Goal: Task Accomplishment & Management: Manage account settings

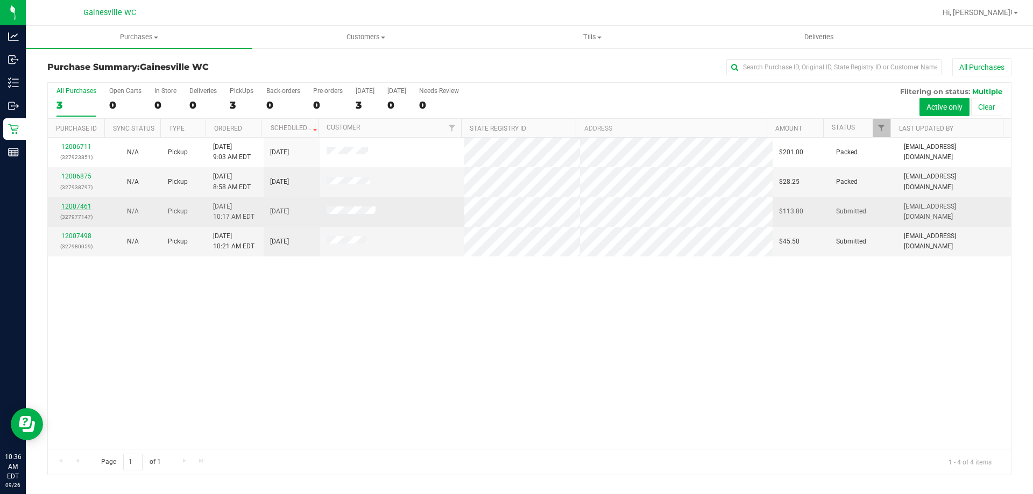
click at [89, 205] on link "12007461" at bounding box center [76, 207] width 30 height 8
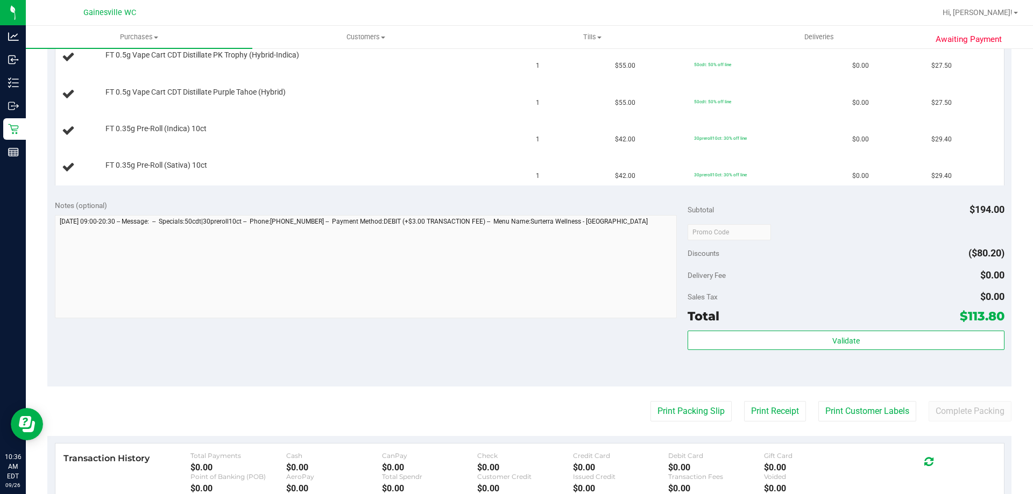
scroll to position [323, 0]
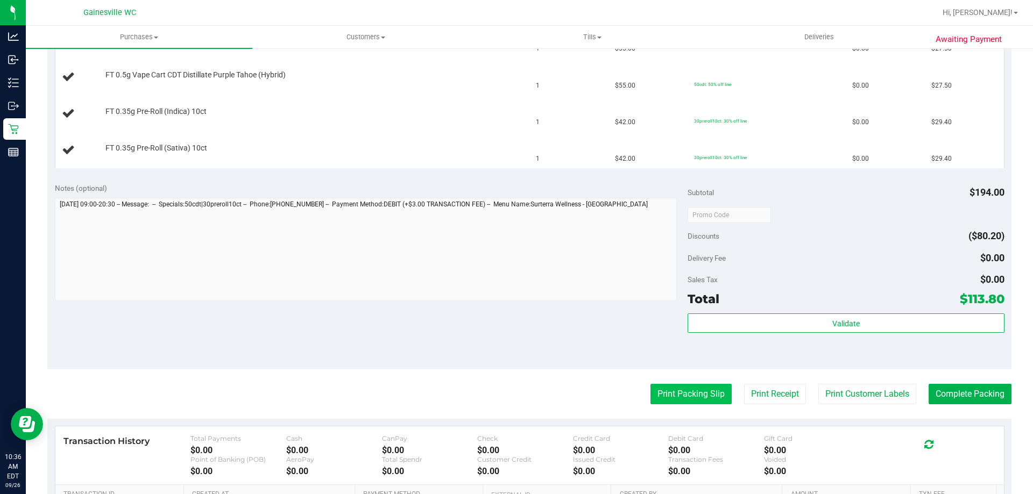
click at [516, 391] on button "Print Packing Slip" at bounding box center [690, 394] width 81 height 20
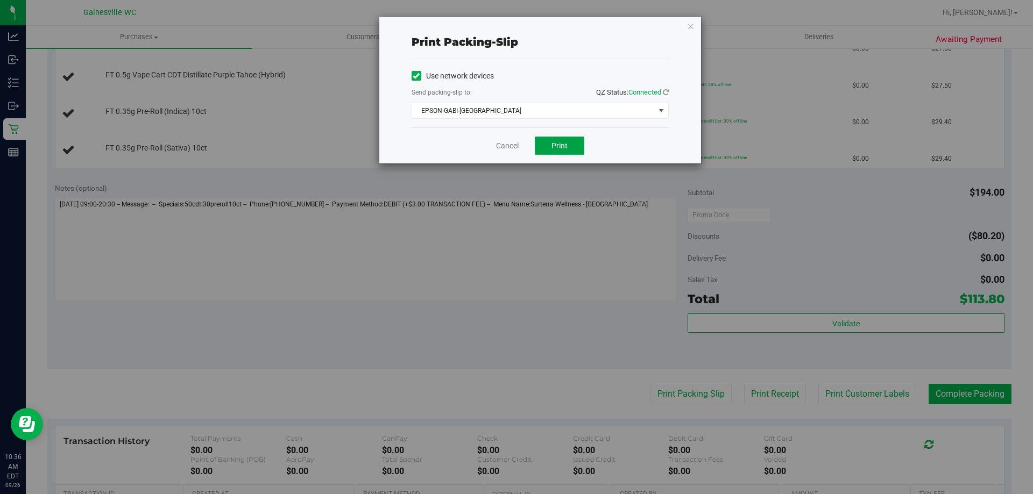
click at [516, 153] on button "Print" at bounding box center [559, 146] width 49 height 18
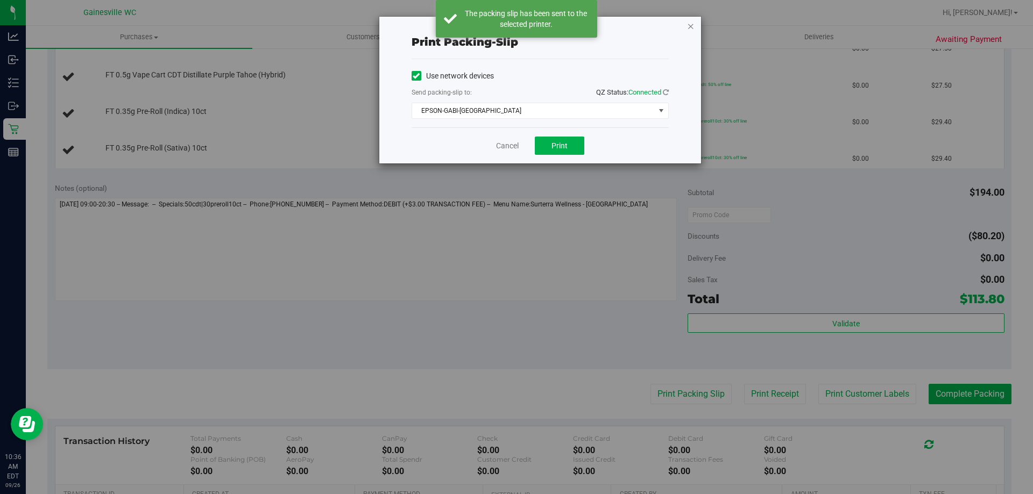
click at [516, 26] on icon "button" at bounding box center [691, 25] width 8 height 13
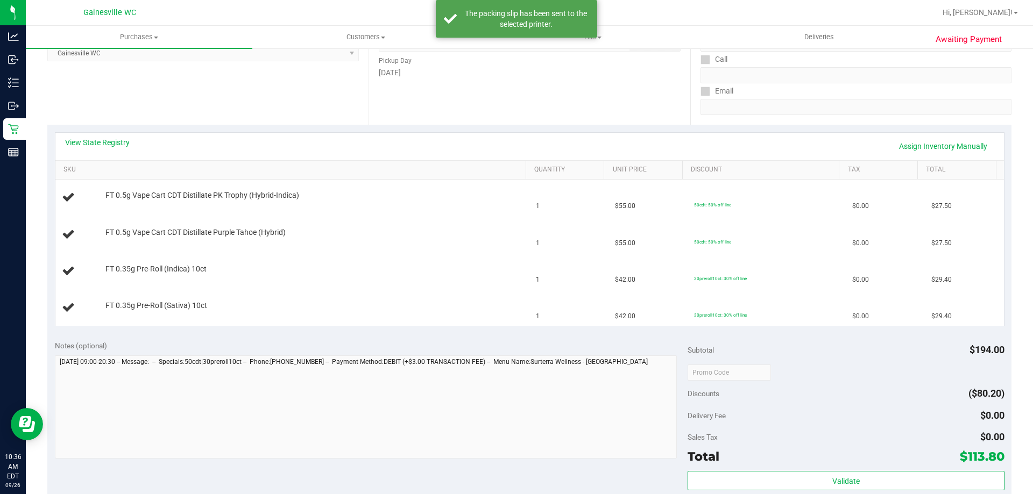
scroll to position [161, 0]
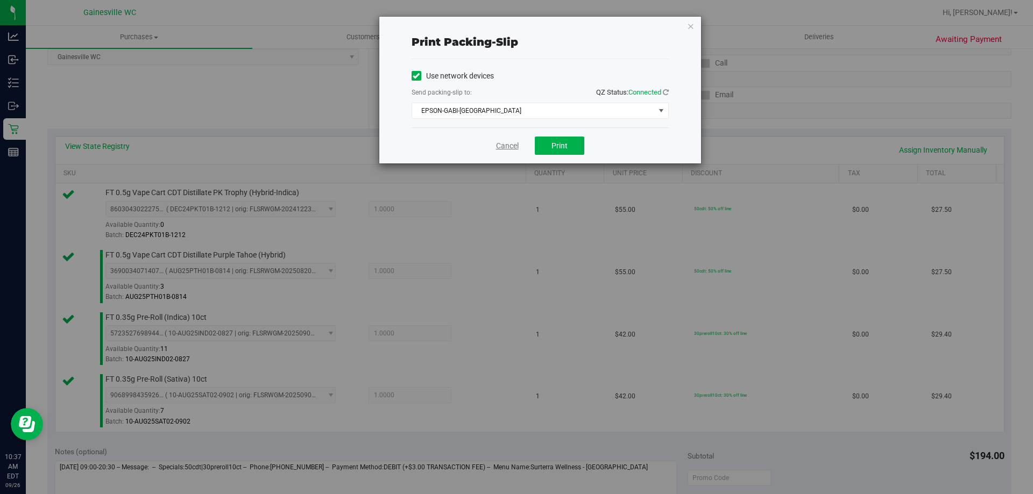
click at [498, 145] on link "Cancel" at bounding box center [507, 145] width 23 height 11
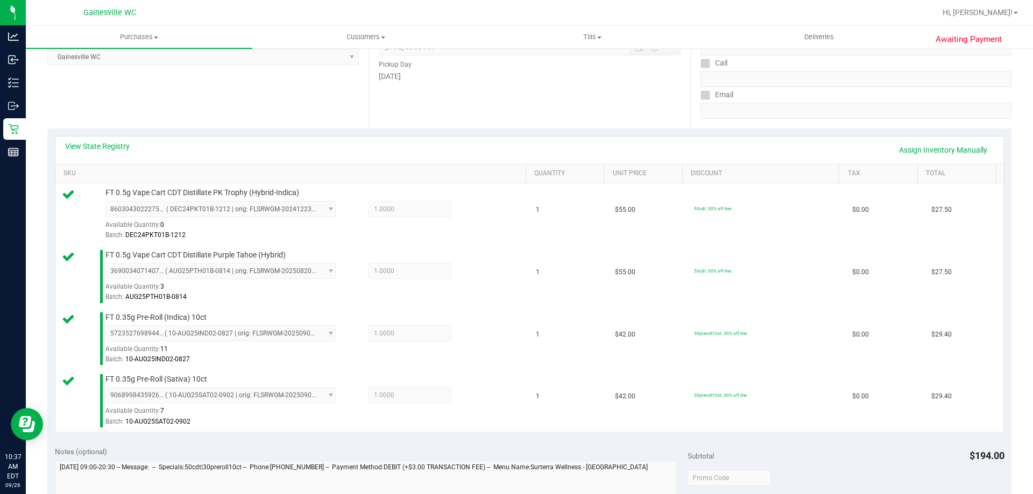
scroll to position [559, 0]
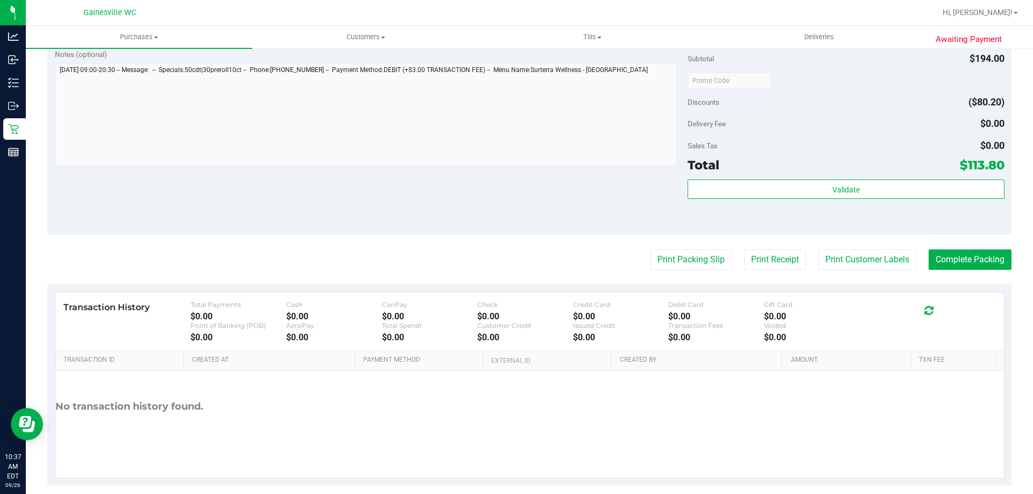
click at [516, 202] on div "Validate" at bounding box center [846, 204] width 316 height 48
click at [516, 200] on div "Validate" at bounding box center [846, 204] width 316 height 48
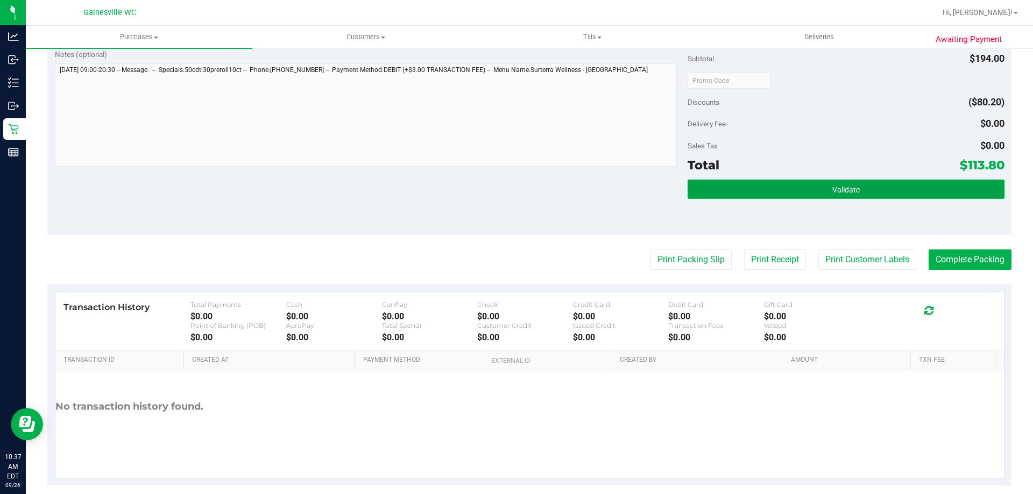
click at [516, 194] on button "Validate" at bounding box center [846, 189] width 316 height 19
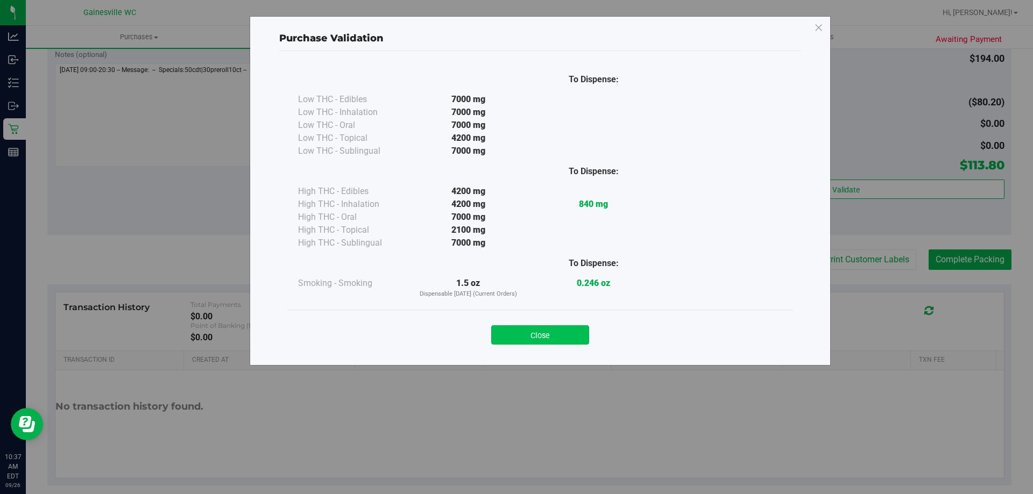
click at [516, 338] on button "Close" at bounding box center [540, 334] width 98 height 19
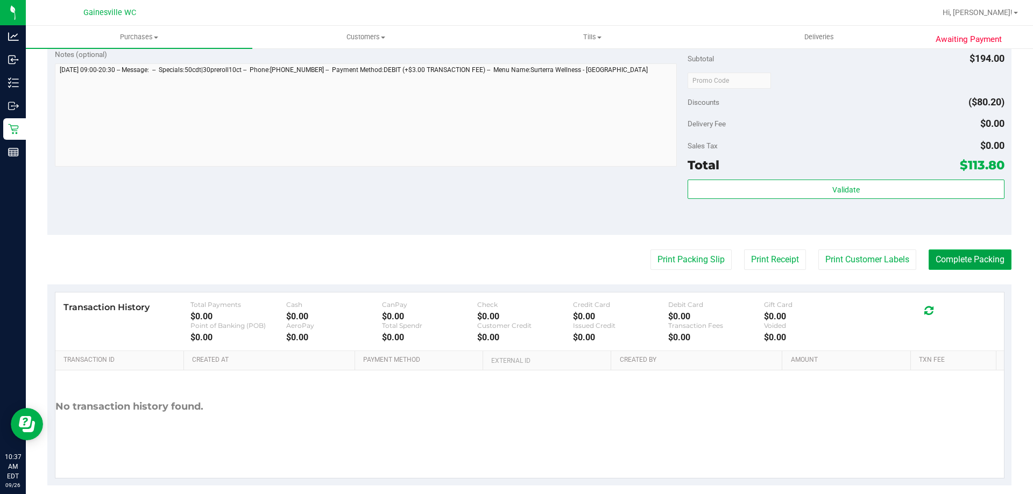
click at [516, 259] on button "Complete Packing" at bounding box center [970, 260] width 83 height 20
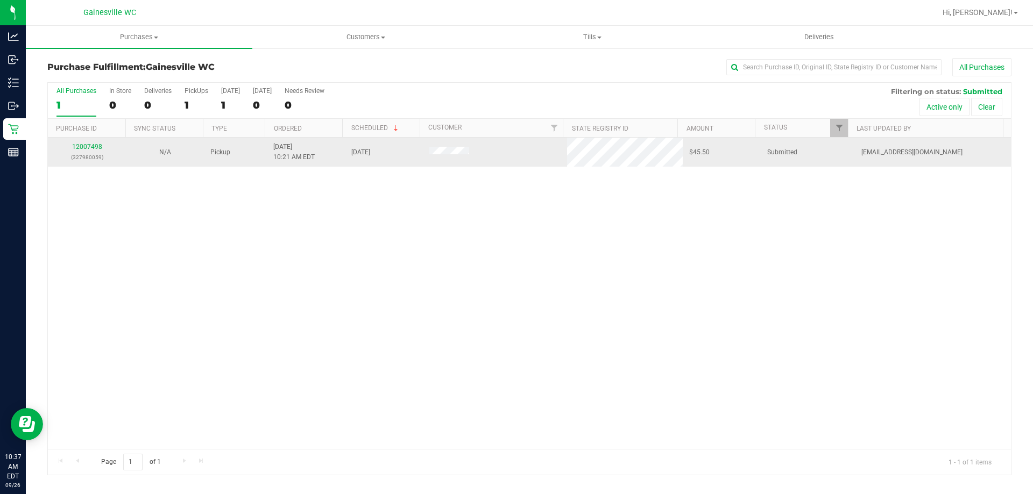
click at [102, 147] on div "12007498 (327980059)" at bounding box center [86, 152] width 65 height 20
click at [101, 146] on div "12007498 (327980059)" at bounding box center [86, 152] width 65 height 20
click at [98, 146] on link "12007498" at bounding box center [87, 147] width 30 height 8
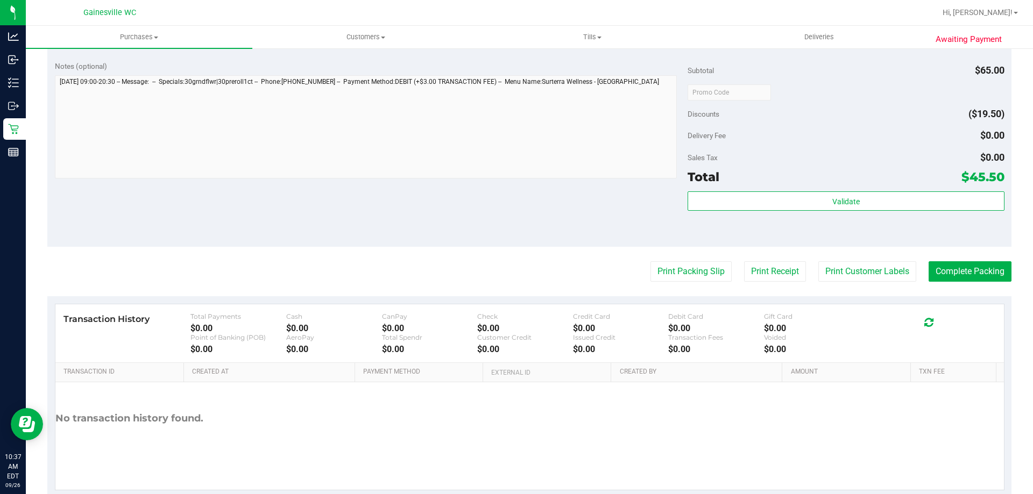
scroll to position [377, 0]
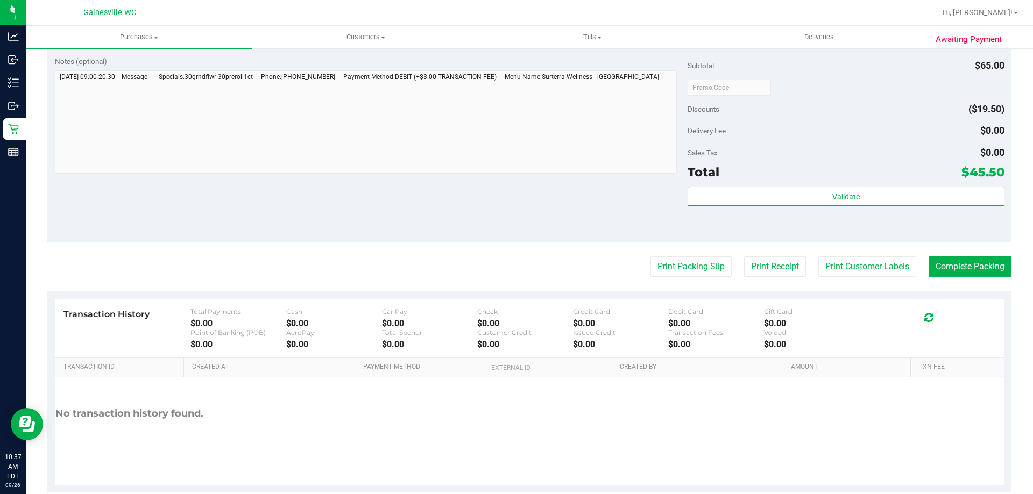
click at [516, 278] on purchase-details "Back Edit Purchase Cancel Purchase View Profile # 12007498 BioTrack ID: - Submi…" at bounding box center [529, 87] width 964 height 811
click at [516, 271] on button "Print Packing Slip" at bounding box center [690, 267] width 81 height 20
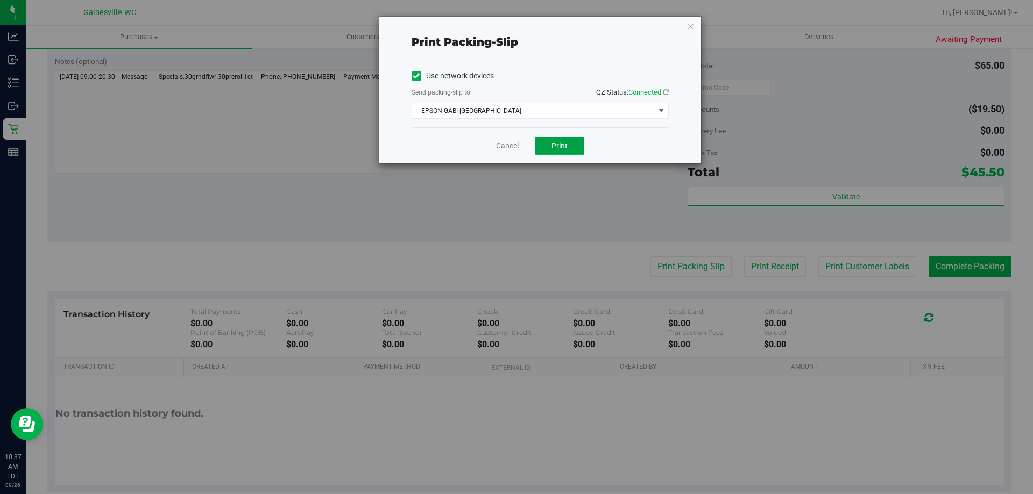
click at [516, 148] on span "Print" at bounding box center [559, 145] width 16 height 9
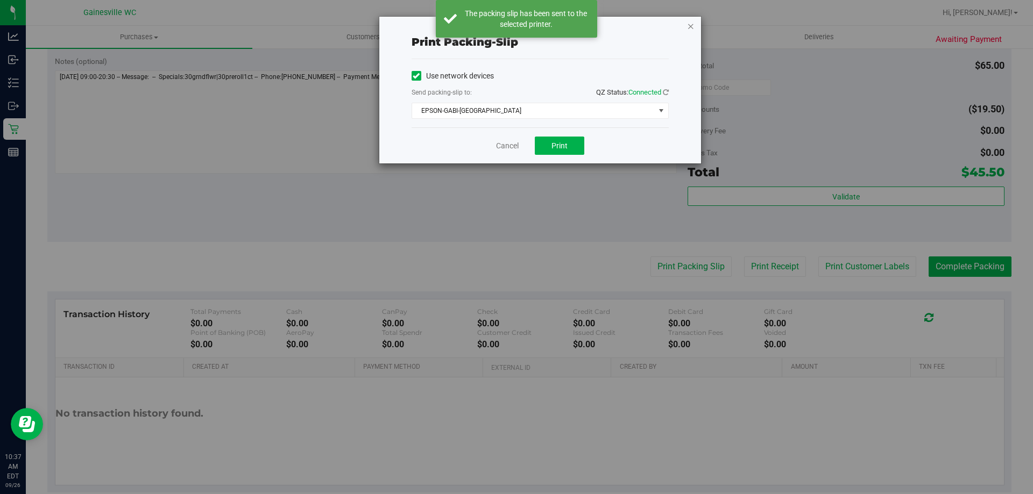
click at [516, 23] on icon "button" at bounding box center [691, 25] width 8 height 13
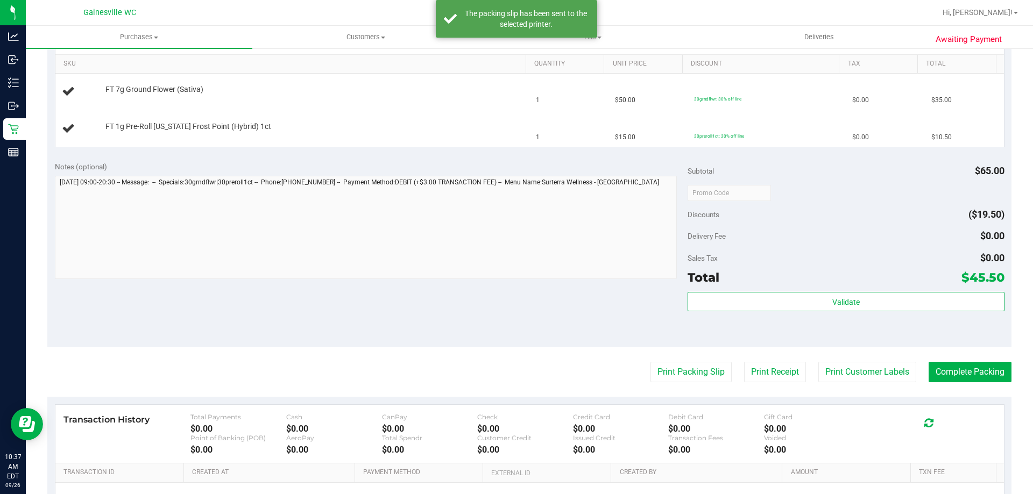
scroll to position [108, 0]
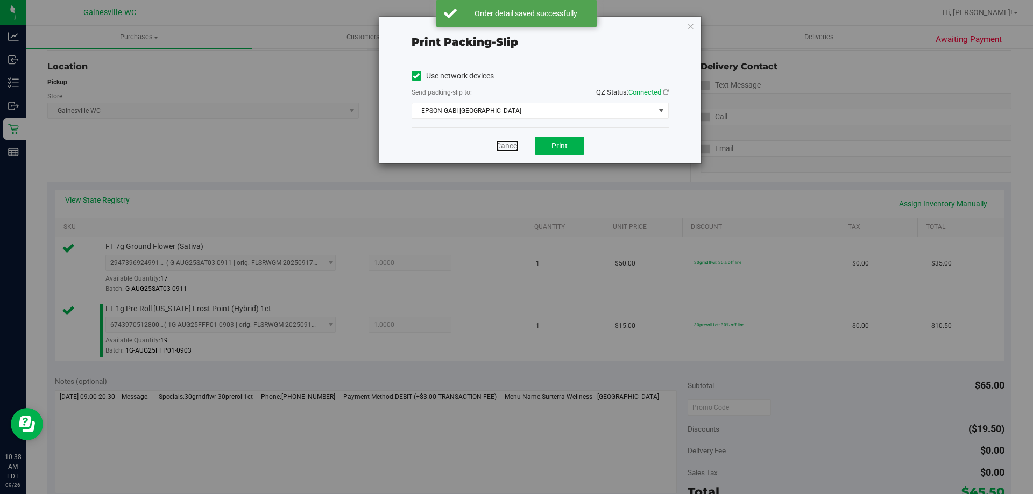
click at [502, 143] on link "Cancel" at bounding box center [507, 145] width 23 height 11
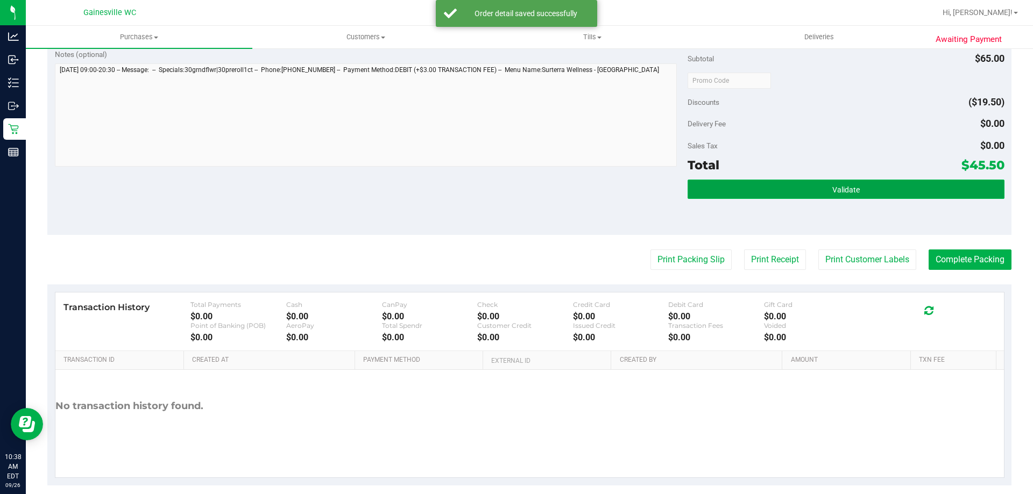
click at [516, 189] on button "Validate" at bounding box center [846, 189] width 316 height 19
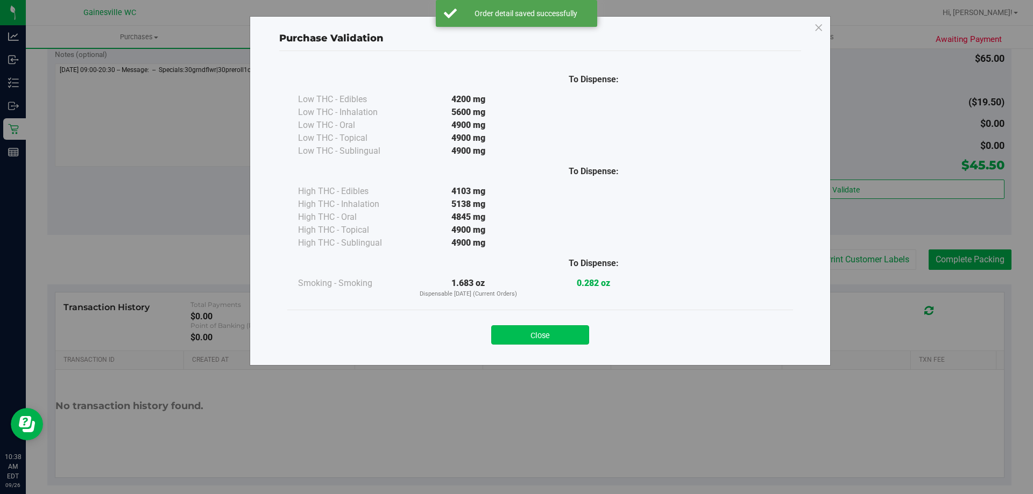
click at [516, 327] on button "Close" at bounding box center [540, 334] width 98 height 19
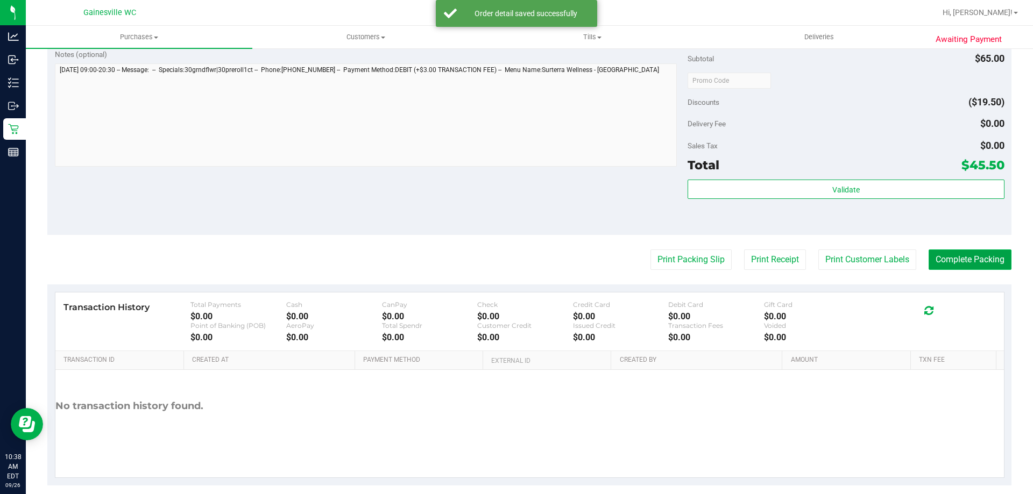
click at [516, 259] on button "Complete Packing" at bounding box center [970, 260] width 83 height 20
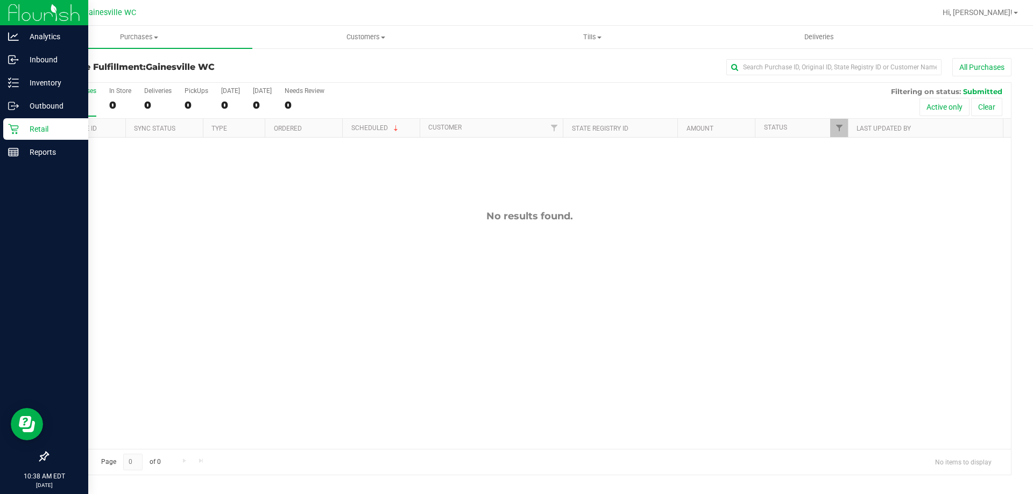
click at [12, 132] on icon at bounding box center [13, 129] width 11 height 11
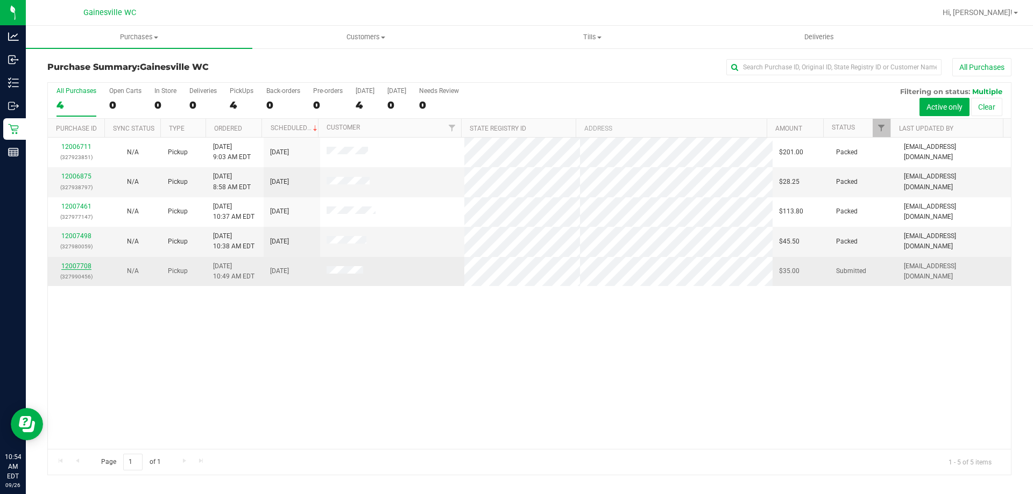
click at [68, 268] on link "12007708" at bounding box center [76, 267] width 30 height 8
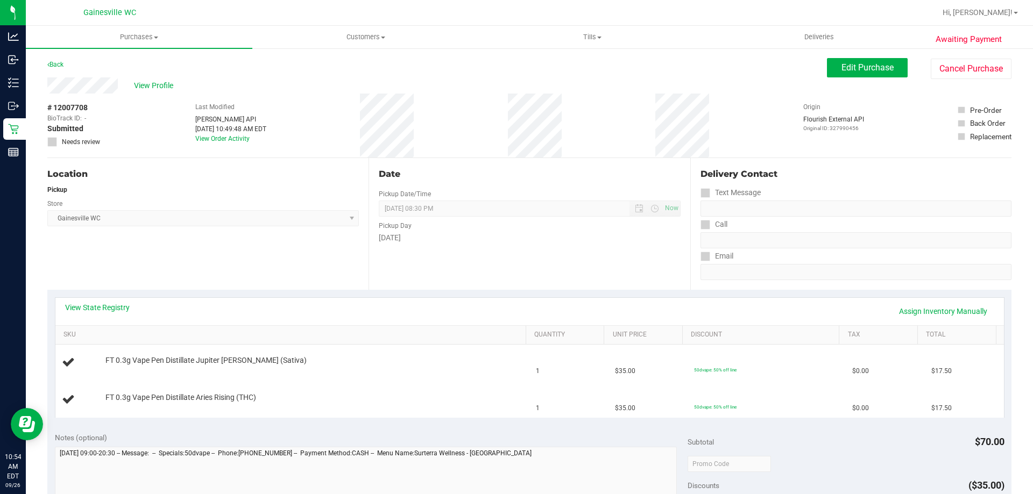
scroll to position [269, 0]
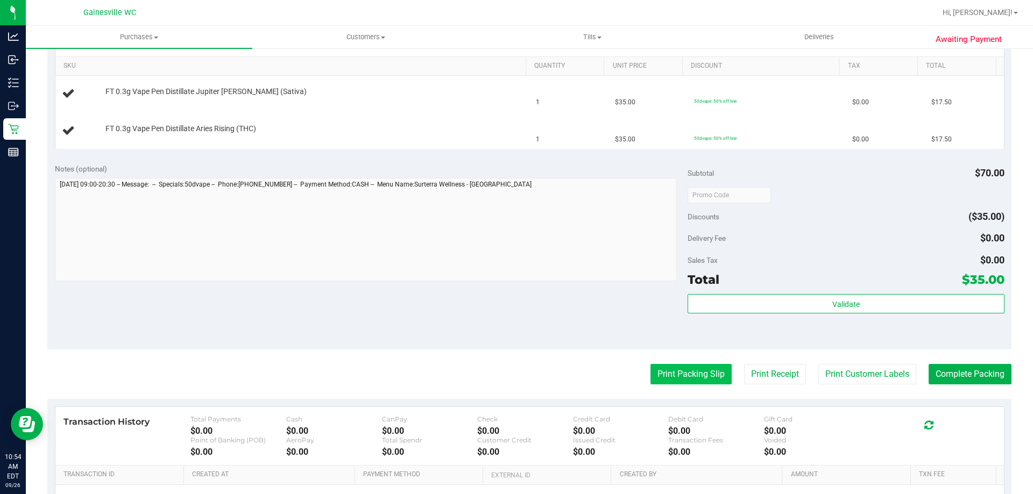
click at [516, 367] on button "Print Packing Slip" at bounding box center [690, 374] width 81 height 20
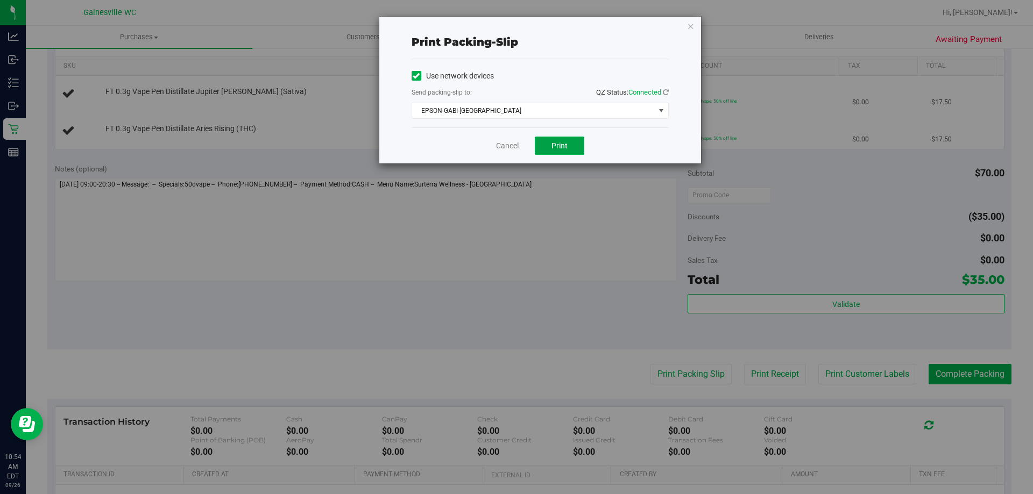
click at [516, 152] on button "Print" at bounding box center [559, 146] width 49 height 18
click at [516, 23] on div "Print packing-slip Use network devices Send packing-slip to: QZ Status: Connect…" at bounding box center [540, 90] width 322 height 147
click at [516, 25] on icon "button" at bounding box center [691, 25] width 8 height 13
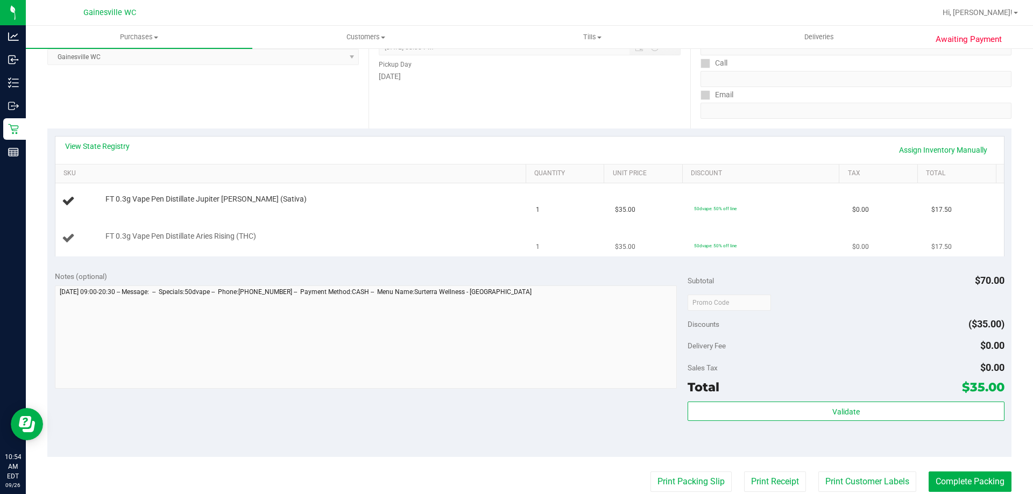
scroll to position [54, 0]
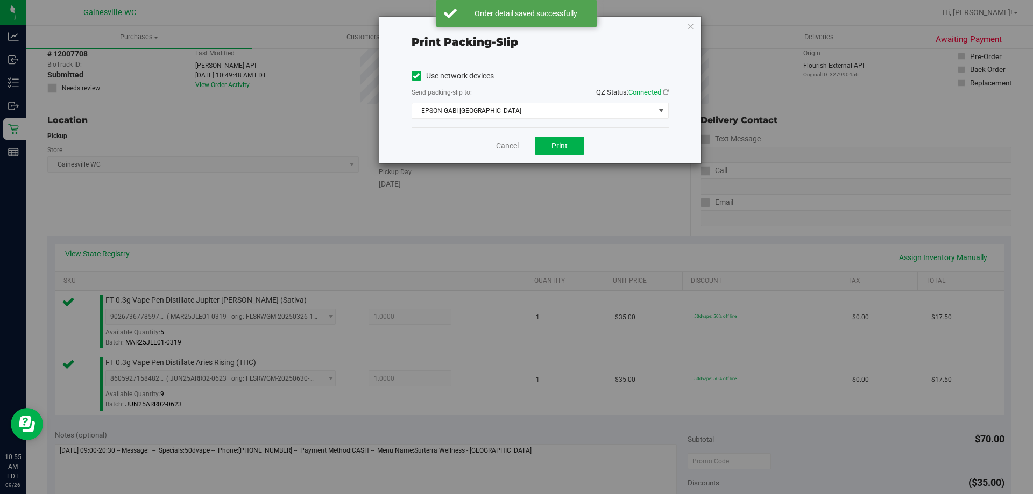
click at [502, 140] on link "Cancel" at bounding box center [507, 145] width 23 height 11
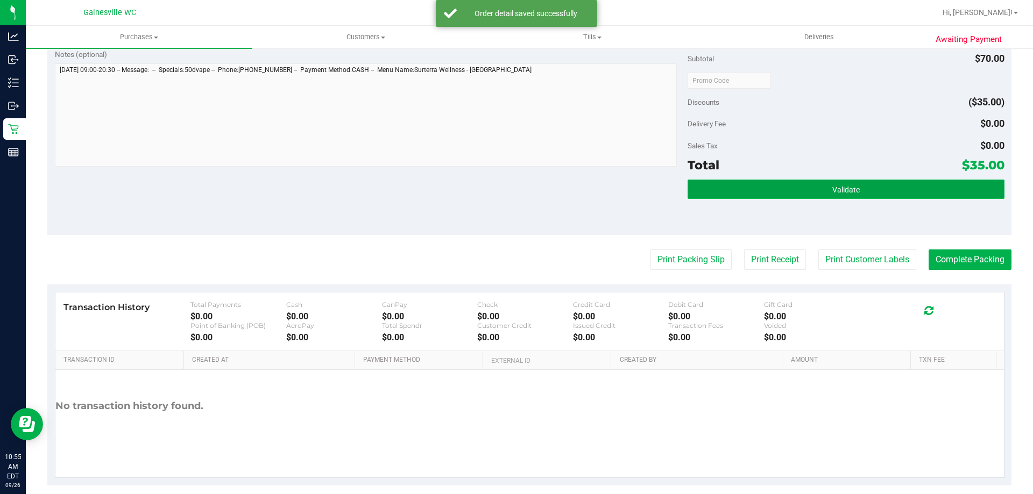
click at [516, 199] on button "Validate" at bounding box center [846, 189] width 316 height 19
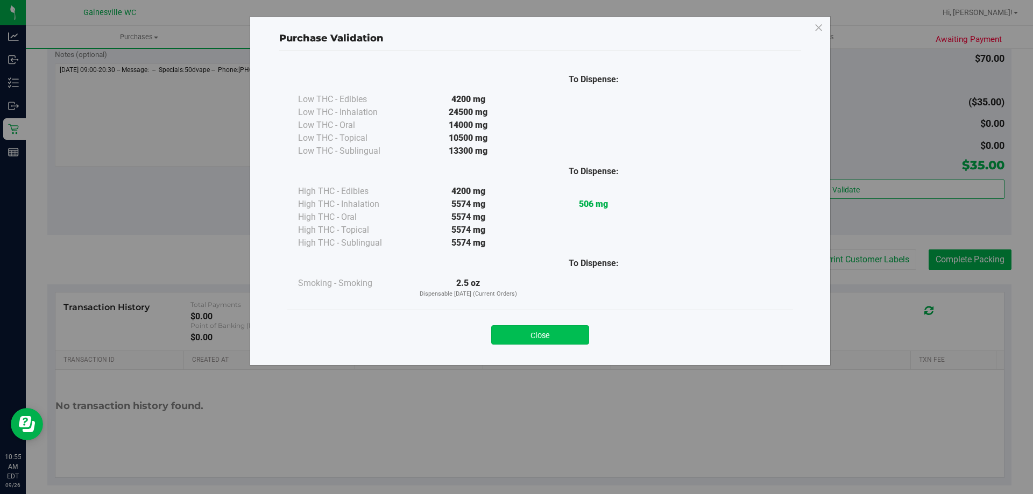
click at [516, 338] on button "Close" at bounding box center [540, 334] width 98 height 19
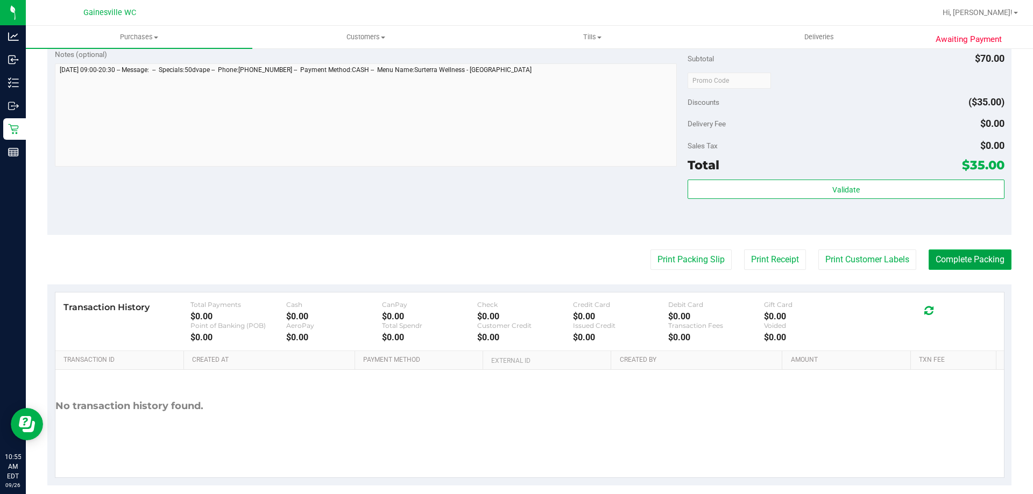
click at [516, 250] on button "Complete Packing" at bounding box center [970, 260] width 83 height 20
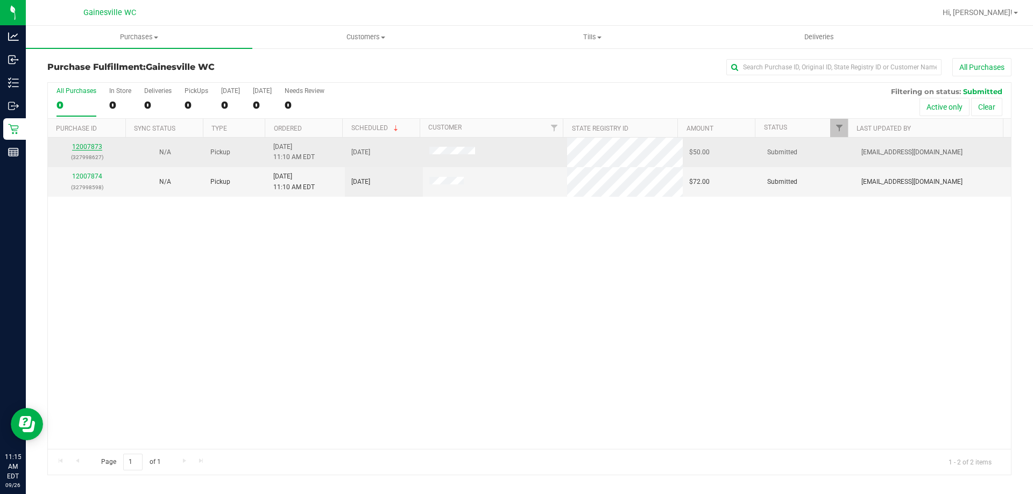
click at [81, 146] on link "12007873" at bounding box center [87, 147] width 30 height 8
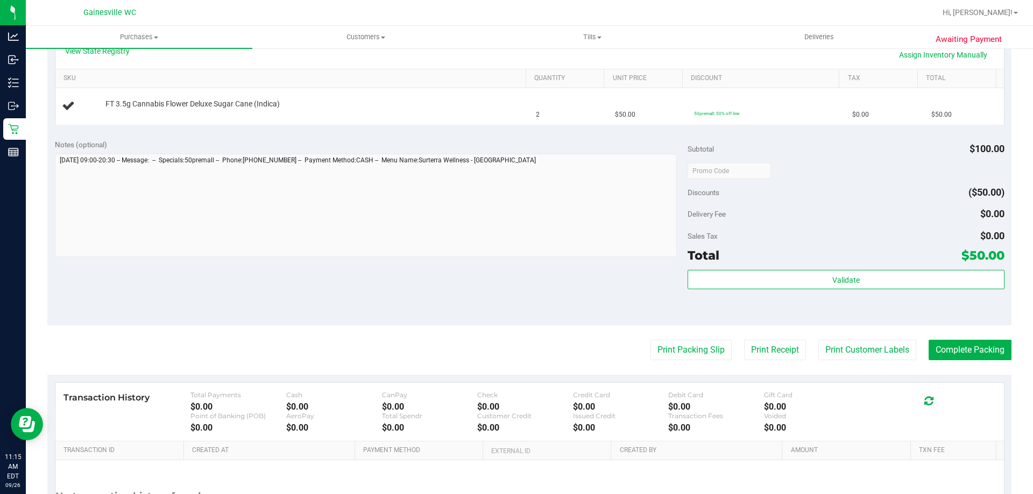
scroll to position [360, 0]
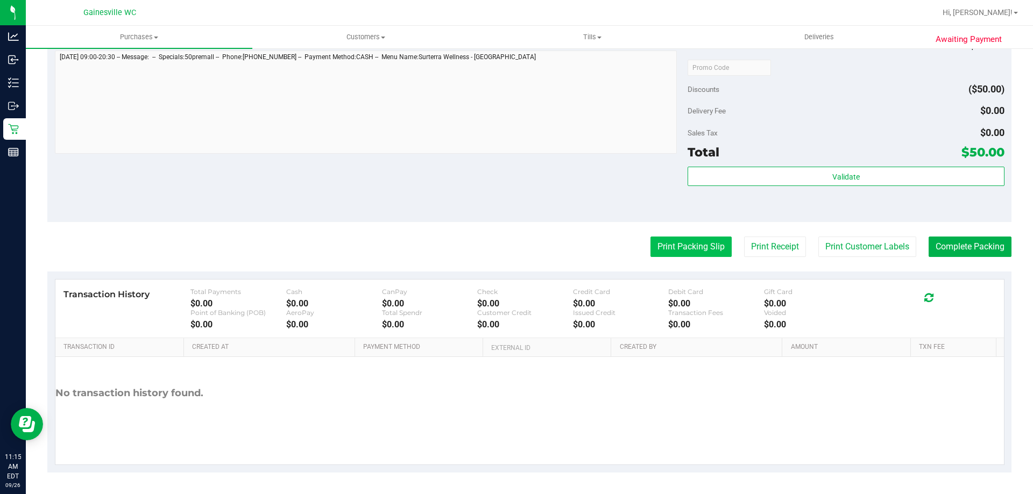
click at [516, 253] on button "Print Packing Slip" at bounding box center [690, 247] width 81 height 20
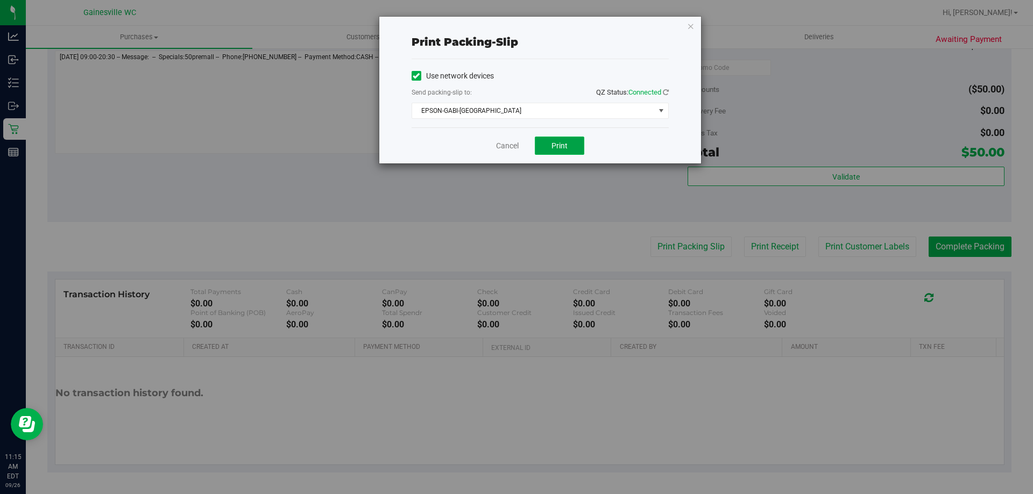
click at [516, 140] on button "Print" at bounding box center [559, 146] width 49 height 18
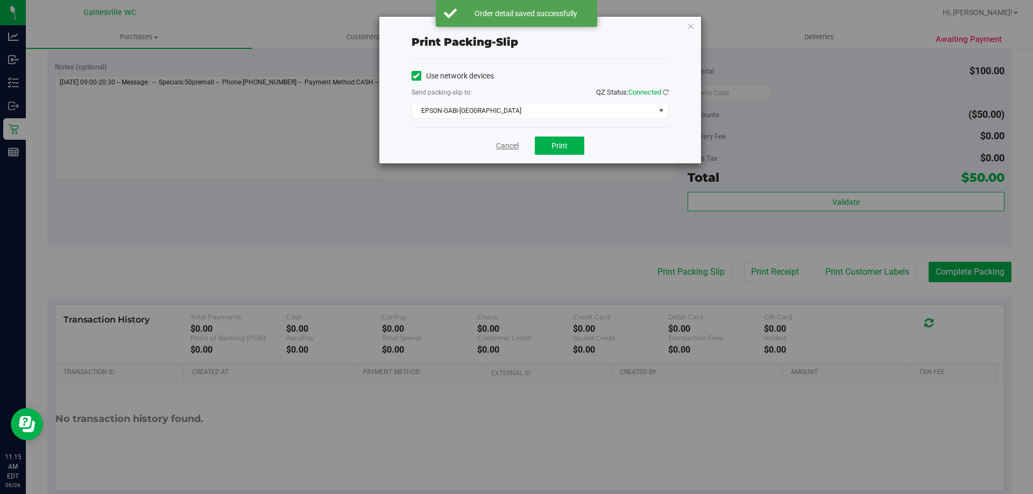
click at [513, 141] on link "Cancel" at bounding box center [507, 145] width 23 height 11
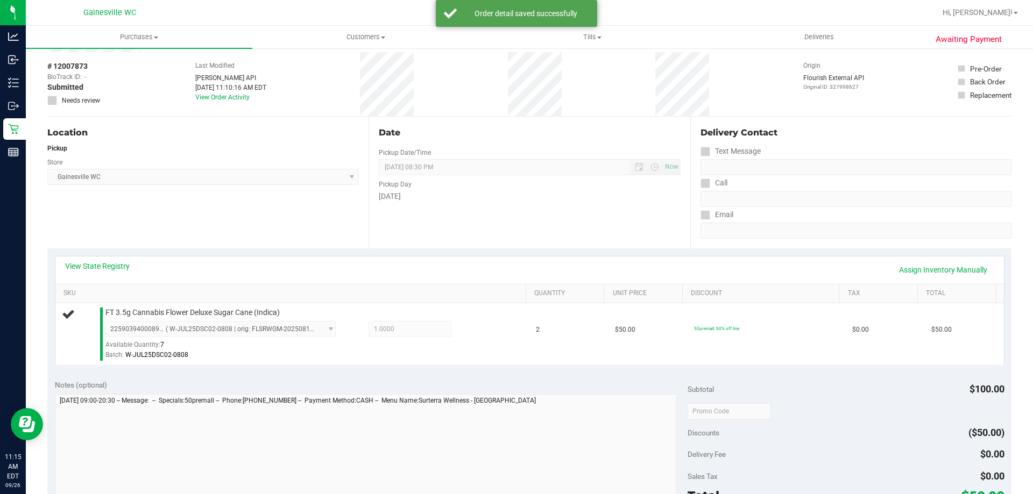
scroll to position [37, 0]
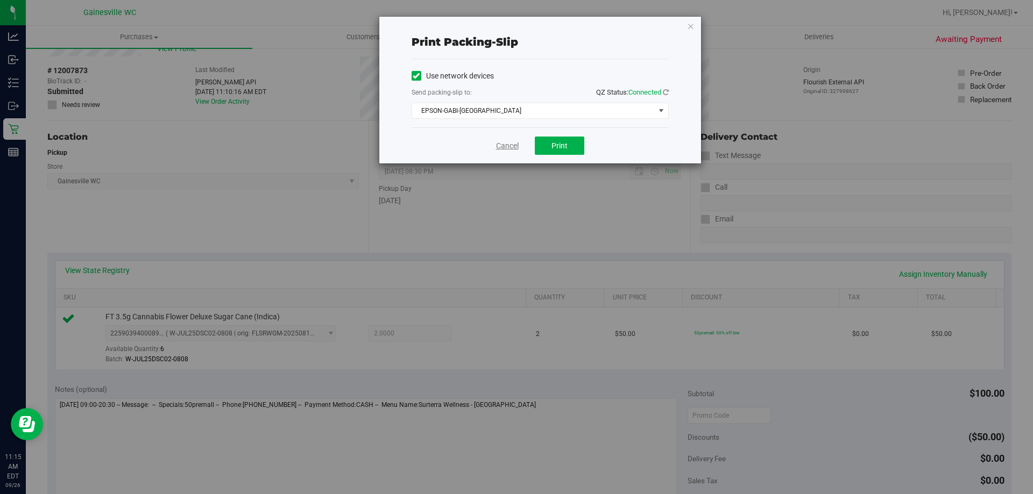
click at [512, 148] on link "Cancel" at bounding box center [507, 145] width 23 height 11
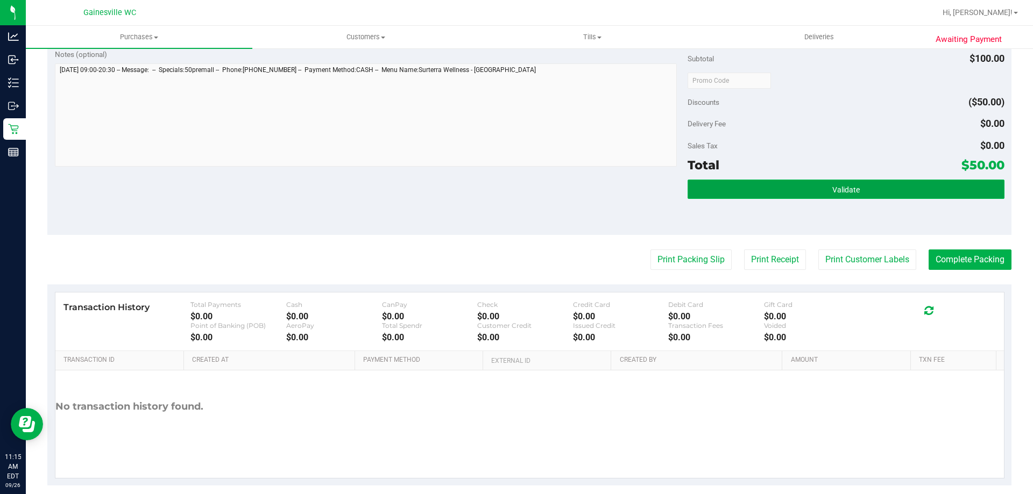
click at [516, 190] on span "Validate" at bounding box center [845, 190] width 27 height 9
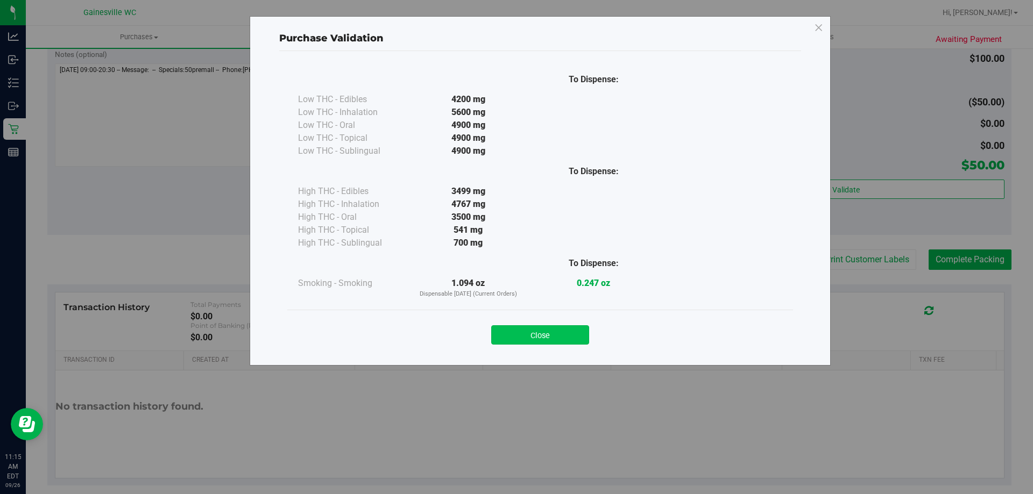
drag, startPoint x: 567, startPoint y: 322, endPoint x: 565, endPoint y: 328, distance: 6.3
click at [516, 325] on div "Close" at bounding box center [540, 331] width 490 height 27
click at [516, 328] on button "Close" at bounding box center [540, 334] width 98 height 19
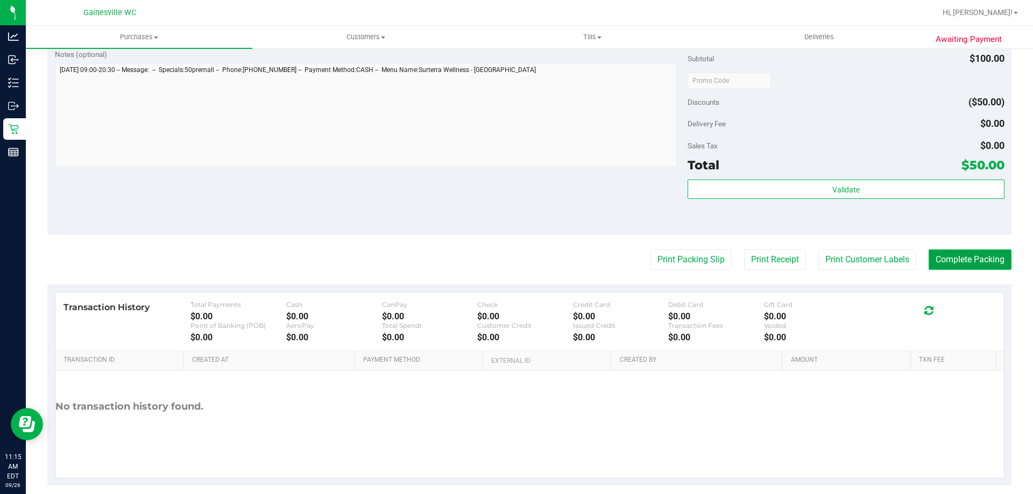
click at [516, 257] on button "Complete Packing" at bounding box center [970, 260] width 83 height 20
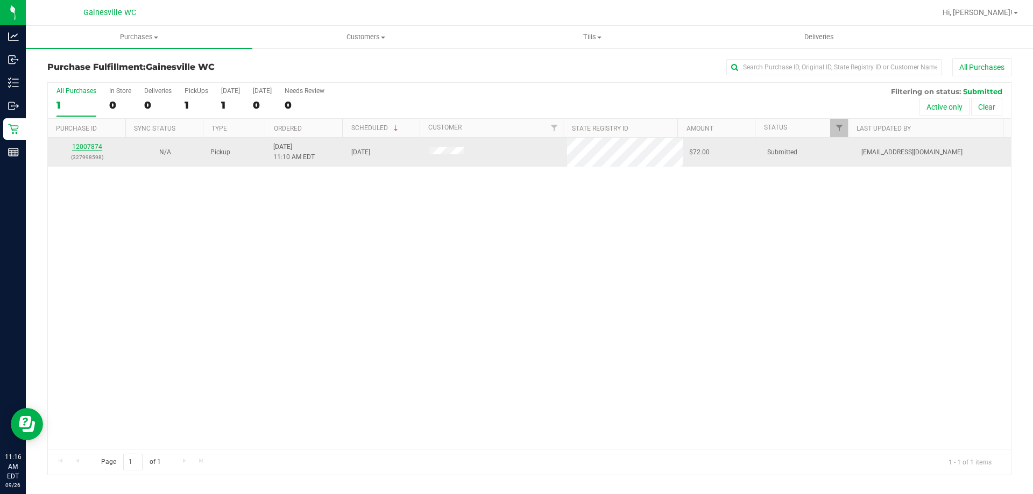
click at [83, 145] on link "12007874" at bounding box center [87, 147] width 30 height 8
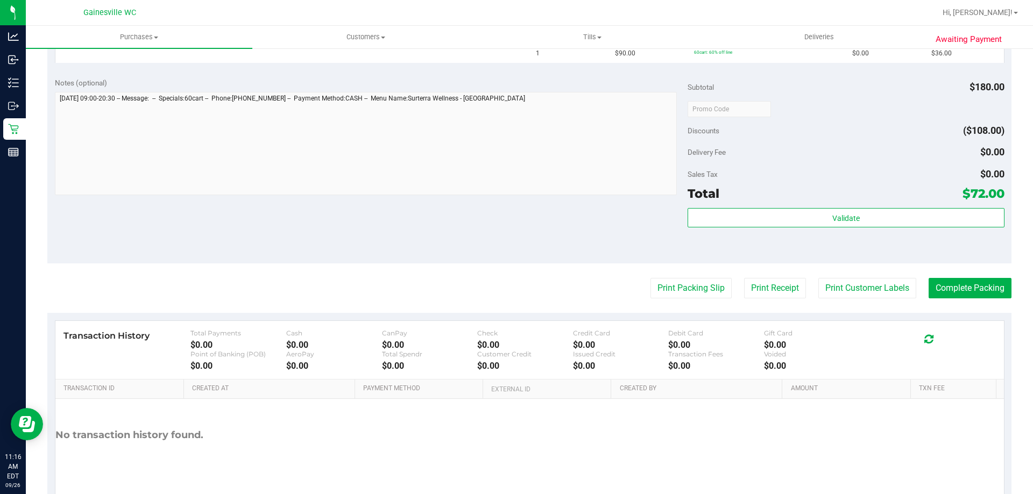
scroll to position [377, 0]
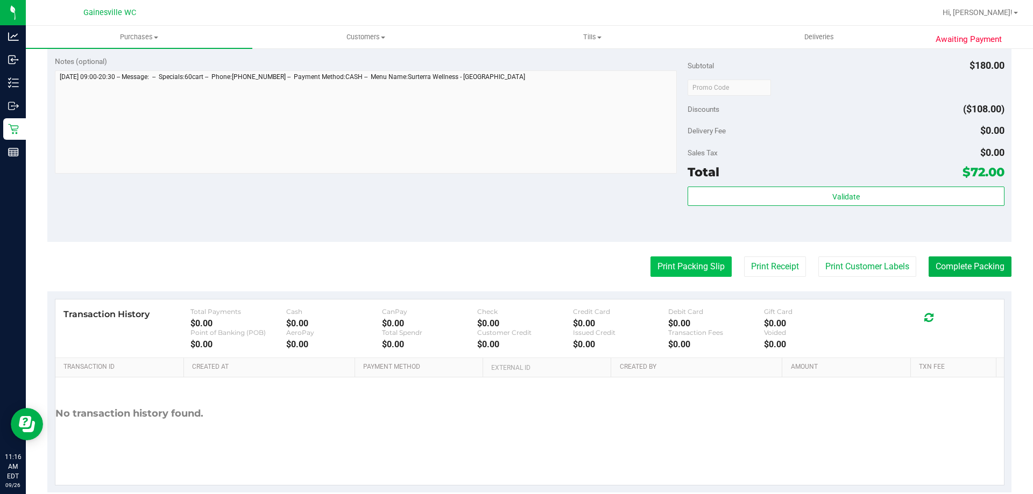
click at [516, 270] on button "Print Packing Slip" at bounding box center [690, 267] width 81 height 20
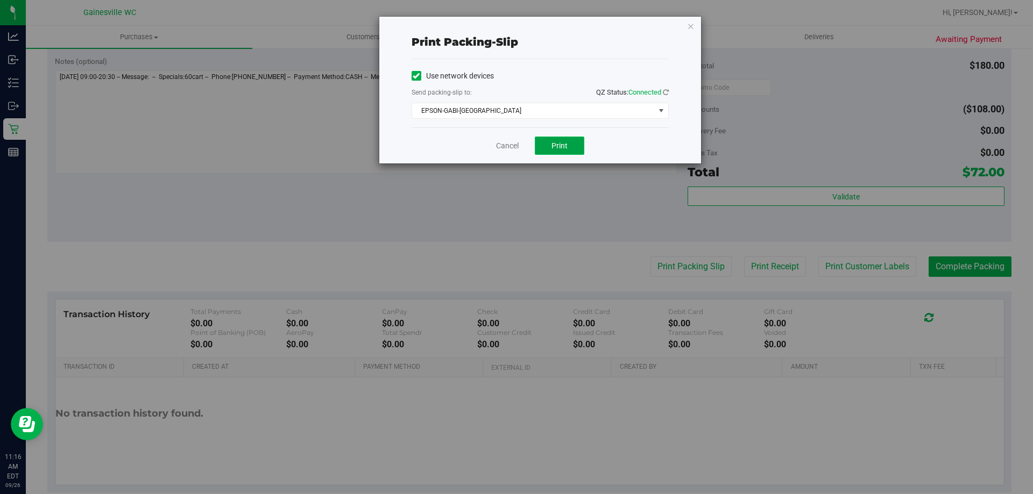
click at [516, 147] on span "Print" at bounding box center [559, 145] width 16 height 9
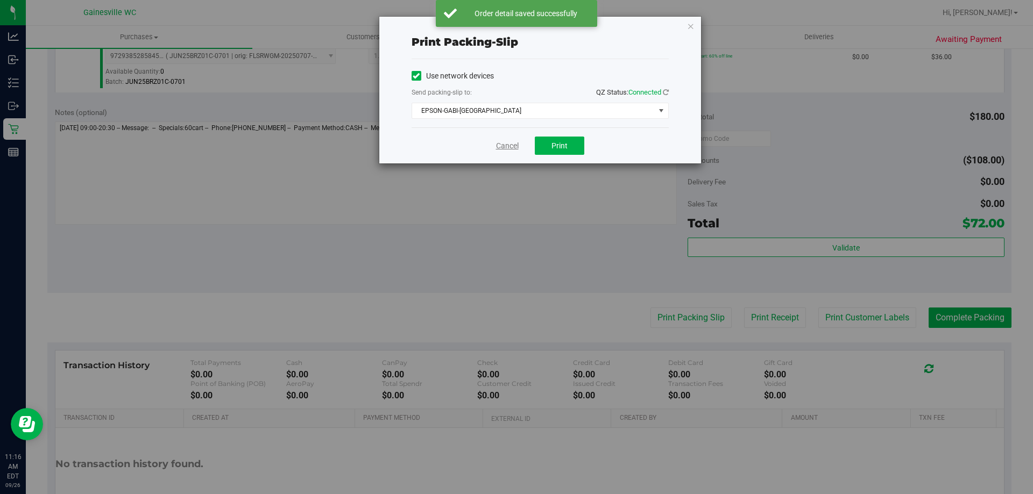
click at [501, 143] on link "Cancel" at bounding box center [507, 145] width 23 height 11
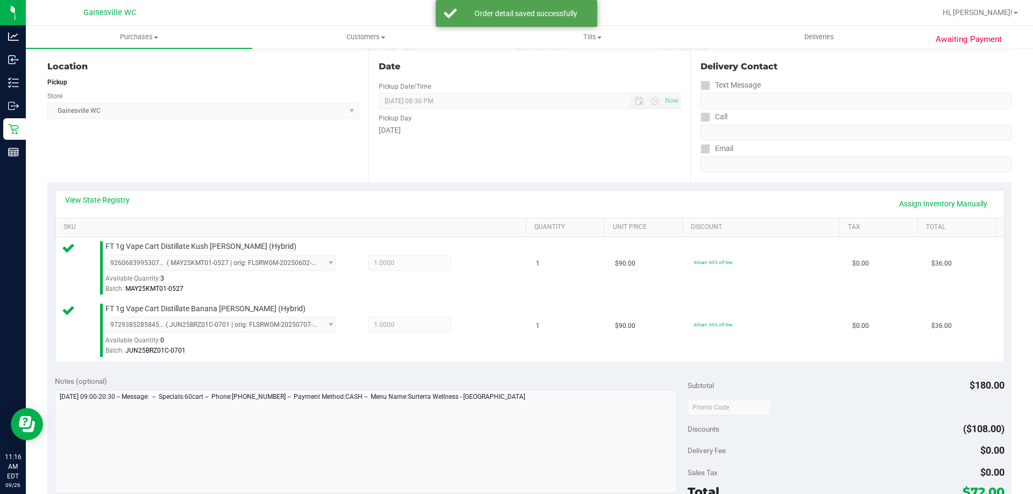
scroll to position [448, 0]
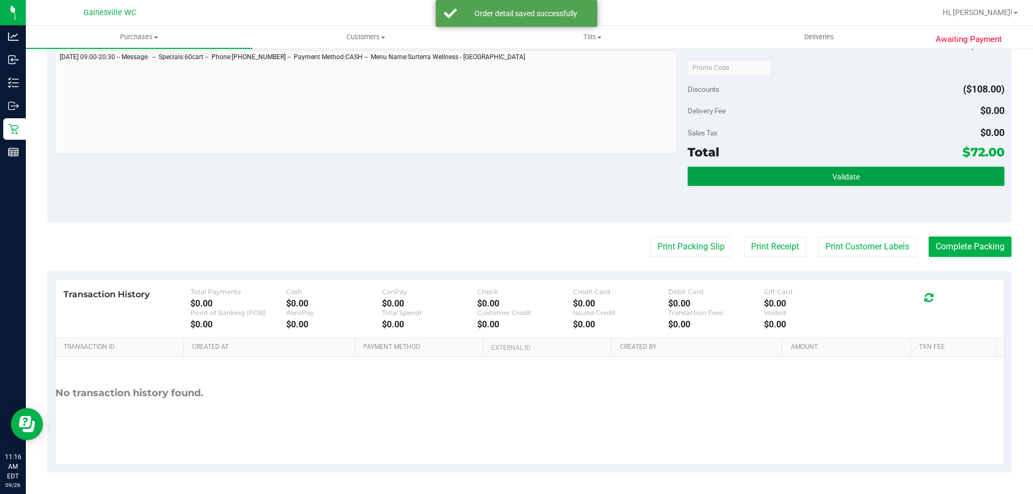
click at [516, 179] on button "Validate" at bounding box center [846, 176] width 316 height 19
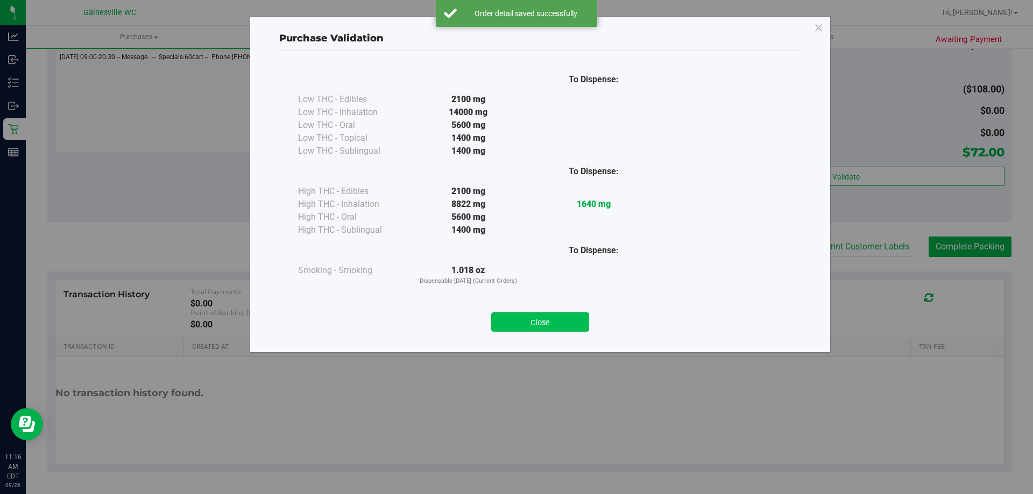
click at [516, 315] on button "Close" at bounding box center [540, 322] width 98 height 19
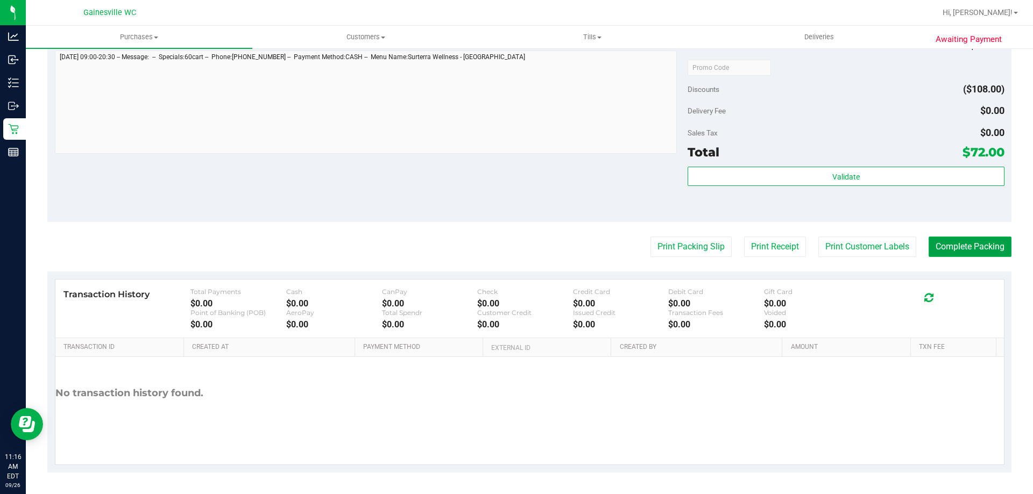
click at [516, 250] on button "Complete Packing" at bounding box center [970, 247] width 83 height 20
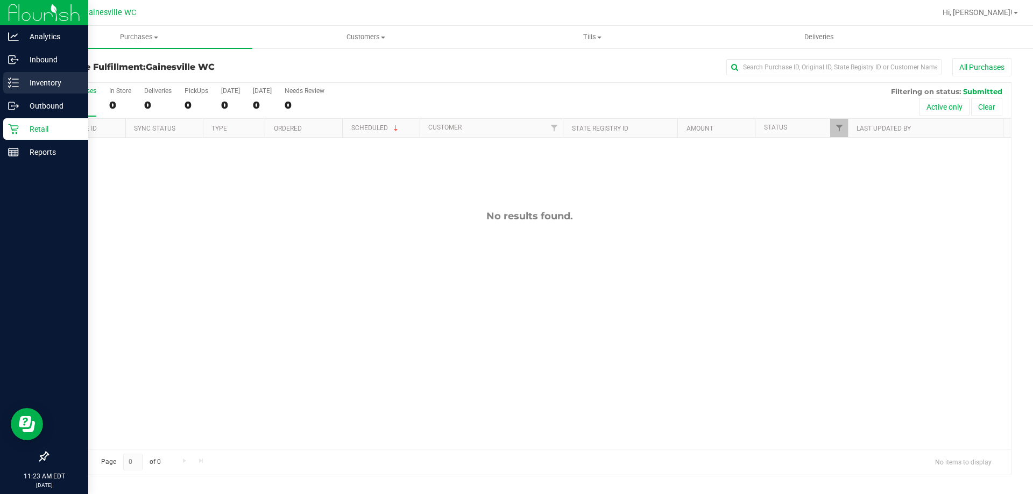
click at [17, 81] on icon at bounding box center [13, 82] width 11 height 11
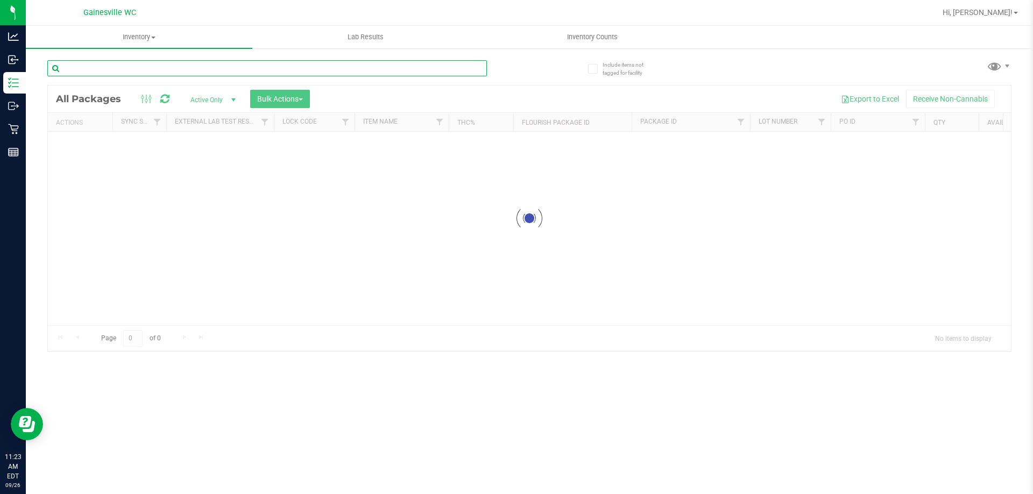
click at [159, 62] on input "text" at bounding box center [267, 68] width 440 height 16
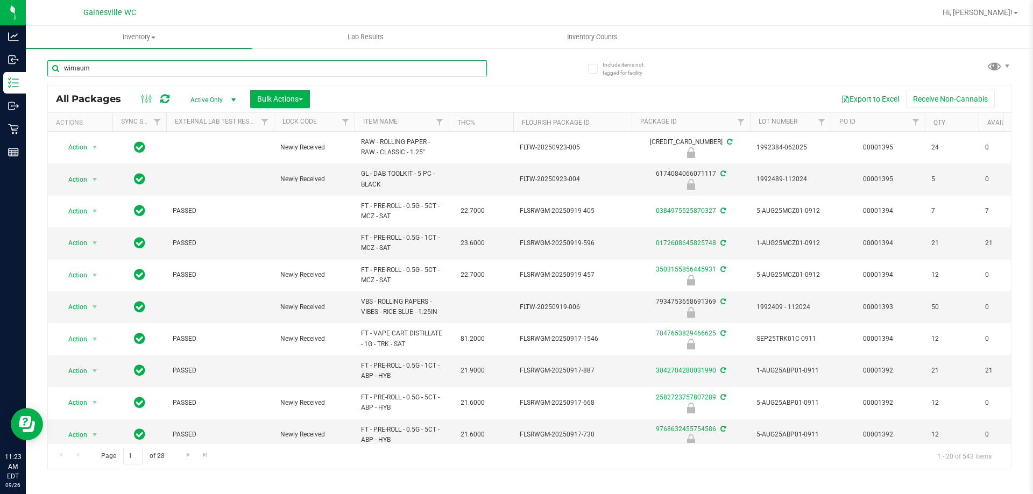
type input "wimauma"
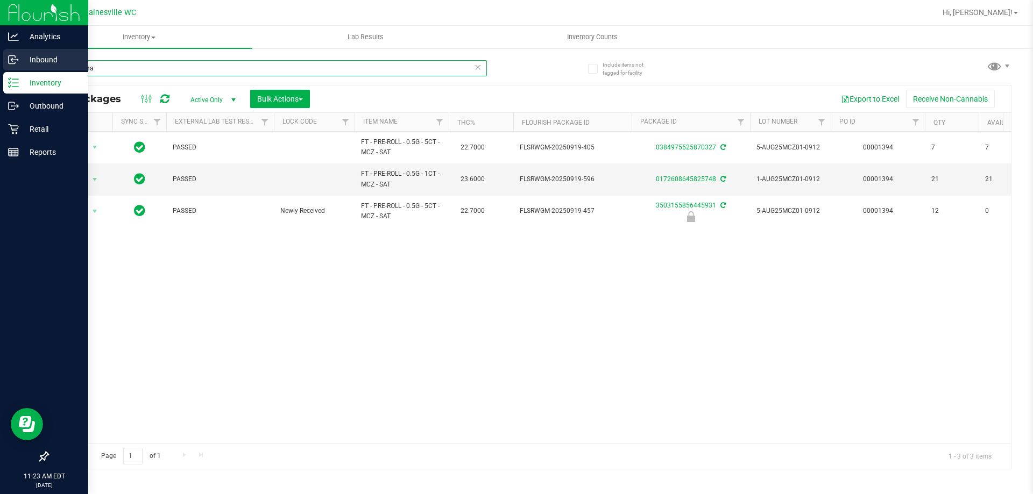
drag, startPoint x: 101, startPoint y: 66, endPoint x: 0, endPoint y: 65, distance: 101.1
click at [0, 65] on div "Analytics Inbound Inventory Outbound Retail Reports 11:23 AM EDT [DATE] 09/26 G…" at bounding box center [516, 247] width 1033 height 494
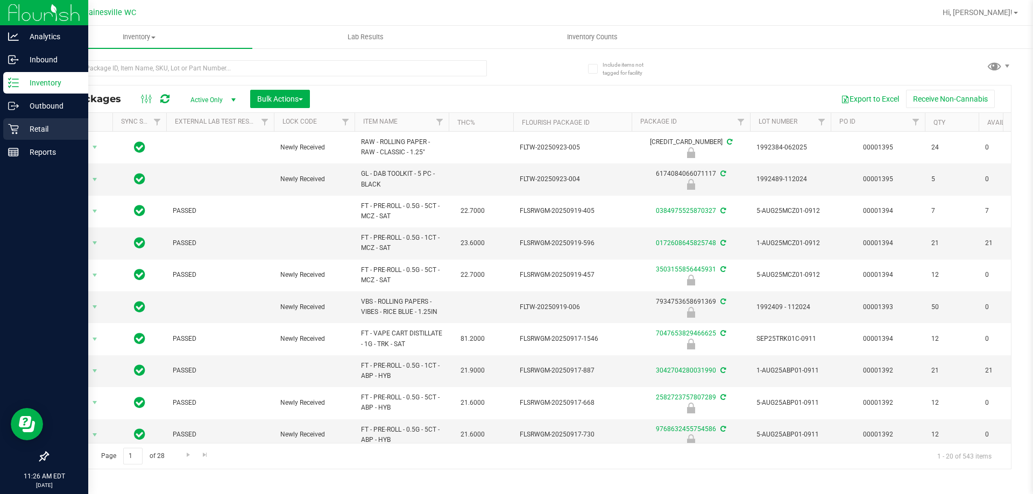
click at [25, 126] on p "Retail" at bounding box center [51, 129] width 65 height 13
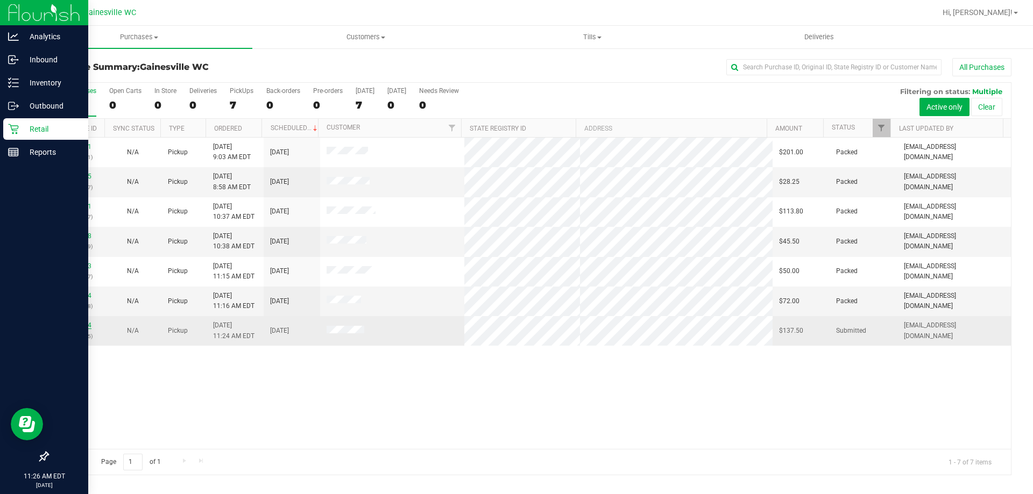
click at [83, 324] on link "12008014" at bounding box center [76, 326] width 30 height 8
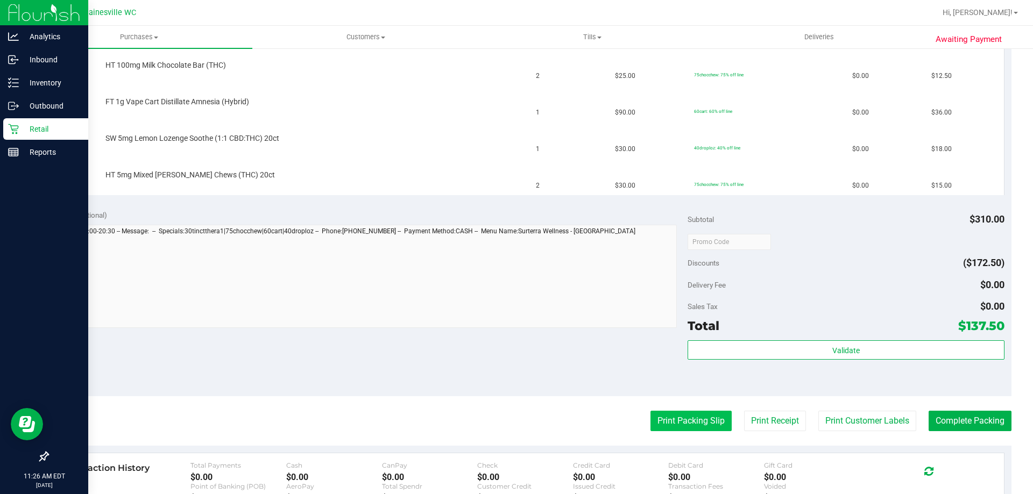
scroll to position [430, 0]
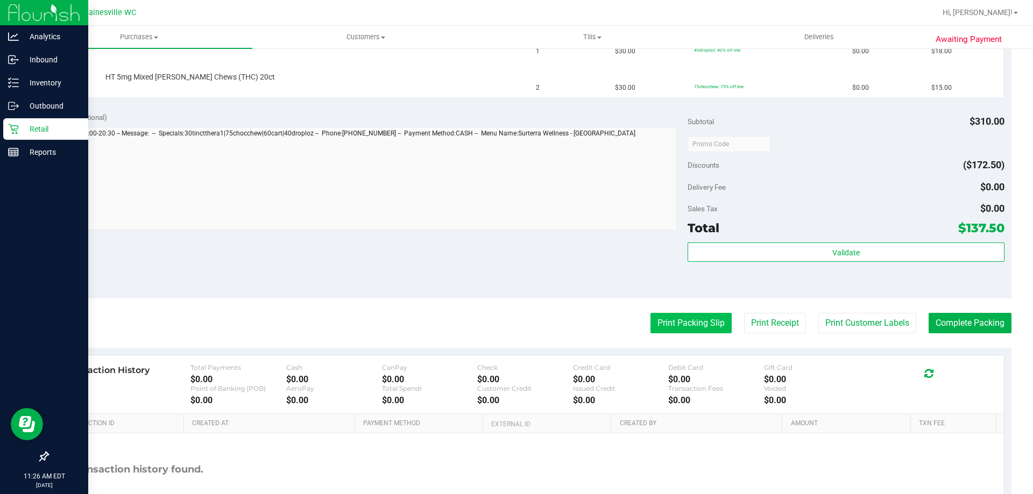
click at [516, 322] on button "Print Packing Slip" at bounding box center [690, 323] width 81 height 20
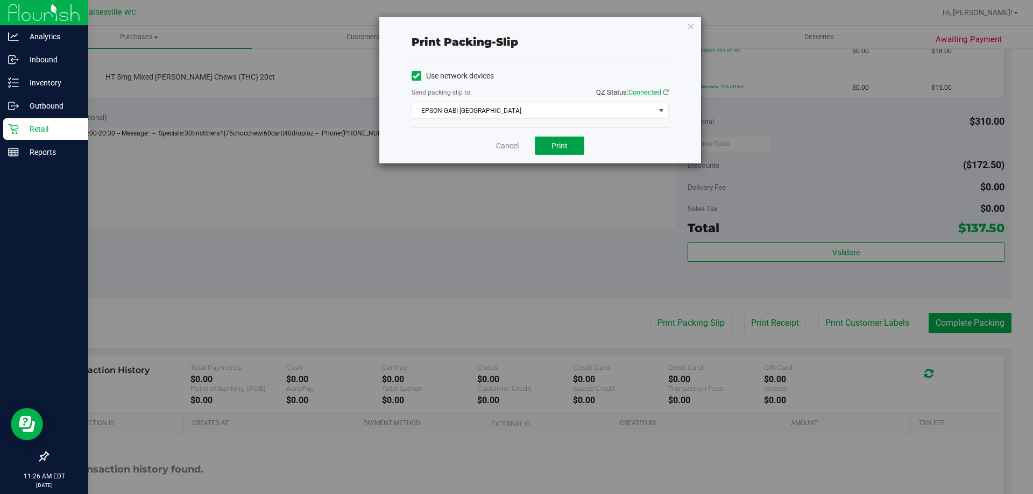
click at [516, 144] on button "Print" at bounding box center [559, 146] width 49 height 18
click at [501, 143] on link "Cancel" at bounding box center [507, 145] width 23 height 11
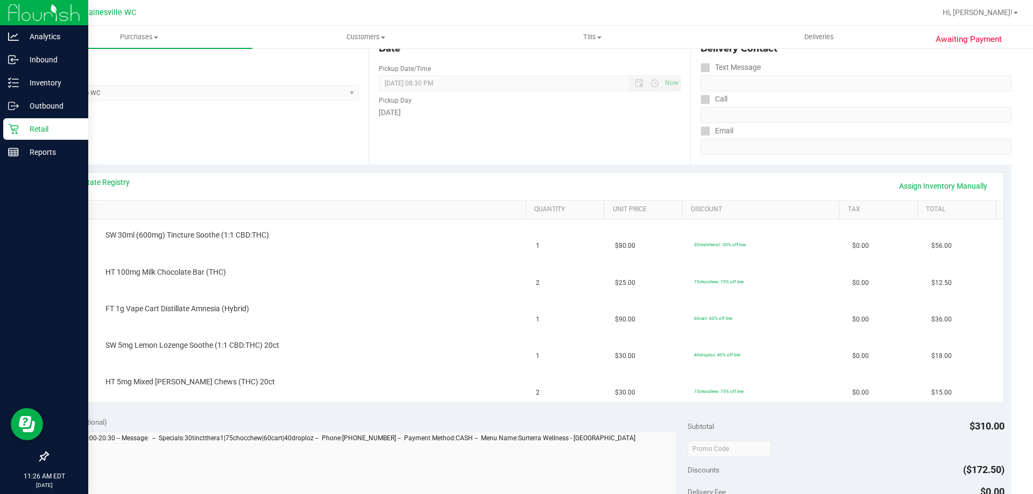
scroll to position [215, 0]
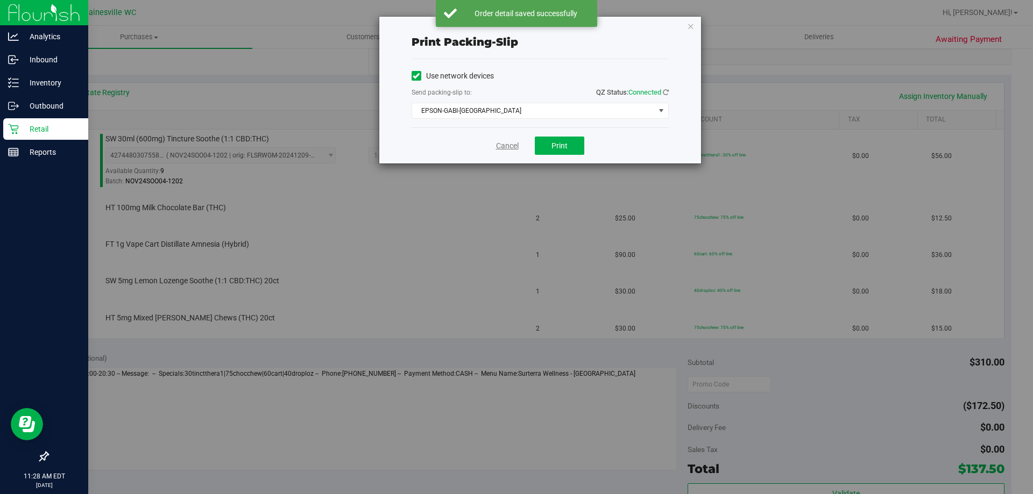
click at [504, 143] on link "Cancel" at bounding box center [507, 145] width 23 height 11
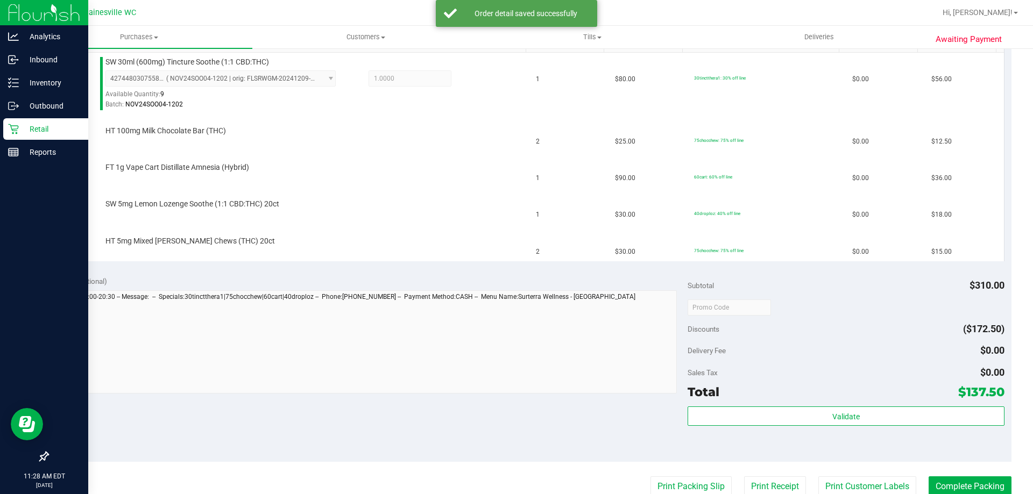
scroll to position [292, 0]
click at [516, 477] on button "Print Packing Slip" at bounding box center [690, 487] width 81 height 20
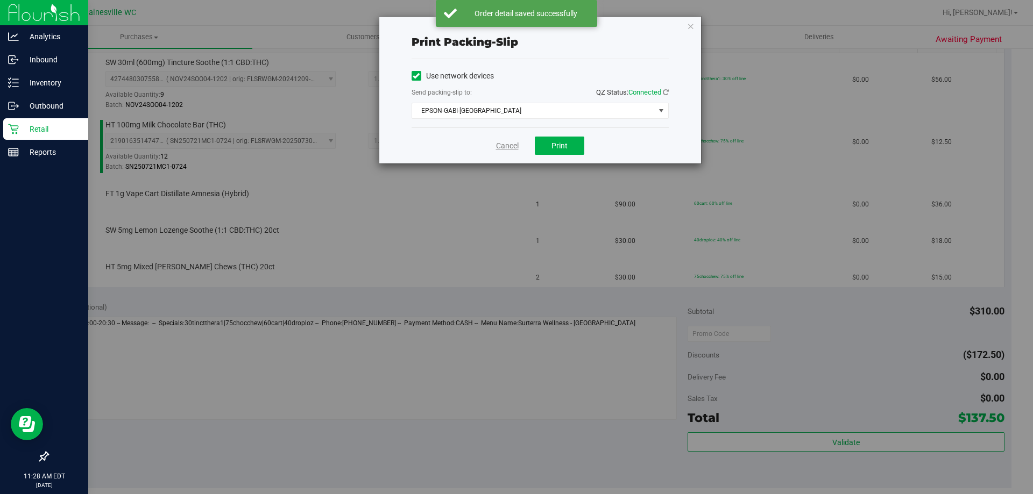
click at [506, 143] on link "Cancel" at bounding box center [507, 145] width 23 height 11
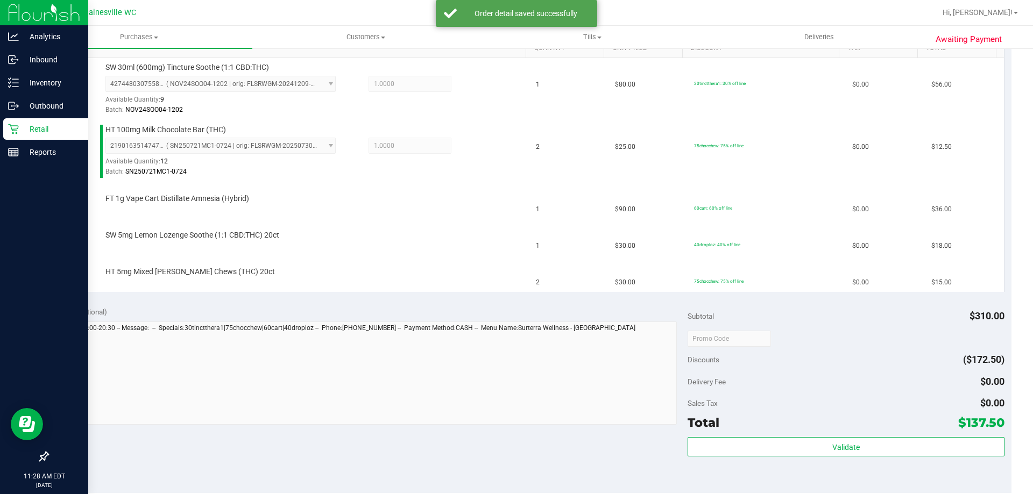
scroll to position [286, 0]
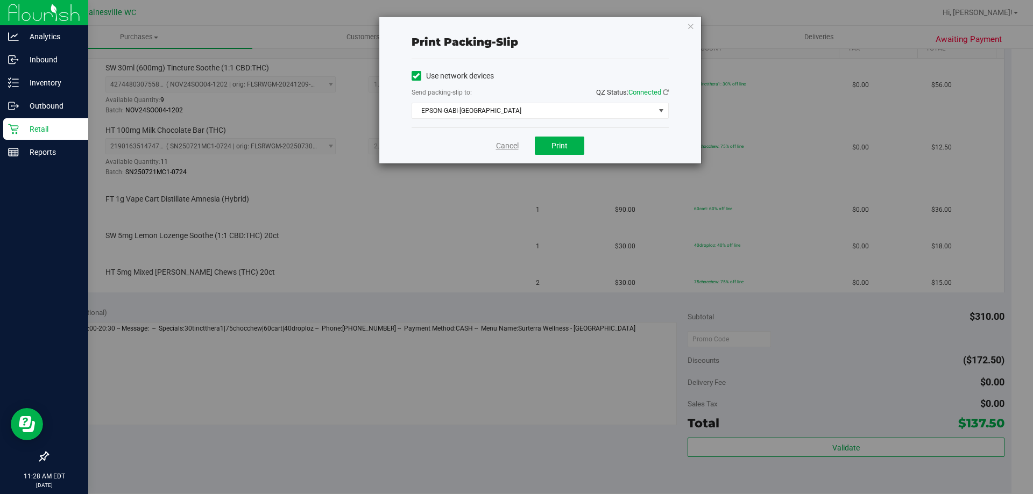
click at [499, 141] on link "Cancel" at bounding box center [507, 145] width 23 height 11
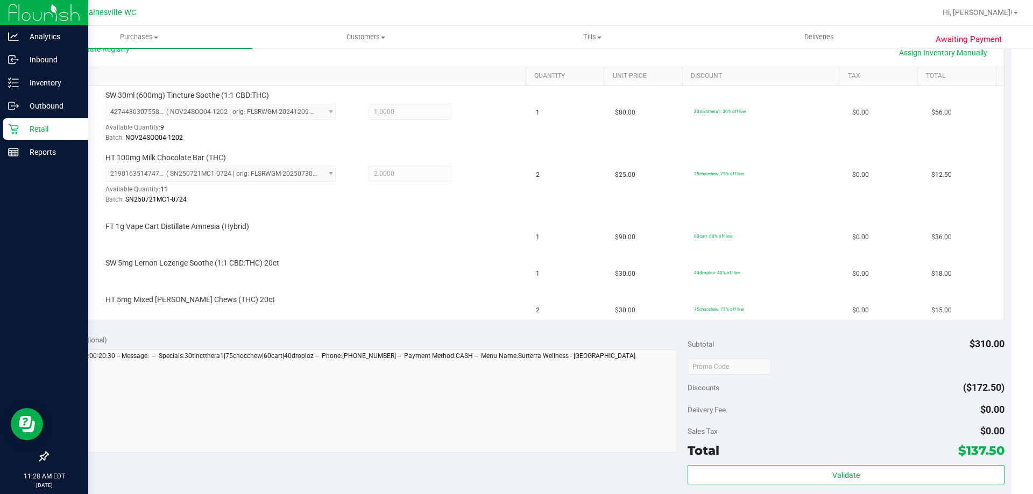
scroll to position [257, 0]
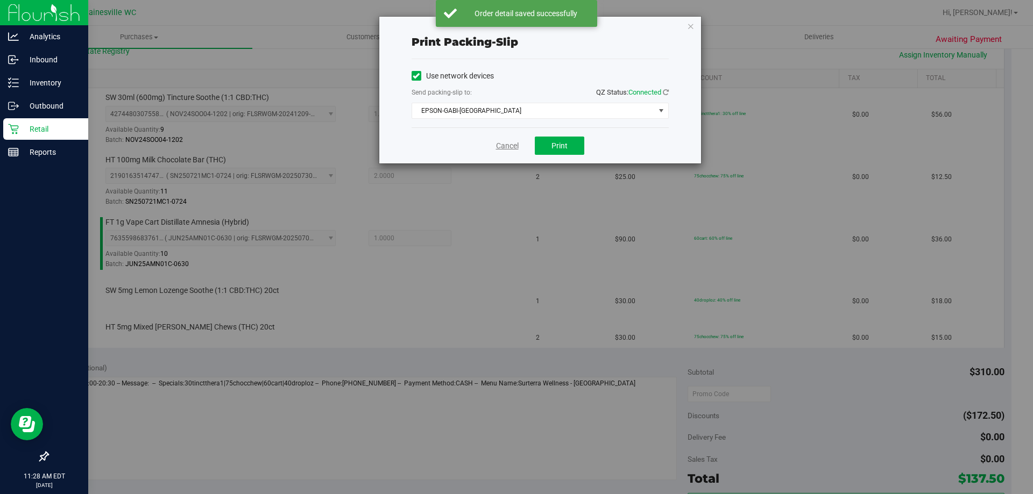
click at [505, 141] on link "Cancel" at bounding box center [507, 145] width 23 height 11
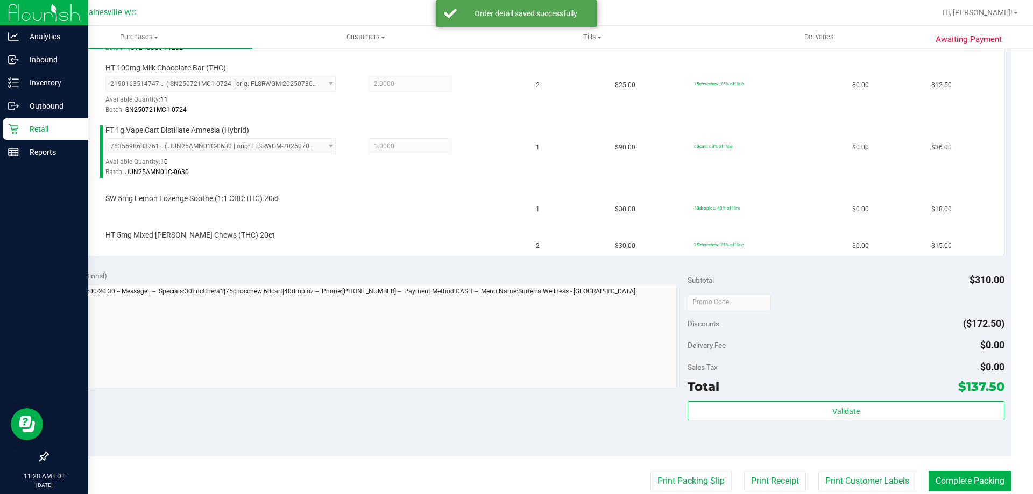
scroll to position [322, 0]
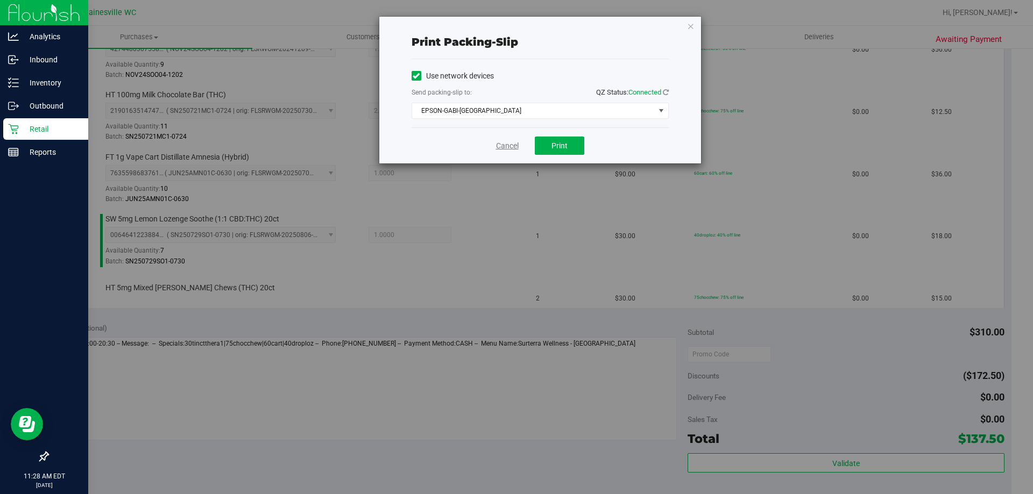
click at [513, 146] on link "Cancel" at bounding box center [507, 145] width 23 height 11
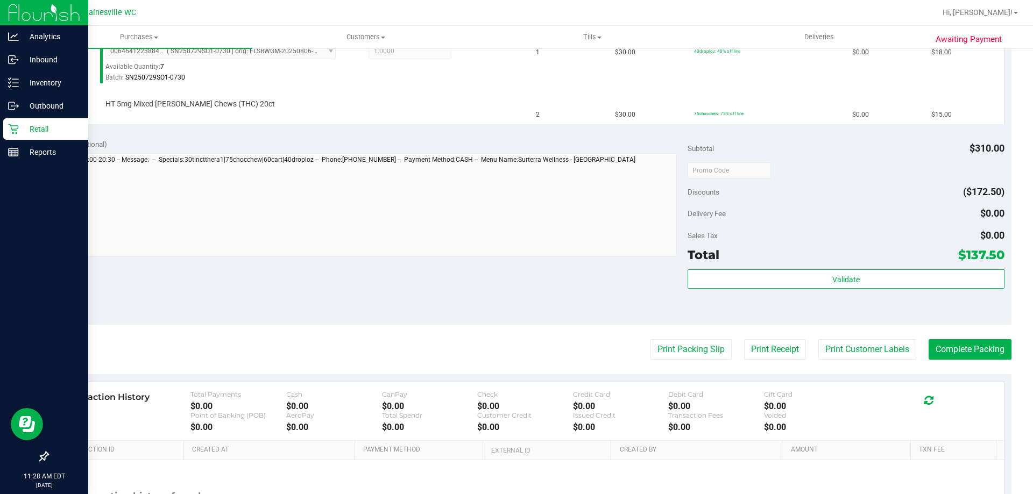
scroll to position [383, 0]
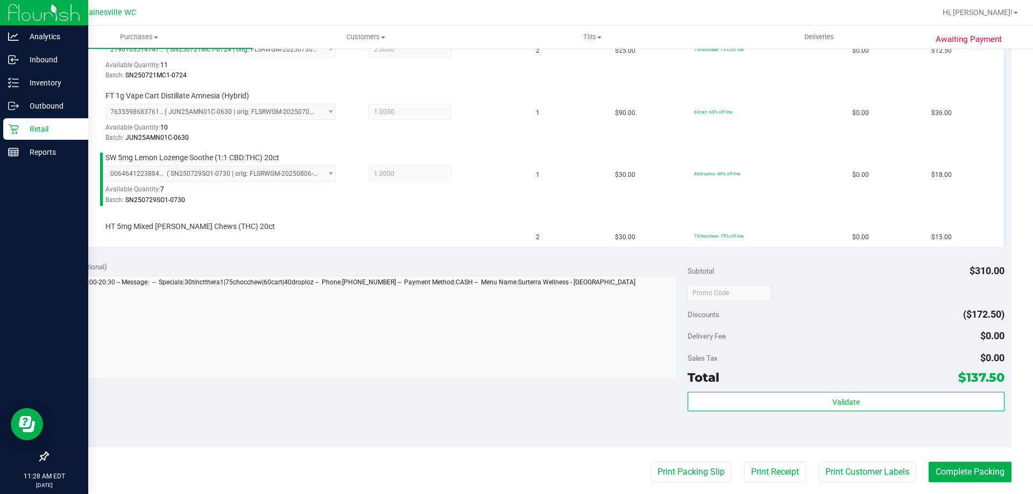
click at [516, 462] on button "Print Packing Slip" at bounding box center [690, 472] width 81 height 20
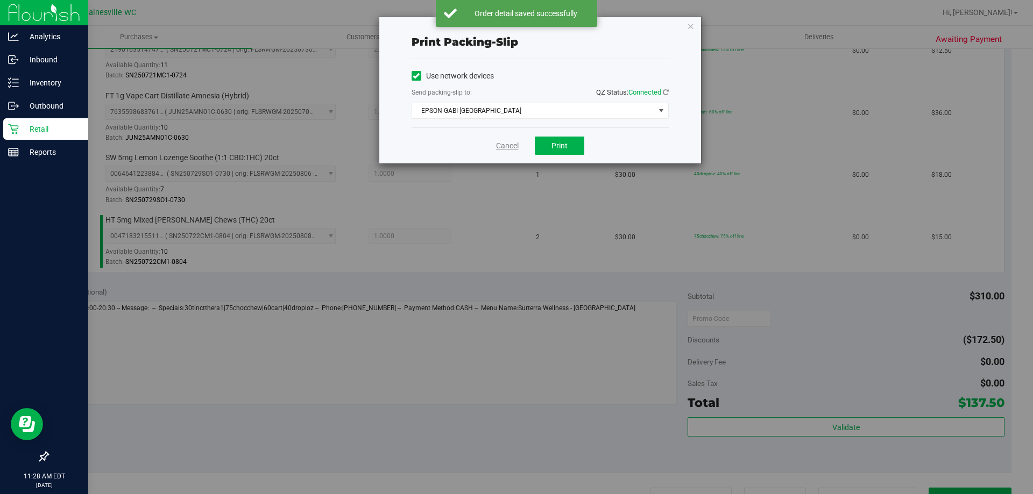
click at [509, 143] on link "Cancel" at bounding box center [507, 145] width 23 height 11
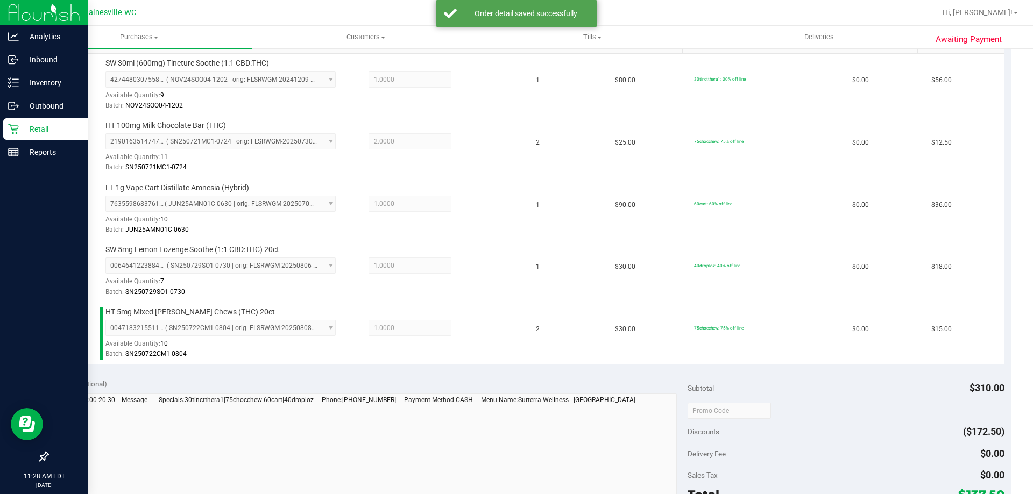
scroll to position [282, 0]
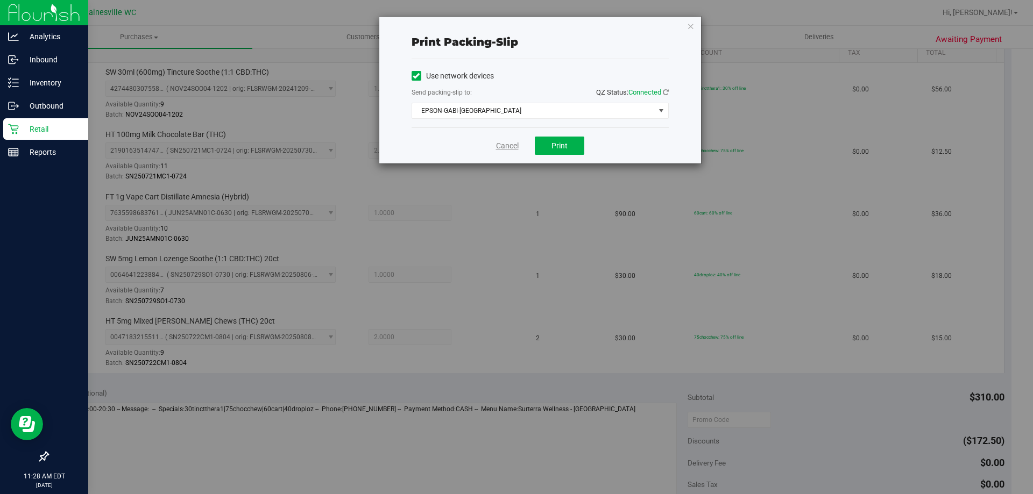
click at [511, 146] on link "Cancel" at bounding box center [507, 145] width 23 height 11
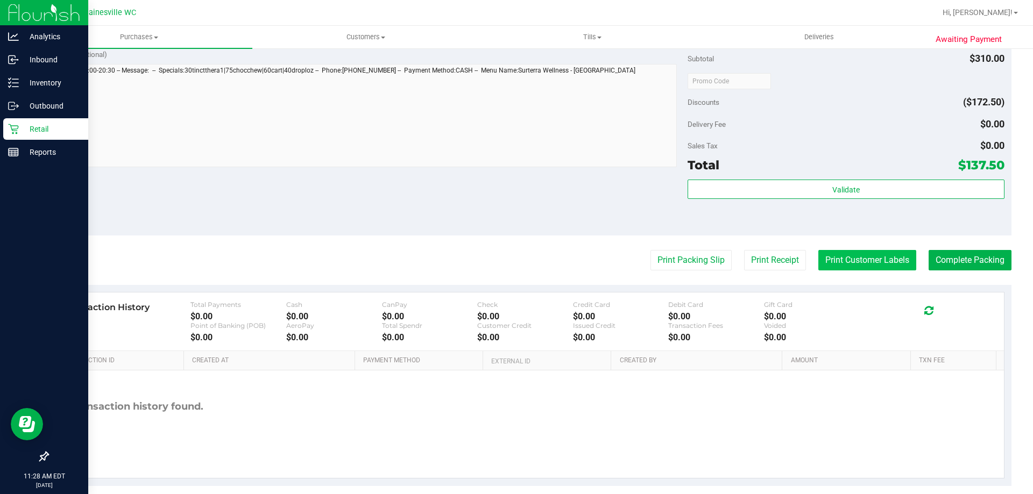
click at [516, 263] on button "Print Customer Labels" at bounding box center [867, 260] width 98 height 20
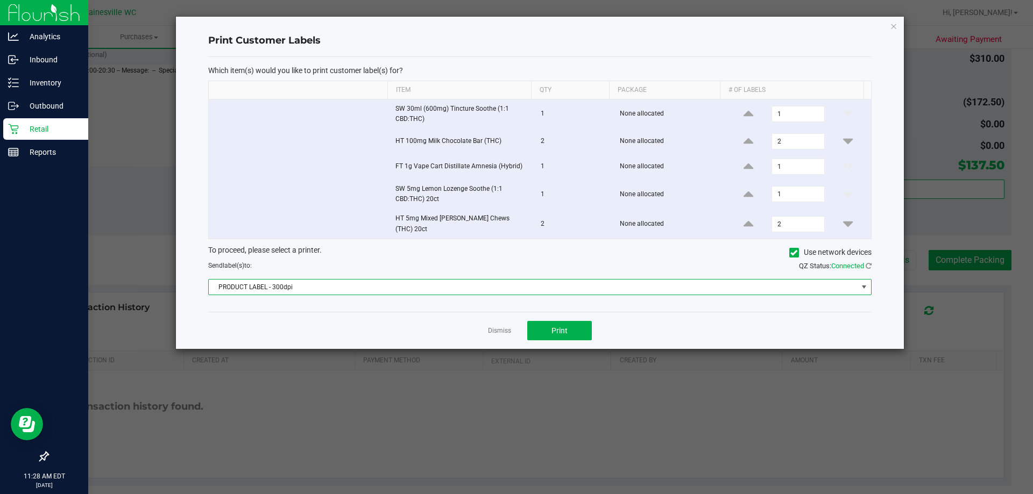
click at [364, 285] on span "PRODUCT LABEL - 300dpi" at bounding box center [533, 287] width 649 height 15
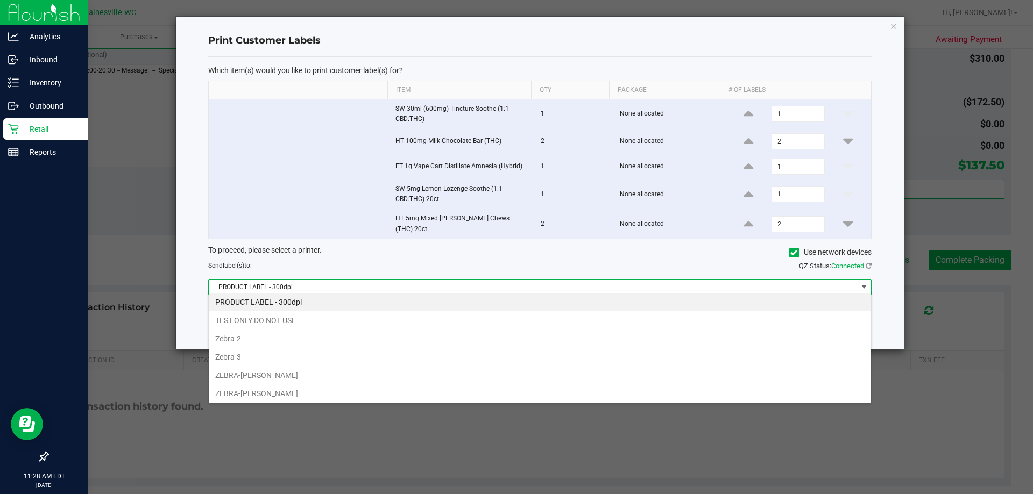
scroll to position [16, 663]
drag, startPoint x: 324, startPoint y: 376, endPoint x: 541, endPoint y: 359, distance: 217.4
click at [327, 376] on li "ZEBRA-[PERSON_NAME]" at bounding box center [540, 375] width 662 height 18
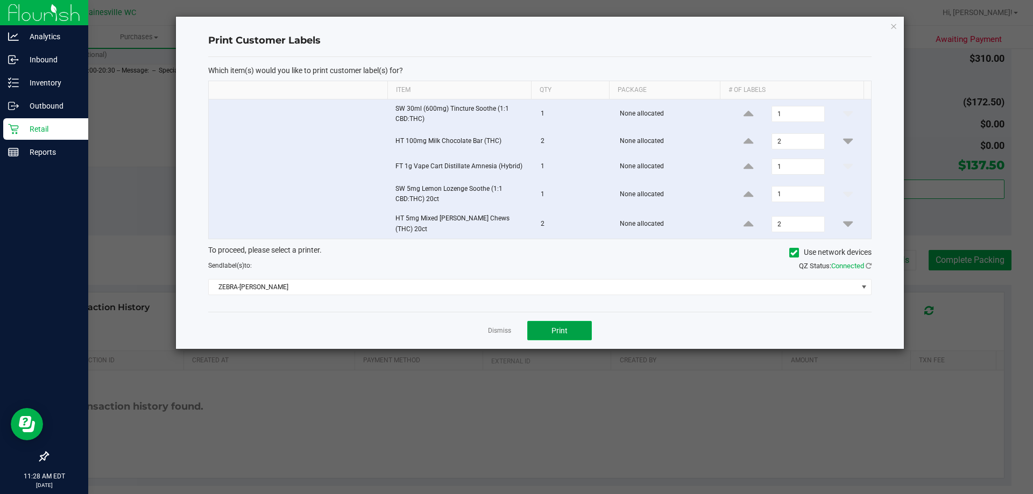
click at [516, 322] on button "Print" at bounding box center [559, 330] width 65 height 19
click at [516, 25] on icon "button" at bounding box center [894, 25] width 8 height 13
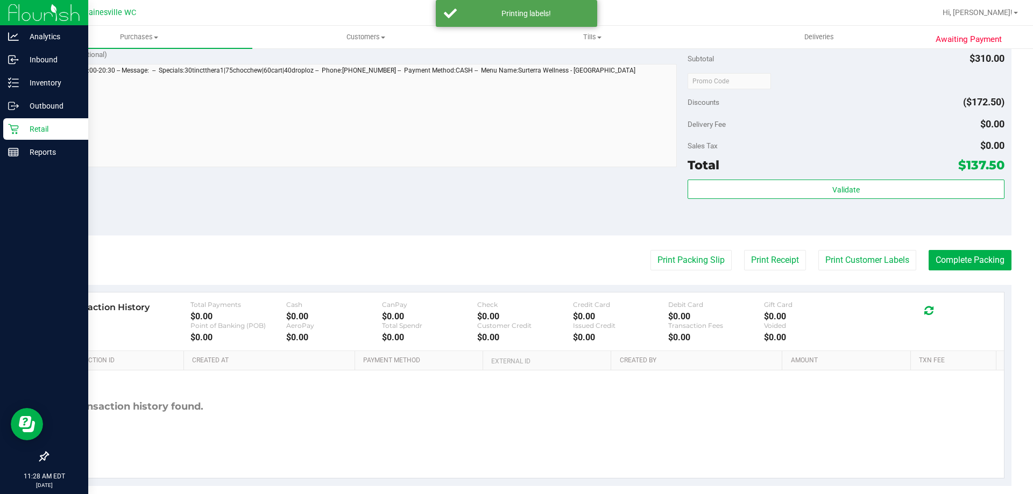
click at [516, 211] on div "Validate" at bounding box center [846, 204] width 316 height 48
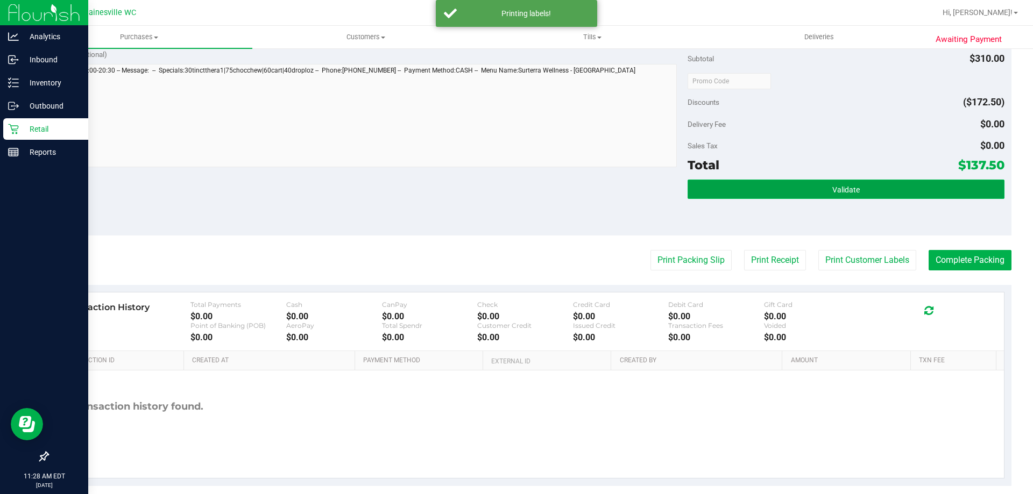
click at [516, 198] on button "Validate" at bounding box center [846, 189] width 316 height 19
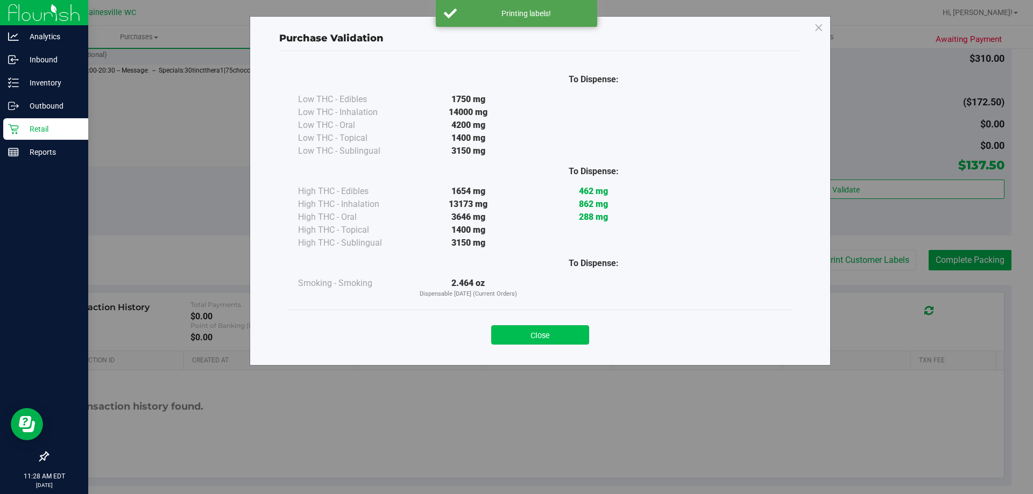
click at [516, 330] on button "Close" at bounding box center [540, 334] width 98 height 19
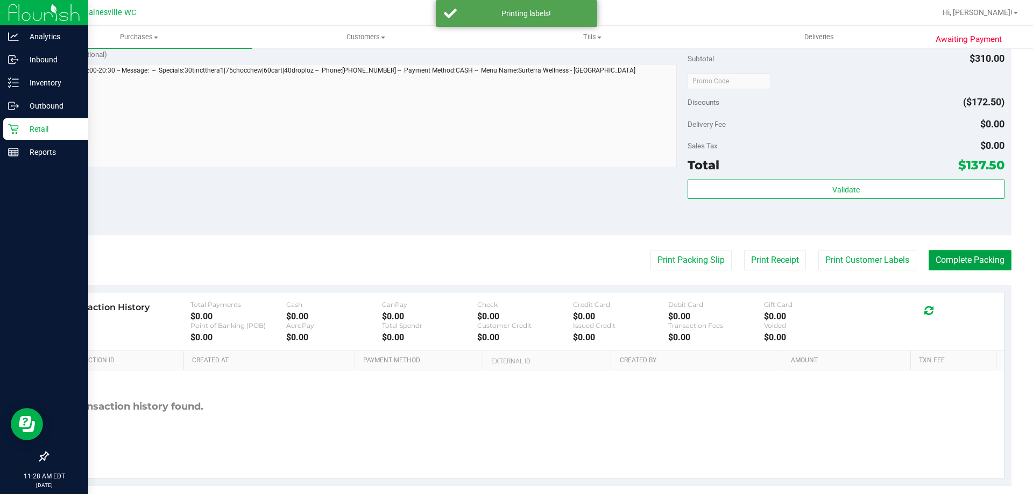
click at [516, 263] on button "Complete Packing" at bounding box center [970, 260] width 83 height 20
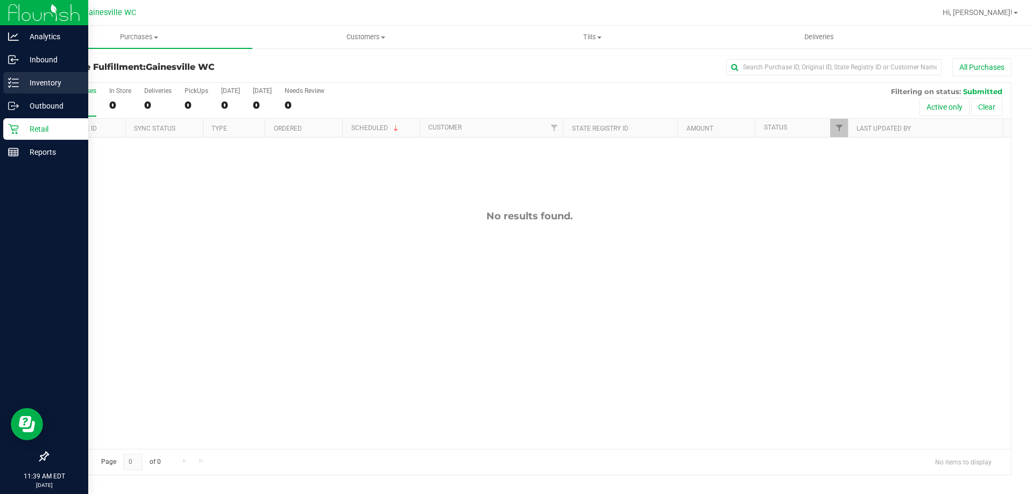
click at [27, 89] on p "Inventory" at bounding box center [51, 82] width 65 height 13
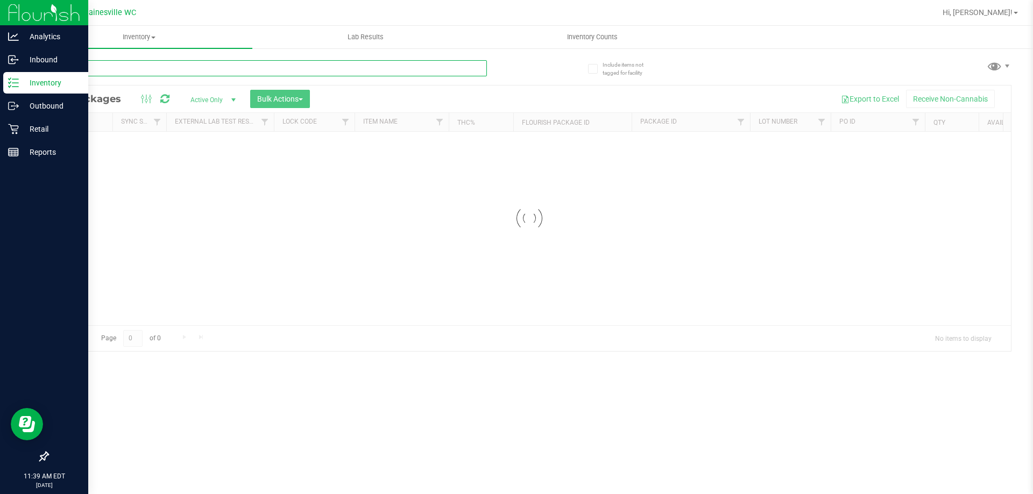
click at [209, 74] on input "text" at bounding box center [267, 68] width 440 height 16
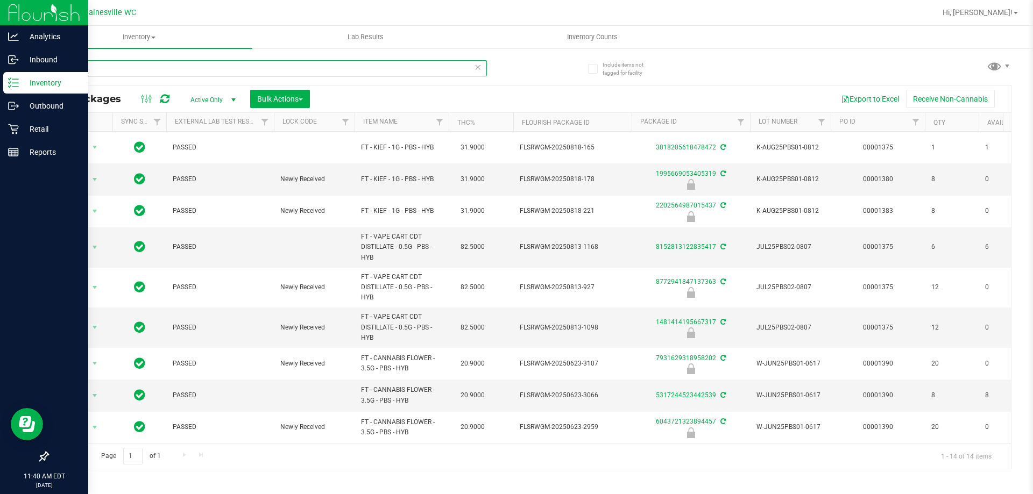
drag, startPoint x: 148, startPoint y: 67, endPoint x: 0, endPoint y: 87, distance: 149.8
click at [0, 87] on div "Analytics Inbound Inventory Outbound Retail Reports 11:40 AM EDT [DATE] 09/26 G…" at bounding box center [516, 247] width 1033 height 494
type input "007"
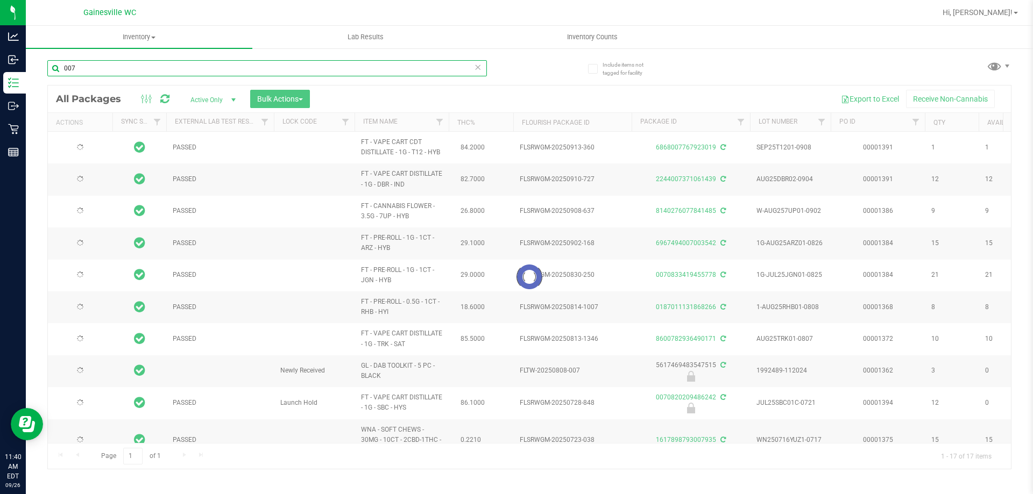
type input "[DATE]"
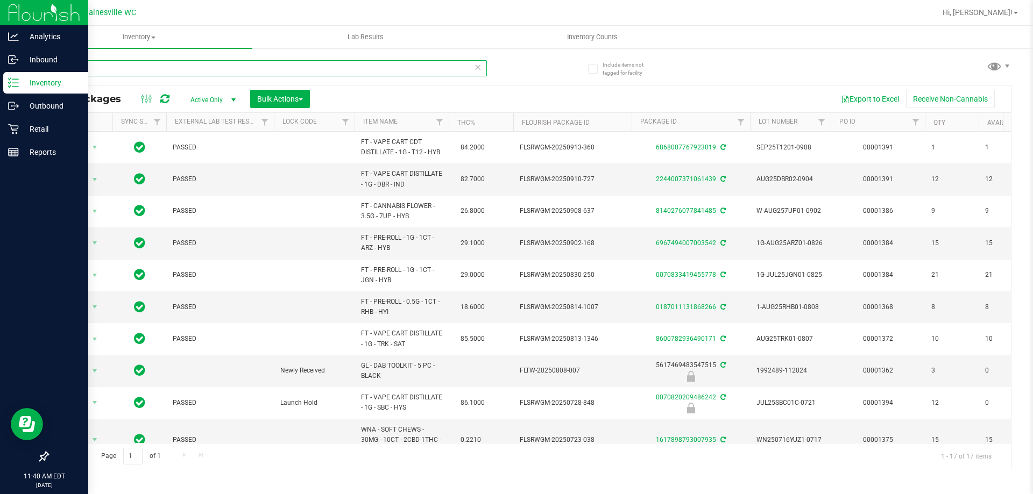
drag, startPoint x: 83, startPoint y: 70, endPoint x: 1, endPoint y: 74, distance: 82.4
click at [0, 74] on div "Analytics Inbound Inventory Outbound Retail Reports 11:40 AM EDT [DATE] 09/26 G…" at bounding box center [516, 247] width 1033 height 494
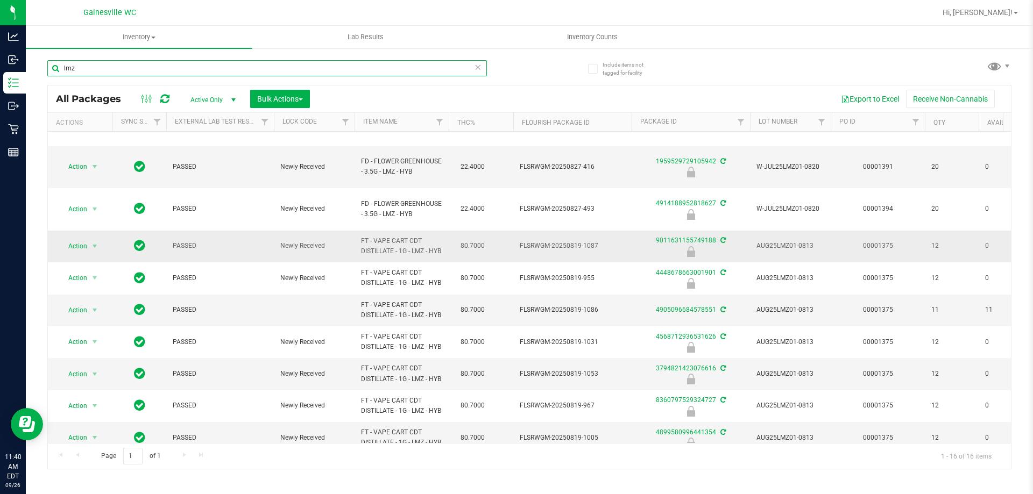
scroll to position [54, 0]
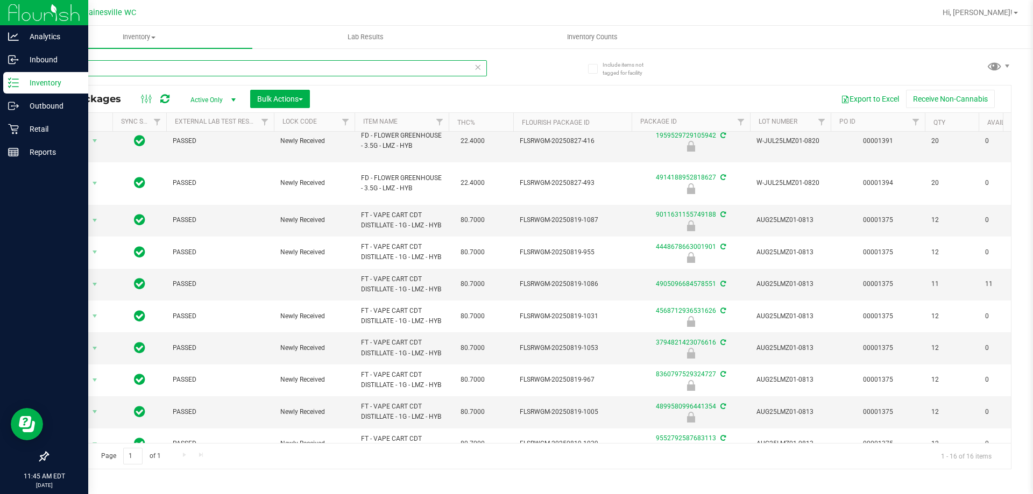
drag, startPoint x: 130, startPoint y: 73, endPoint x: 0, endPoint y: 72, distance: 130.2
click at [0, 72] on div "Analytics Inbound Inventory Outbound Retail Reports 11:45 AM EDT [DATE] 09/26 G…" at bounding box center [516, 247] width 1033 height 494
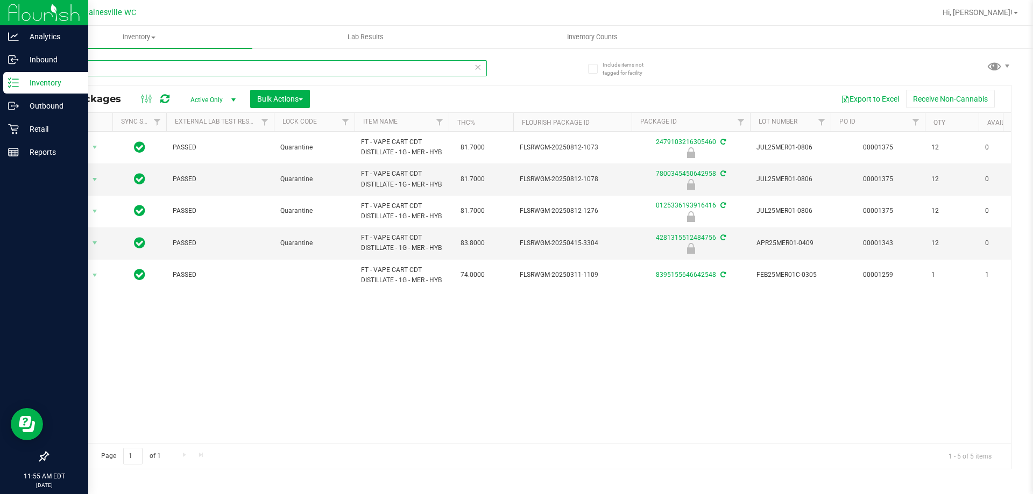
type input "mer"
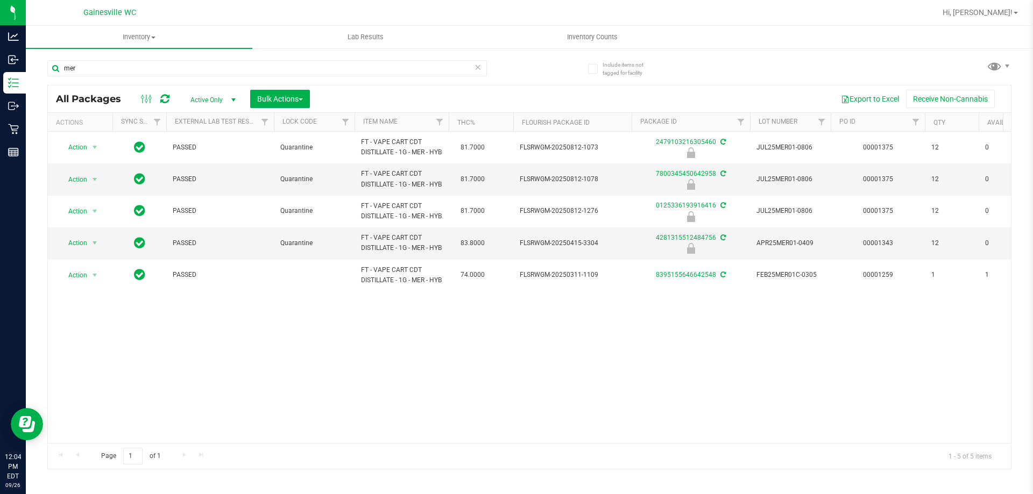
click at [480, 67] on icon at bounding box center [478, 66] width 8 height 13
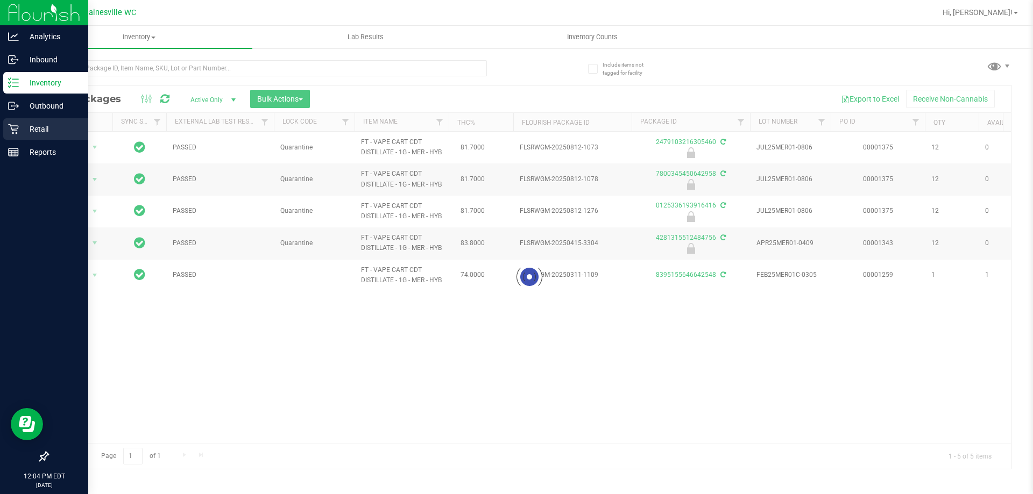
click at [9, 131] on icon at bounding box center [13, 129] width 11 height 11
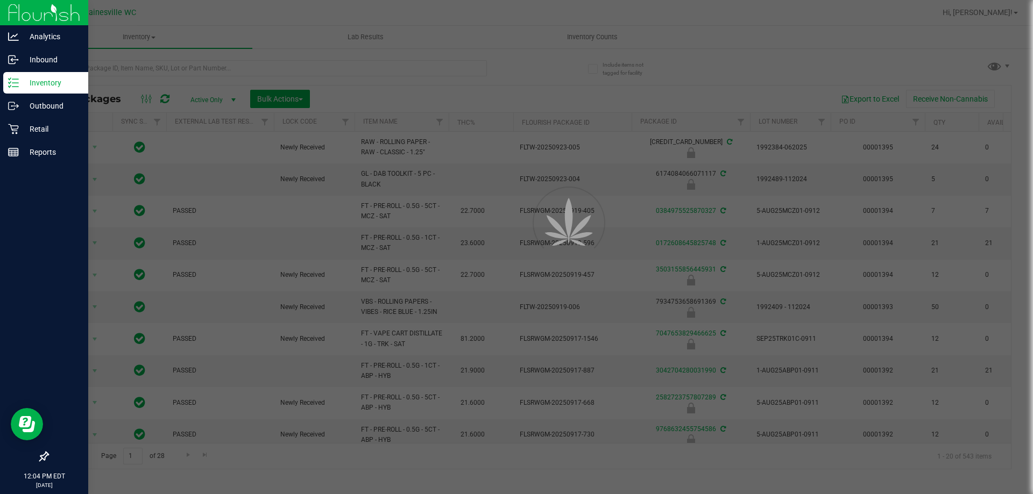
type input "[DATE]"
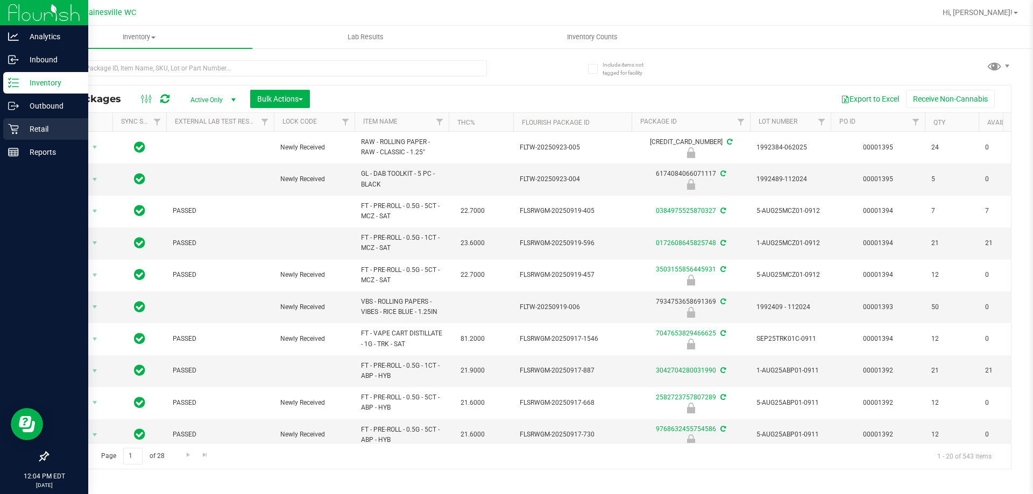
click at [17, 130] on icon at bounding box center [13, 129] width 11 height 11
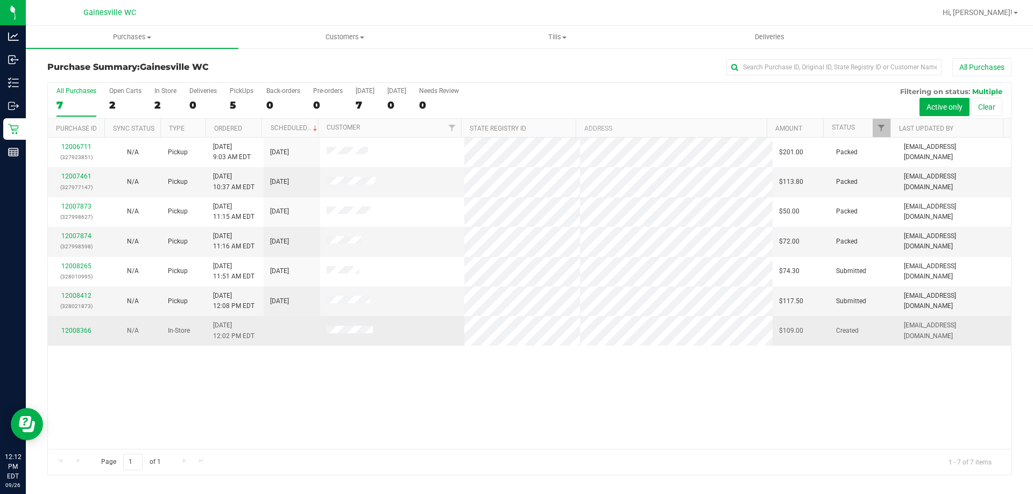
click at [90, 331] on div "12008366" at bounding box center [76, 331] width 44 height 10
click at [83, 334] on link "12008366" at bounding box center [76, 331] width 30 height 8
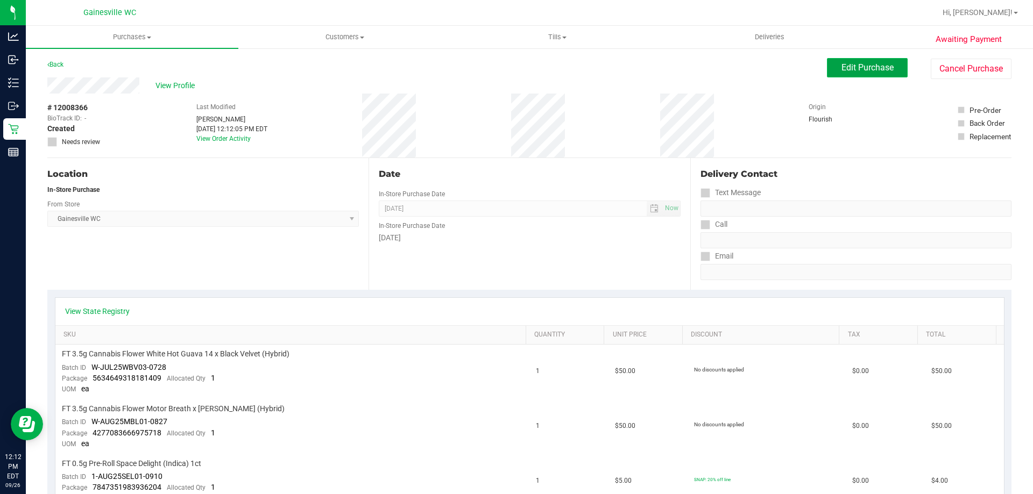
click at [516, 75] on button "Edit Purchase" at bounding box center [867, 67] width 81 height 19
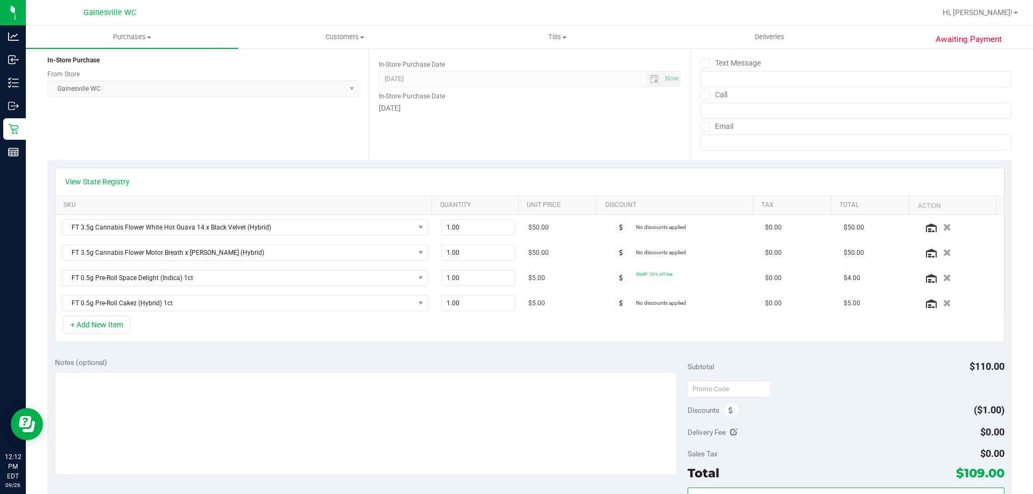
scroll to position [161, 0]
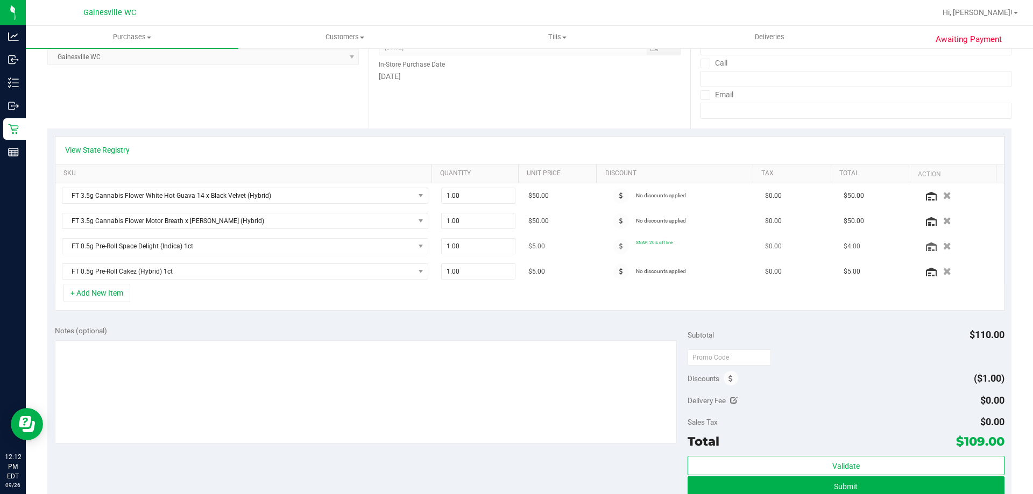
click at [516, 241] on span "SNAP: 20% off line" at bounding box center [654, 242] width 37 height 5
click at [516, 216] on div "No discounts applied" at bounding box center [661, 221] width 50 height 15
click at [516, 219] on span "No discounts applied" at bounding box center [661, 221] width 50 height 6
click at [516, 200] on div "No discounts applied" at bounding box center [661, 195] width 50 height 15
click at [516, 193] on span "No discounts applied" at bounding box center [661, 196] width 50 height 6
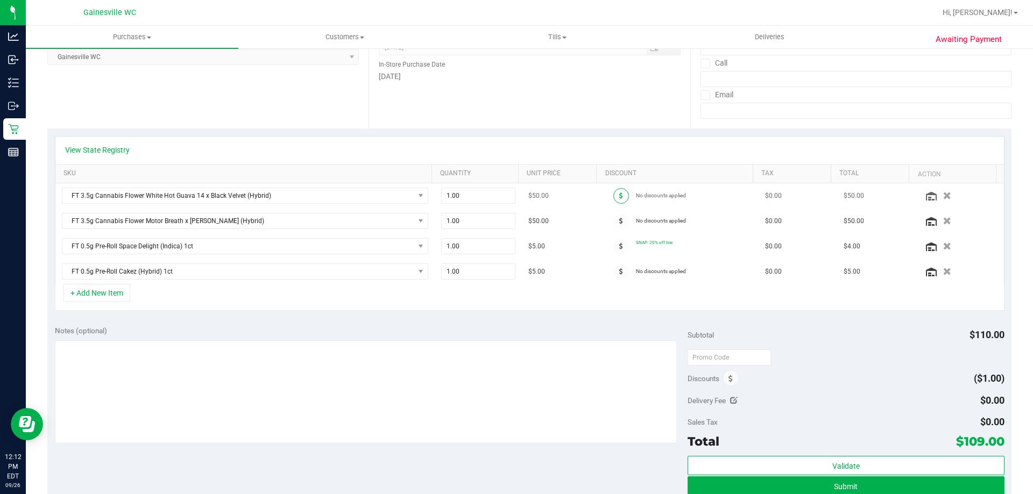
click at [516, 195] on icon at bounding box center [621, 196] width 4 height 6
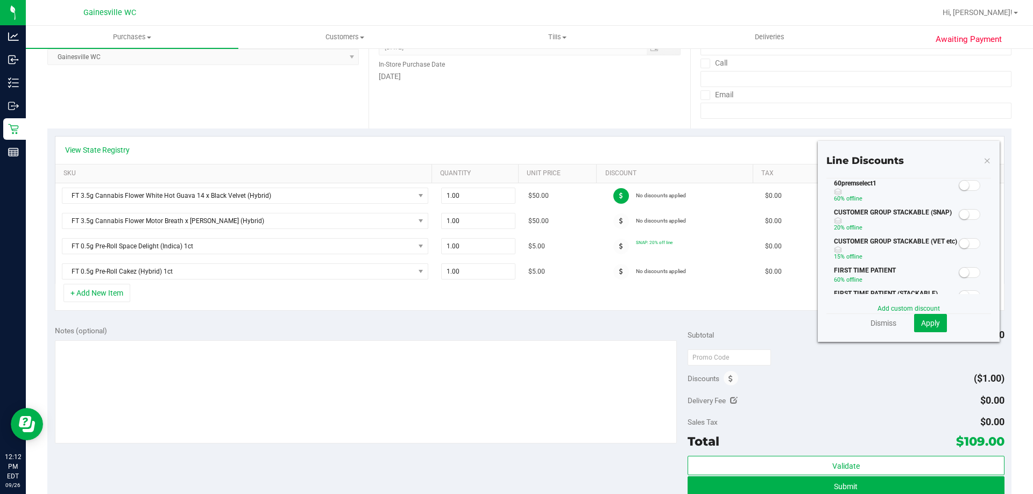
click at [516, 184] on small at bounding box center [964, 186] width 10 height 10
click at [516, 323] on span "Apply" at bounding box center [930, 323] width 19 height 9
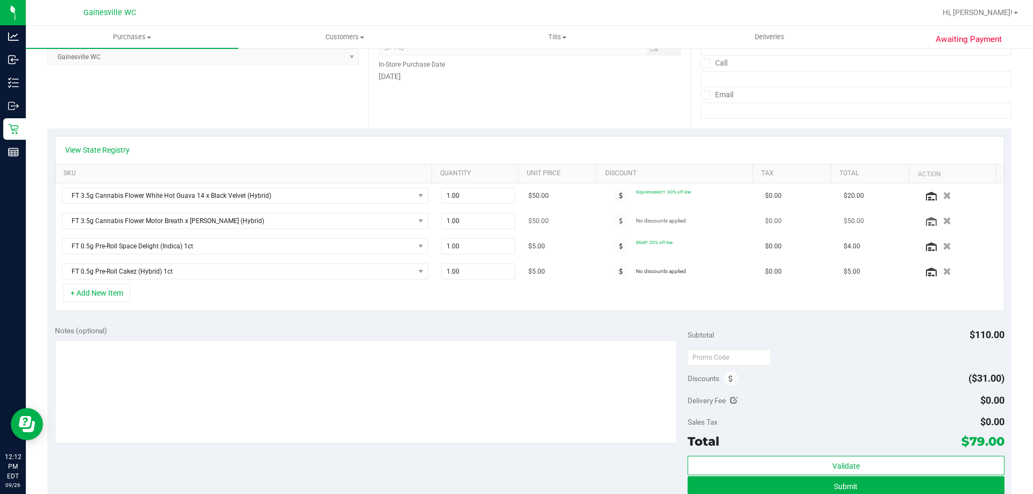
click at [516, 221] on div at bounding box center [621, 222] width 30 height 16
click at [516, 221] on span at bounding box center [621, 222] width 16 height 16
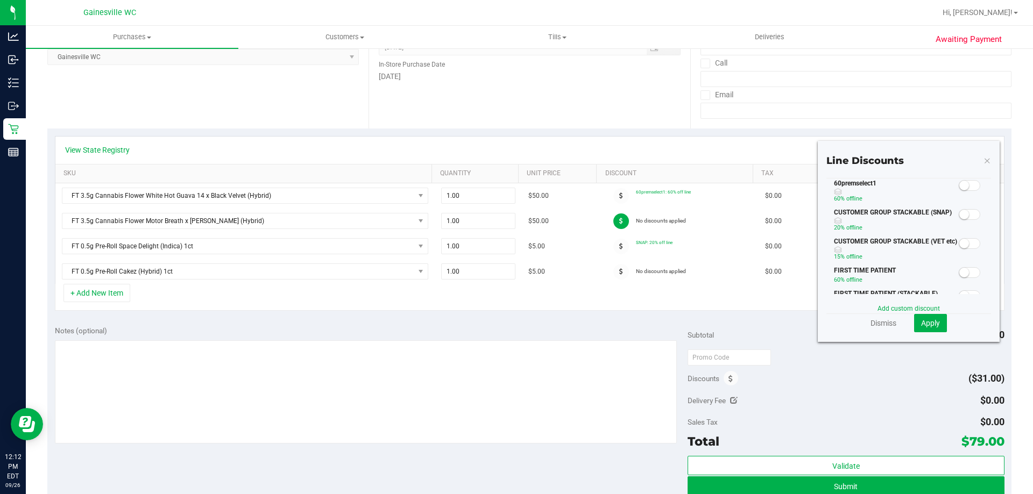
click at [516, 185] on small at bounding box center [964, 186] width 10 height 10
click at [516, 317] on button "Apply" at bounding box center [930, 323] width 33 height 18
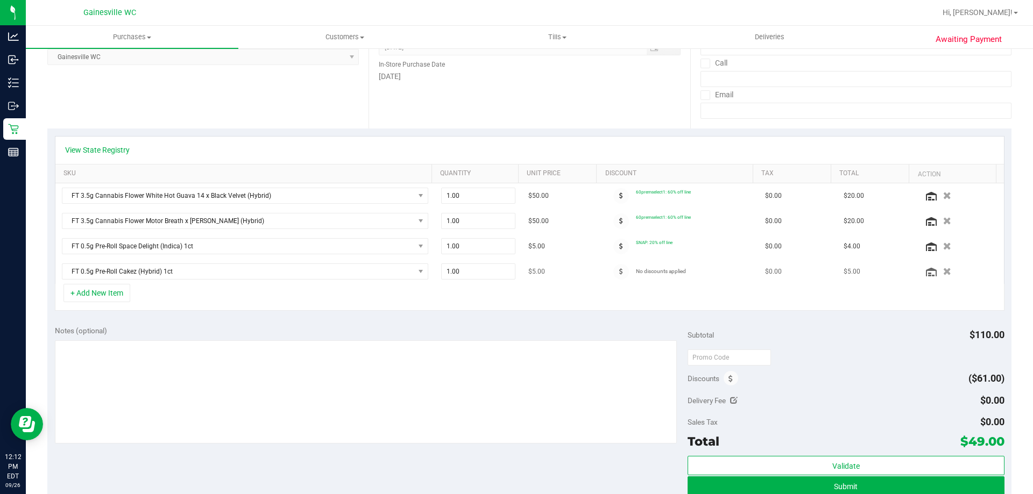
click at [516, 283] on td "No discounts applied" at bounding box center [680, 271] width 158 height 25
click at [516, 280] on td "No discounts applied" at bounding box center [680, 271] width 158 height 25
click at [516, 273] on icon at bounding box center [621, 271] width 4 height 6
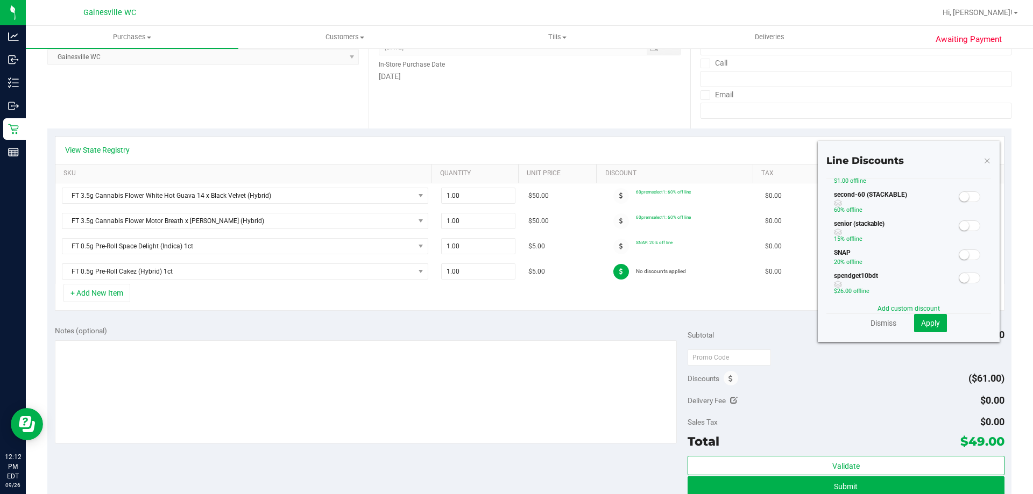
scroll to position [269, 0]
click at [516, 234] on small at bounding box center [964, 230] width 10 height 10
click at [516, 321] on span "Apply" at bounding box center [930, 323] width 19 height 9
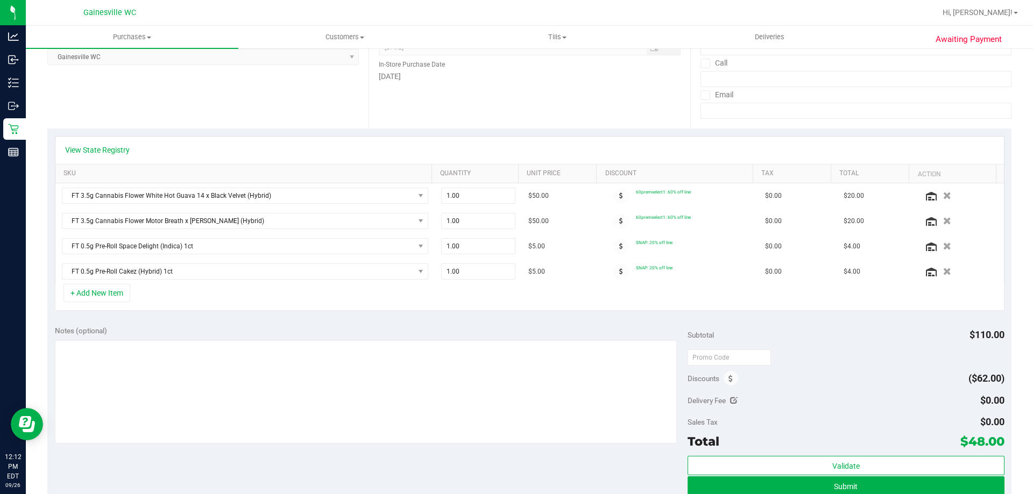
scroll to position [0, 0]
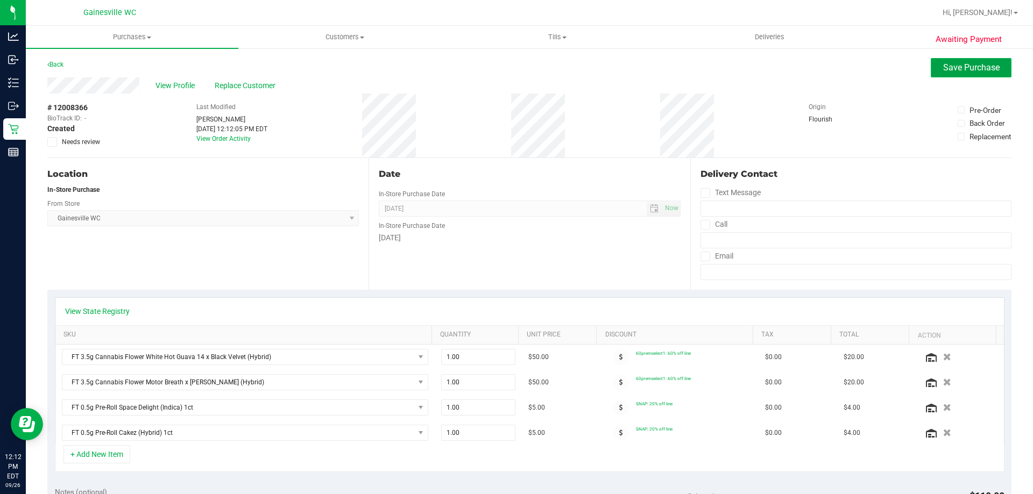
click at [516, 65] on span "Save Purchase" at bounding box center [971, 67] width 56 height 10
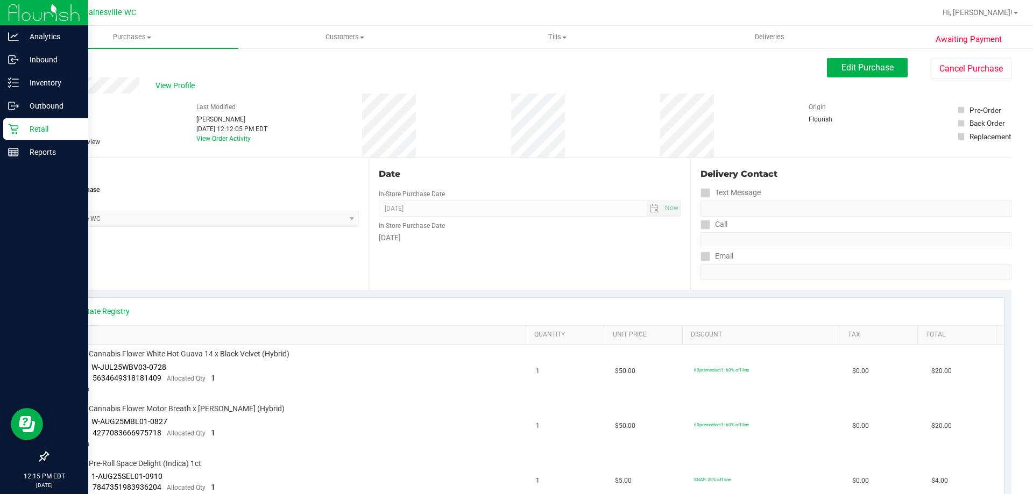
click at [14, 133] on icon at bounding box center [13, 129] width 11 height 11
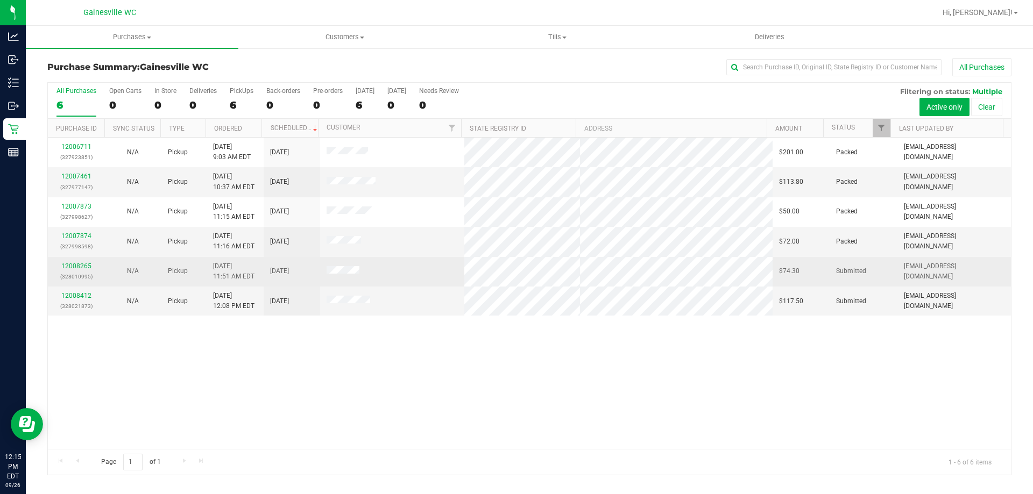
click at [73, 261] on div "12008265 (328010995)" at bounding box center [76, 271] width 44 height 20
click at [73, 265] on link "12008265" at bounding box center [76, 267] width 30 height 8
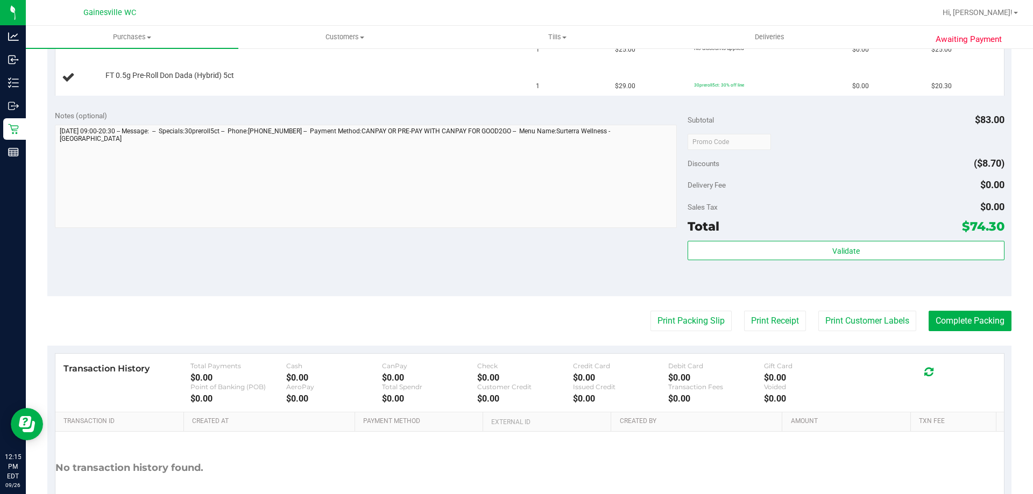
scroll to position [430, 0]
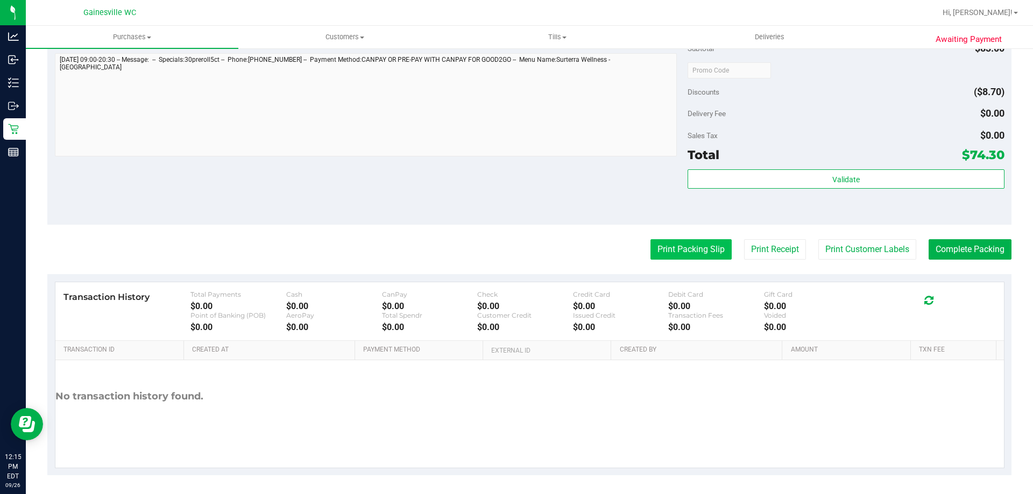
click at [516, 256] on button "Print Packing Slip" at bounding box center [690, 249] width 81 height 20
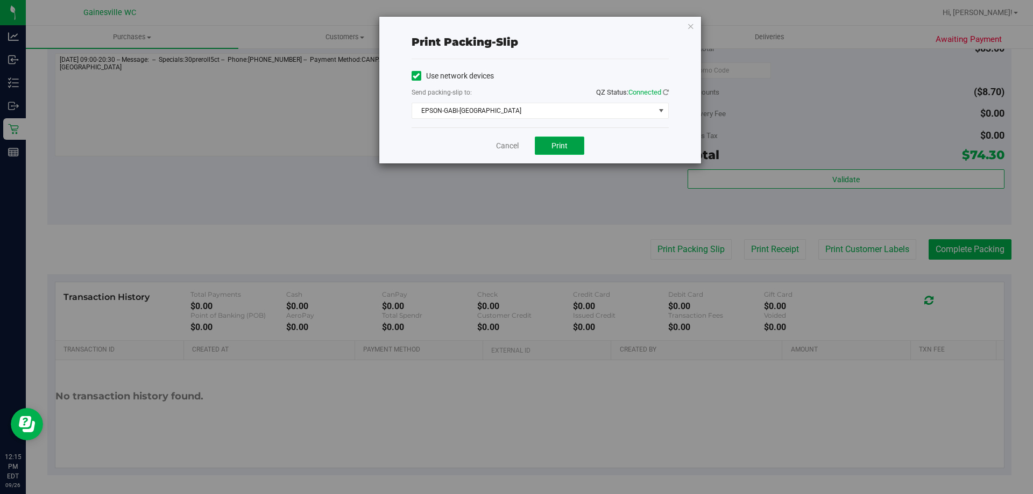
click at [516, 151] on button "Print" at bounding box center [559, 146] width 49 height 18
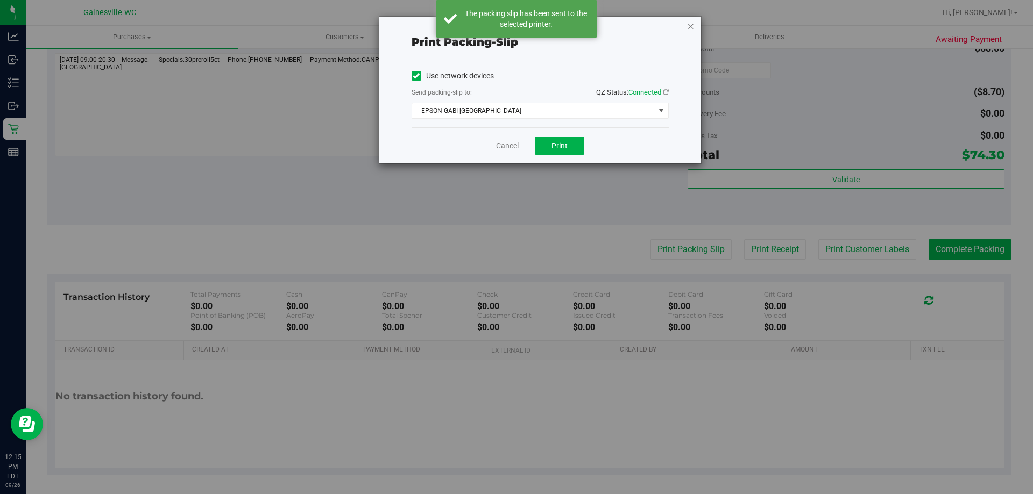
click at [516, 27] on icon "button" at bounding box center [691, 25] width 8 height 13
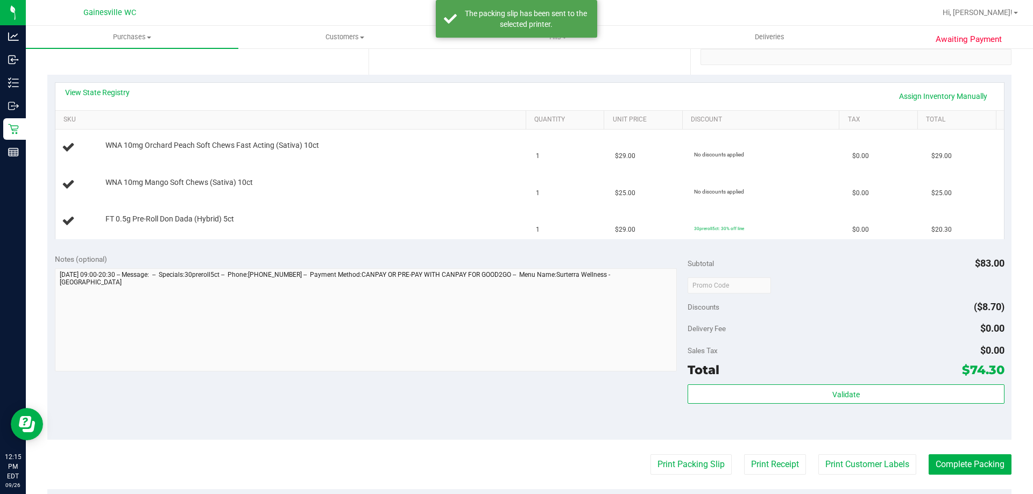
scroll to position [161, 0]
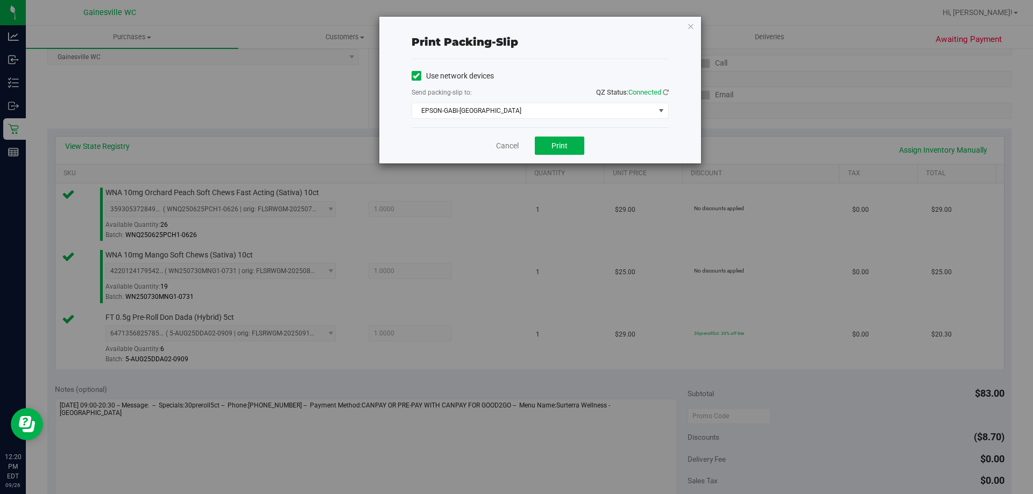
click at [501, 152] on div "Cancel Print" at bounding box center [540, 146] width 257 height 36
click at [508, 145] on link "Cancel" at bounding box center [507, 145] width 23 height 11
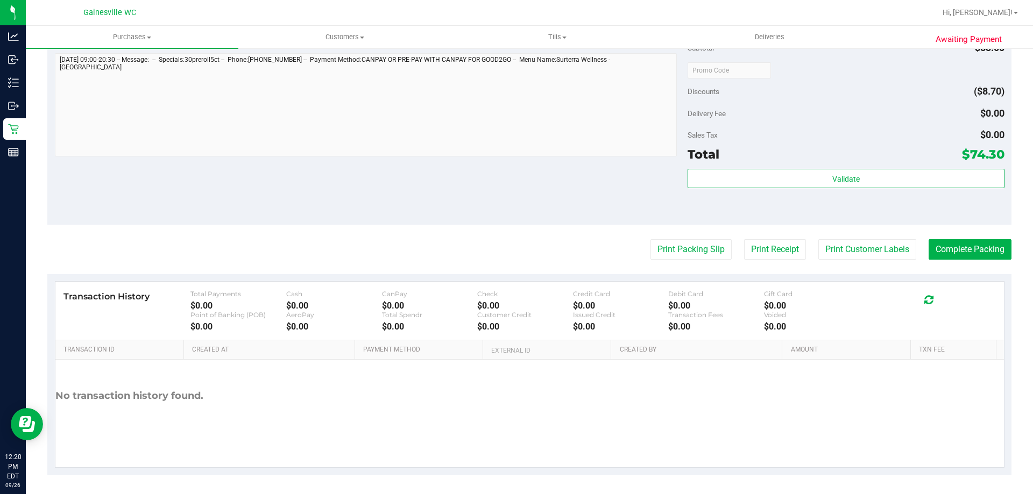
scroll to position [510, 0]
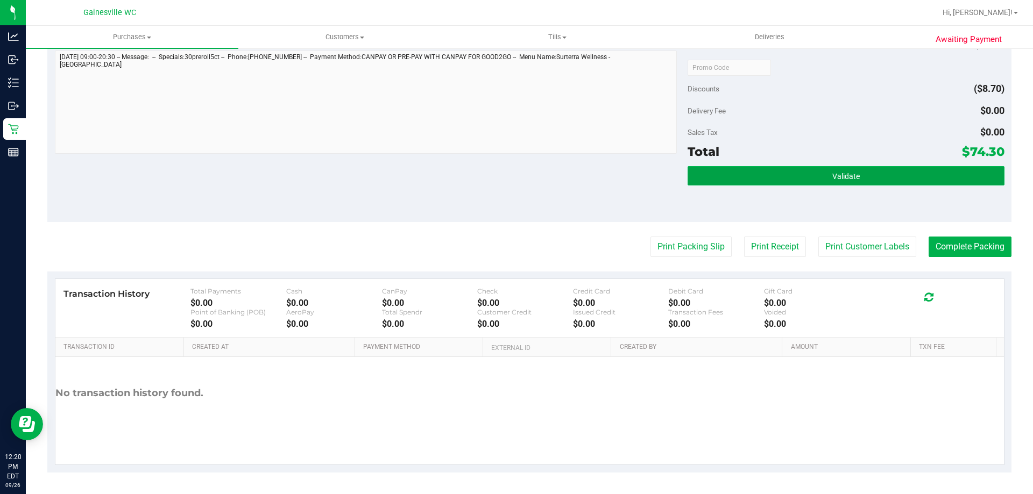
click at [516, 183] on button "Validate" at bounding box center [846, 175] width 316 height 19
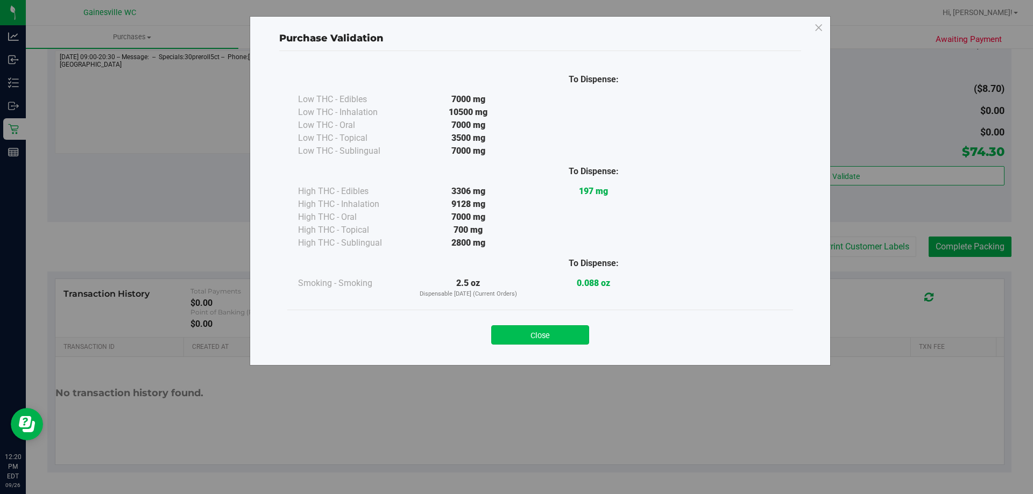
click at [516, 332] on button "Close" at bounding box center [540, 334] width 98 height 19
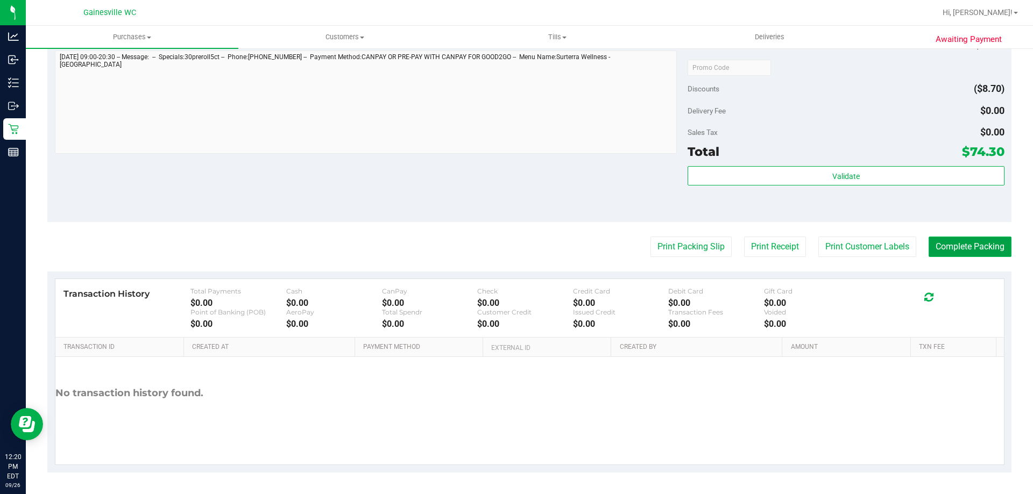
click at [516, 247] on button "Complete Packing" at bounding box center [970, 247] width 83 height 20
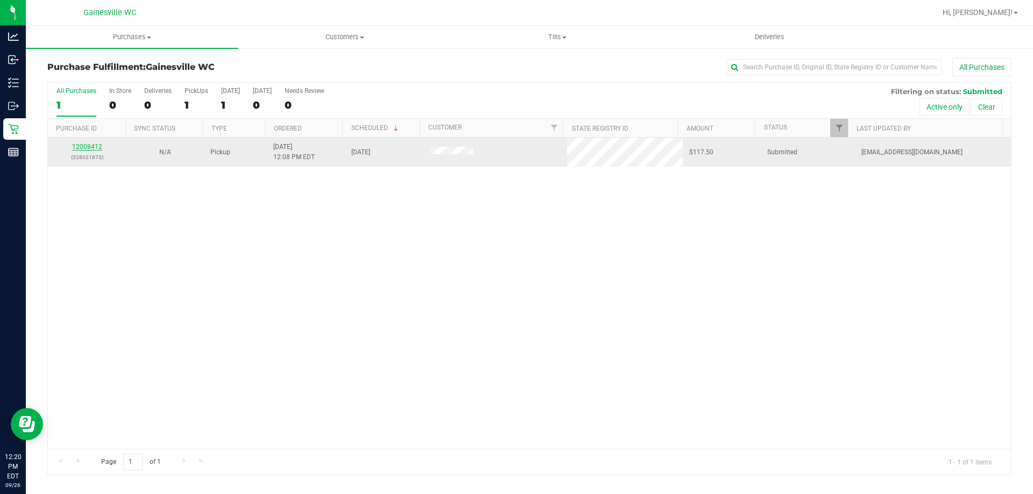
click at [74, 148] on link "12008412" at bounding box center [87, 147] width 30 height 8
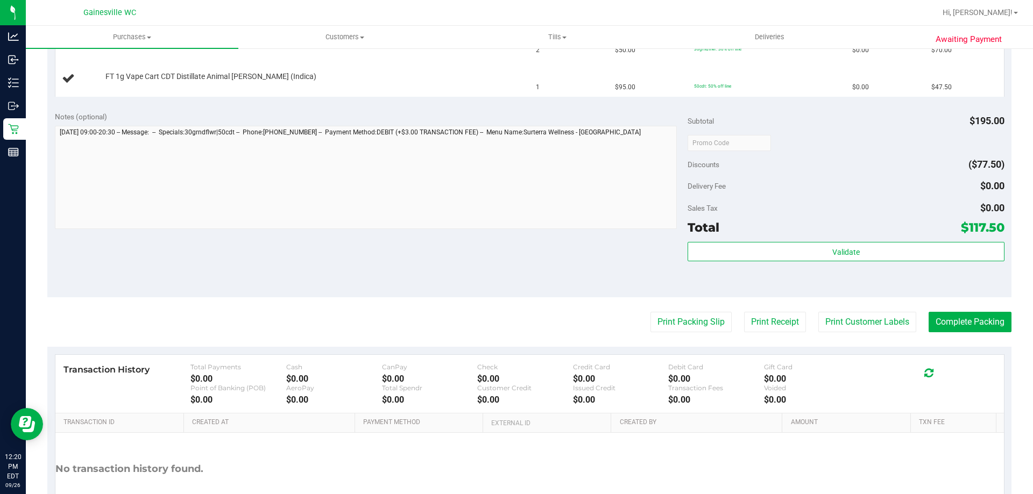
scroll to position [323, 0]
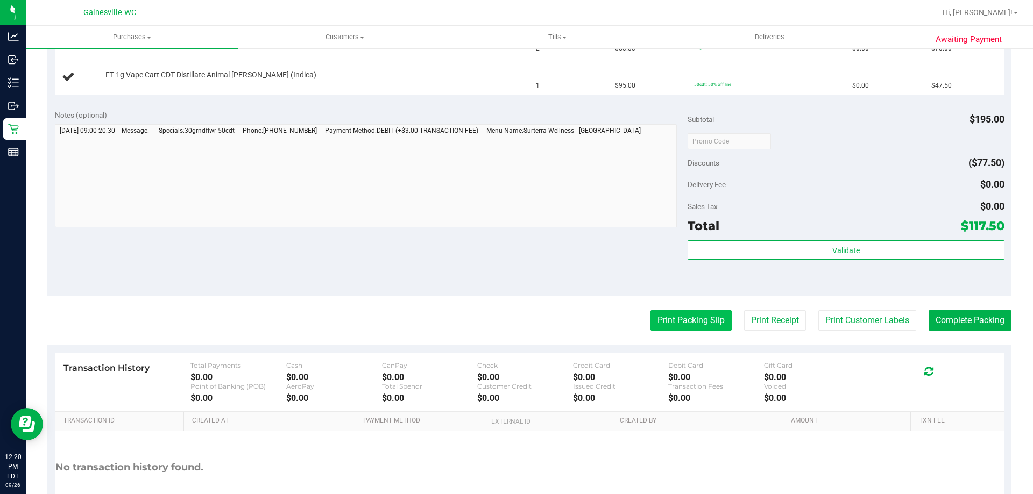
click at [516, 329] on button "Print Packing Slip" at bounding box center [690, 320] width 81 height 20
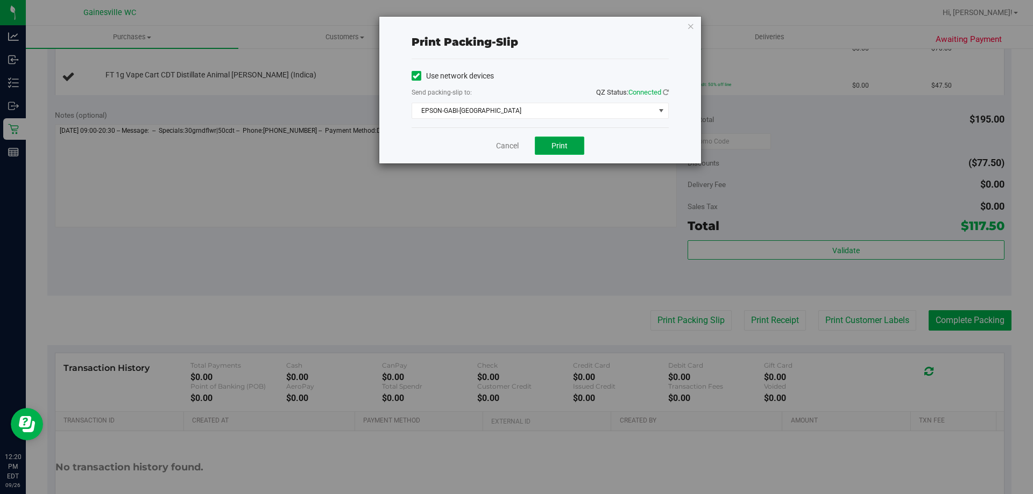
click at [516, 145] on span "Print" at bounding box center [559, 145] width 16 height 9
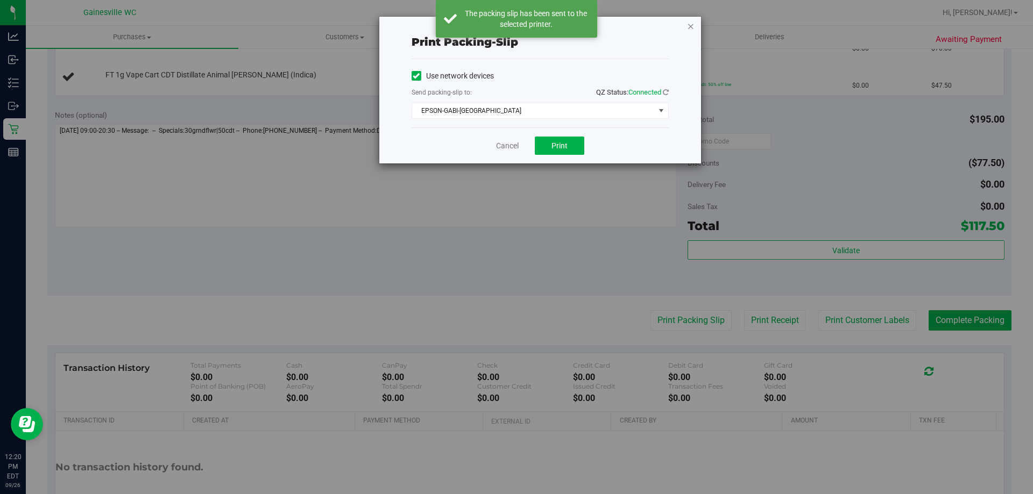
click at [516, 31] on icon "button" at bounding box center [691, 25] width 8 height 13
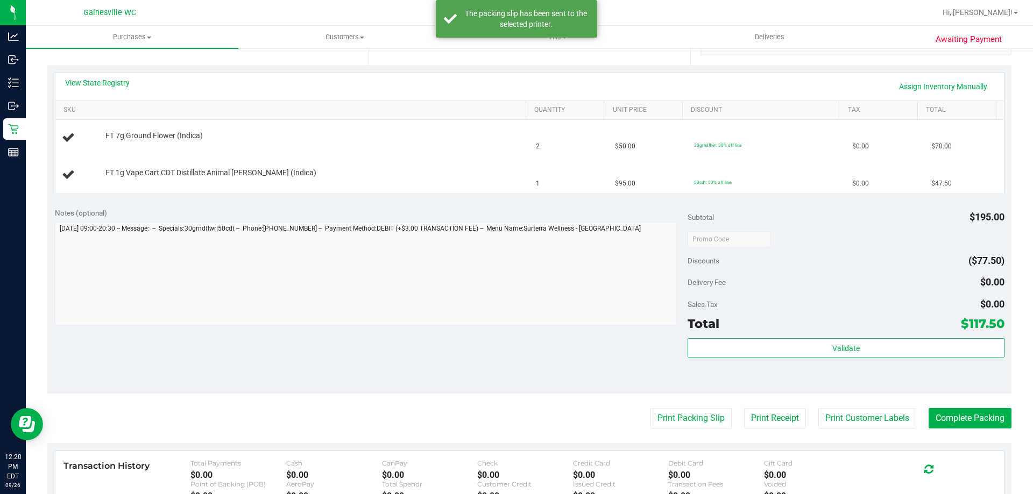
scroll to position [108, 0]
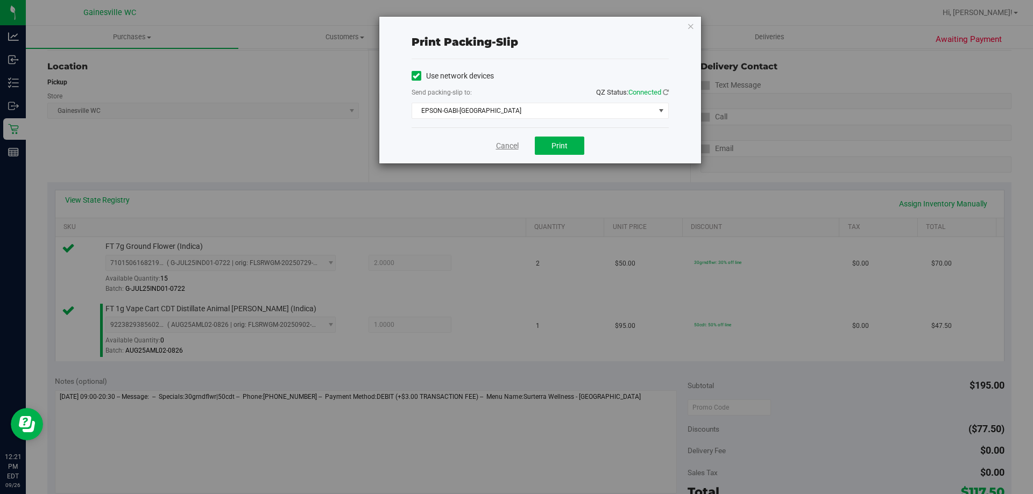
click at [515, 145] on link "Cancel" at bounding box center [507, 145] width 23 height 11
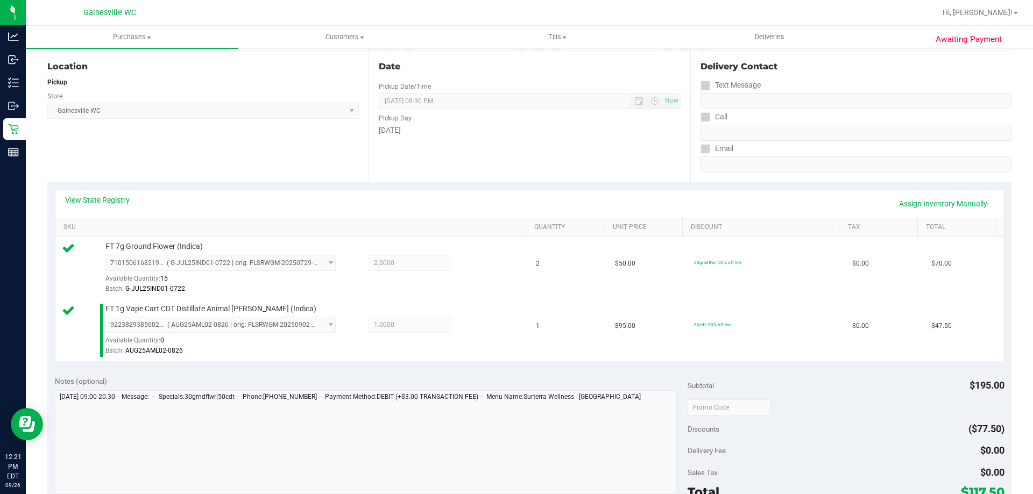
scroll to position [435, 0]
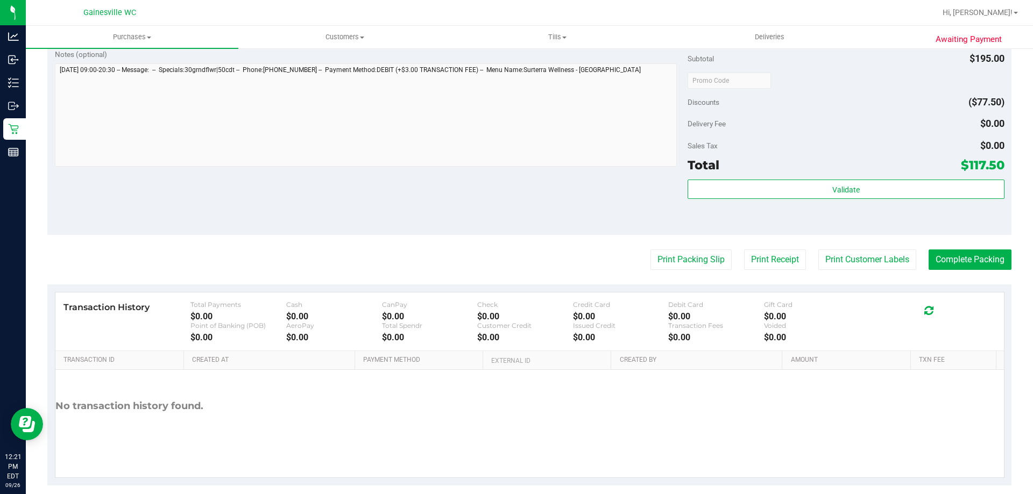
click at [516, 215] on div "Validate" at bounding box center [846, 204] width 316 height 48
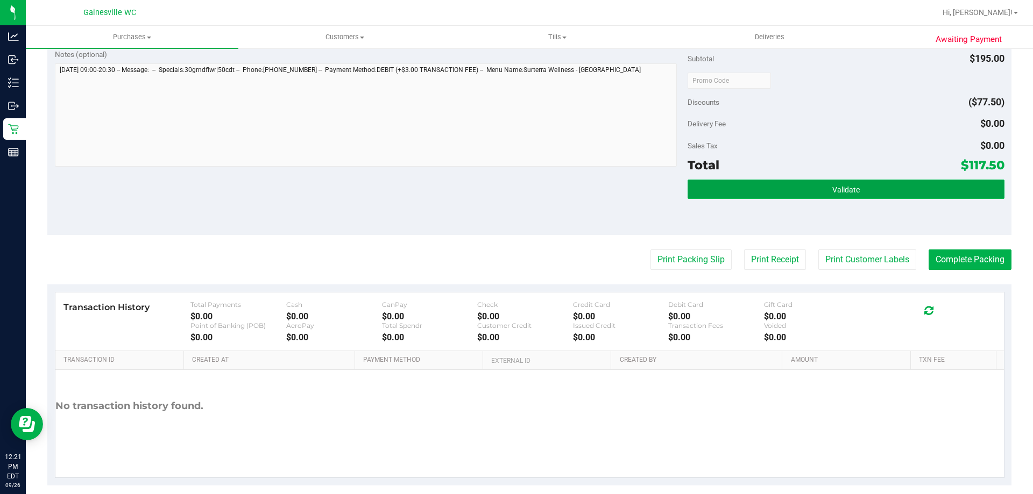
click at [516, 195] on button "Validate" at bounding box center [846, 189] width 316 height 19
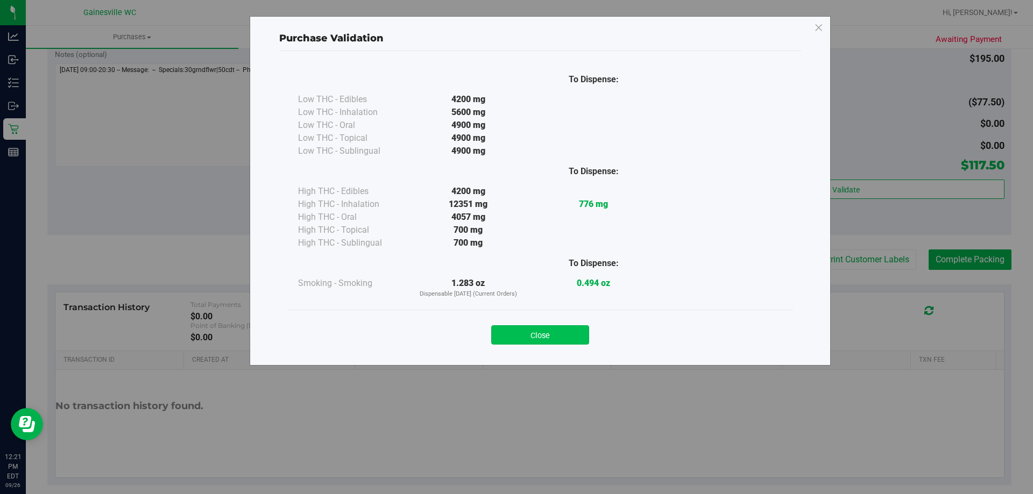
click at [516, 337] on button "Close" at bounding box center [540, 334] width 98 height 19
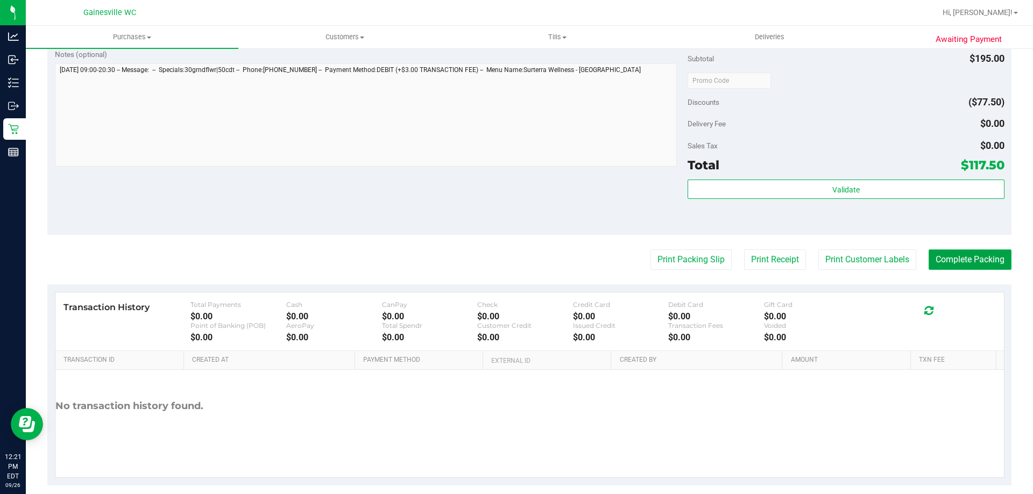
click at [516, 259] on button "Complete Packing" at bounding box center [970, 260] width 83 height 20
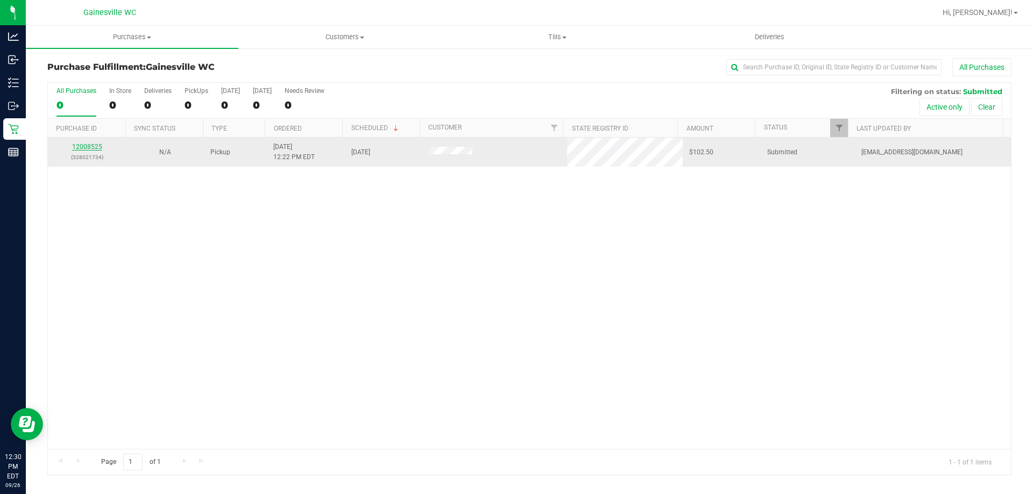
click at [90, 146] on link "12008525" at bounding box center [87, 147] width 30 height 8
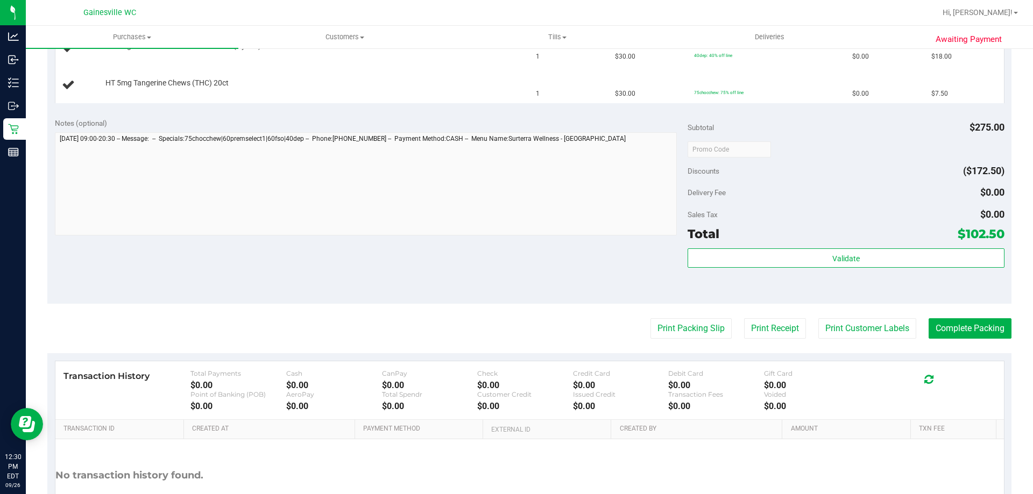
scroll to position [580, 0]
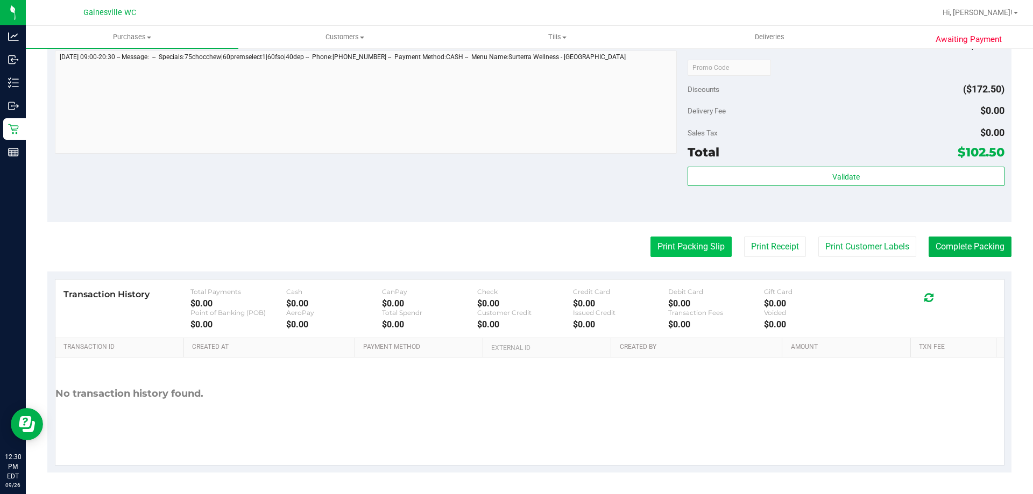
click at [516, 245] on button "Print Packing Slip" at bounding box center [690, 247] width 81 height 20
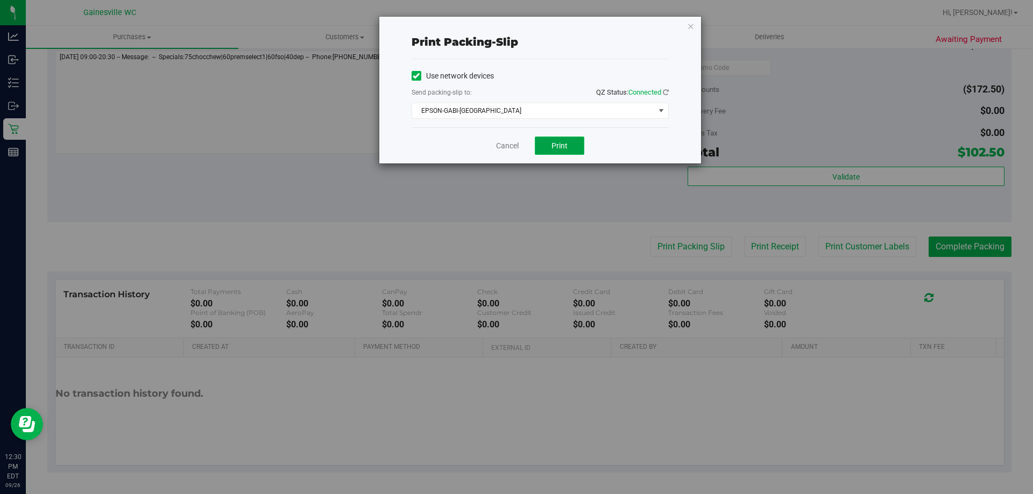
click at [516, 141] on span "Print" at bounding box center [559, 145] width 16 height 9
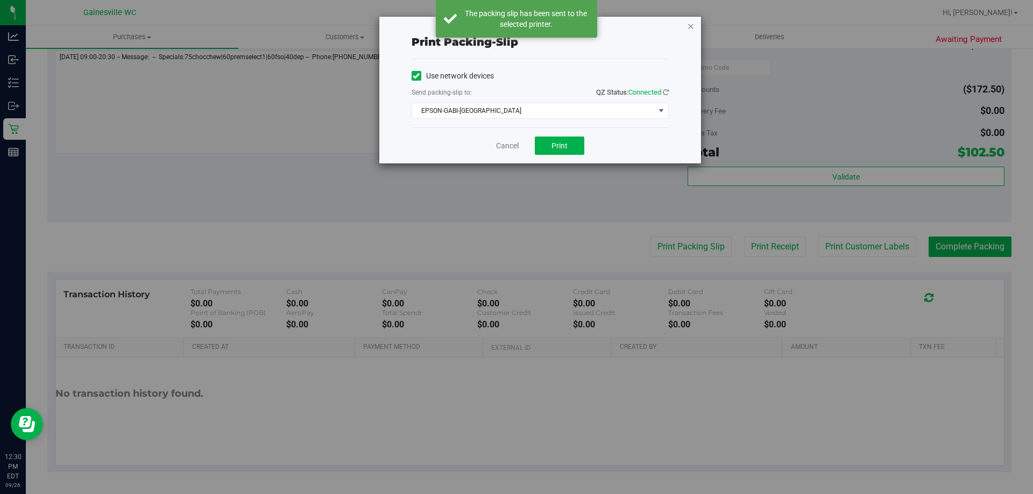
click at [516, 27] on icon "button" at bounding box center [691, 25] width 8 height 13
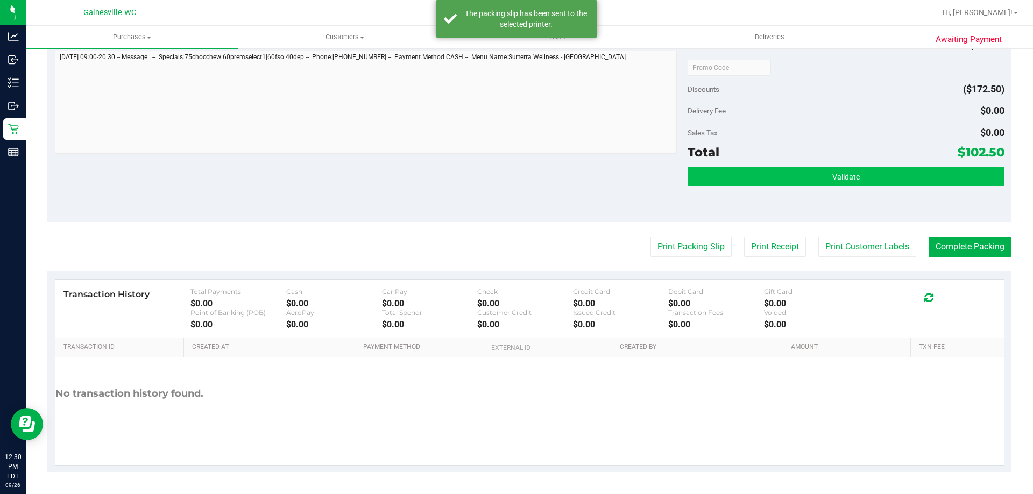
scroll to position [257, 0]
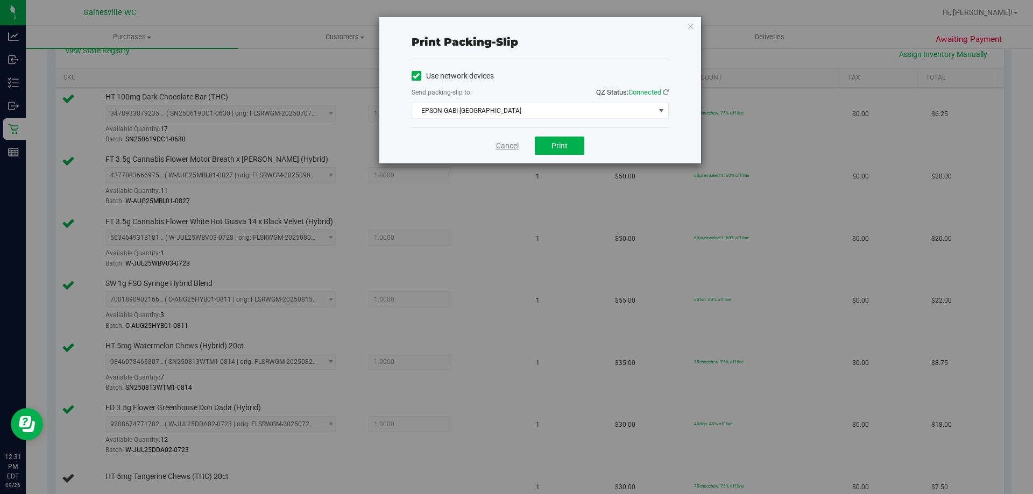
click at [510, 145] on link "Cancel" at bounding box center [507, 145] width 23 height 11
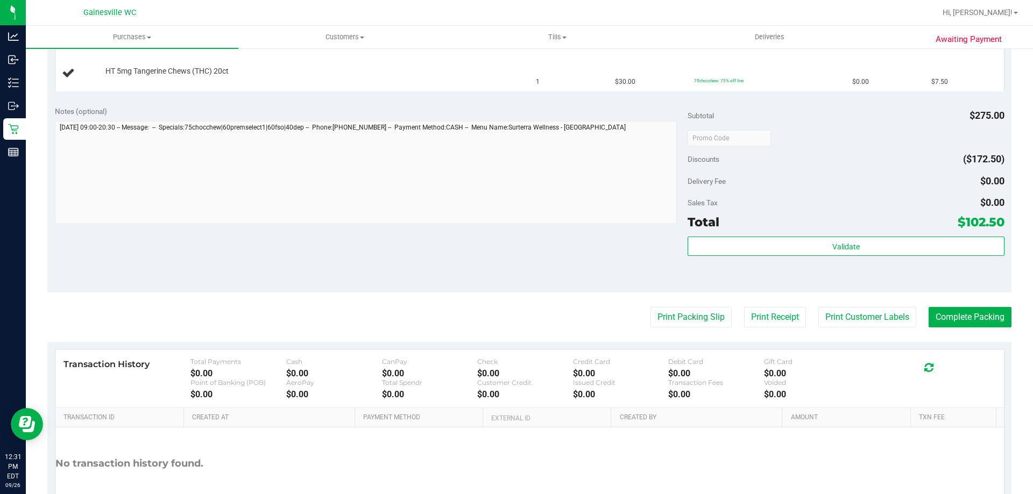
scroll to position [558, 0]
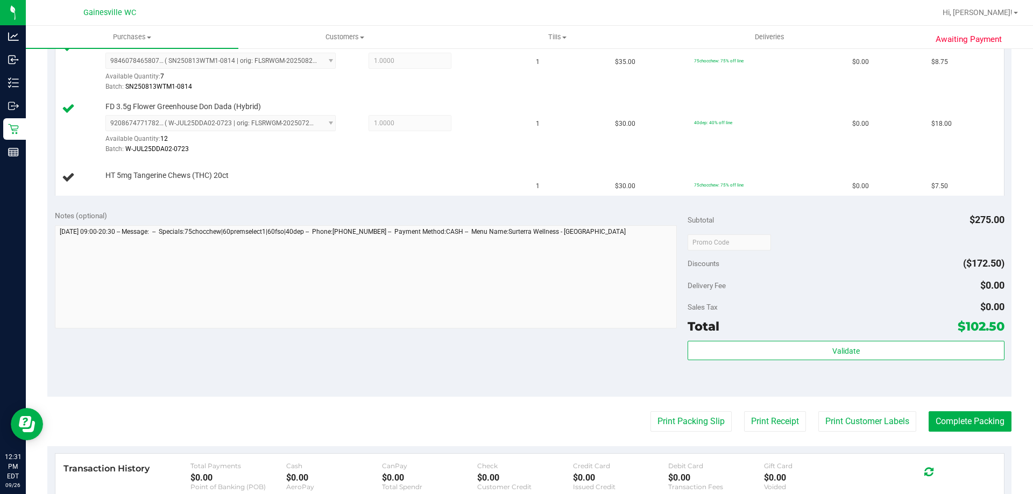
click at [516, 412] on button "Print Packing Slip" at bounding box center [690, 422] width 81 height 20
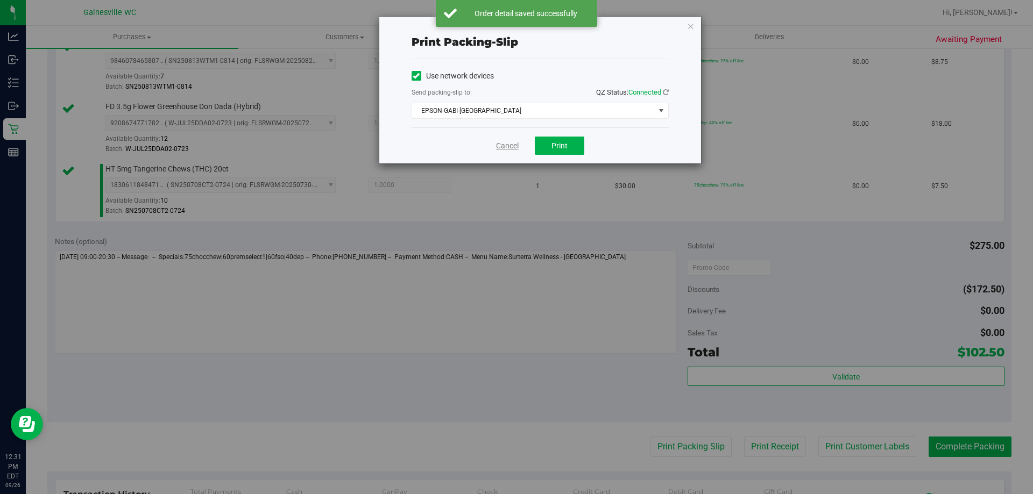
click at [504, 143] on link "Cancel" at bounding box center [507, 145] width 23 height 11
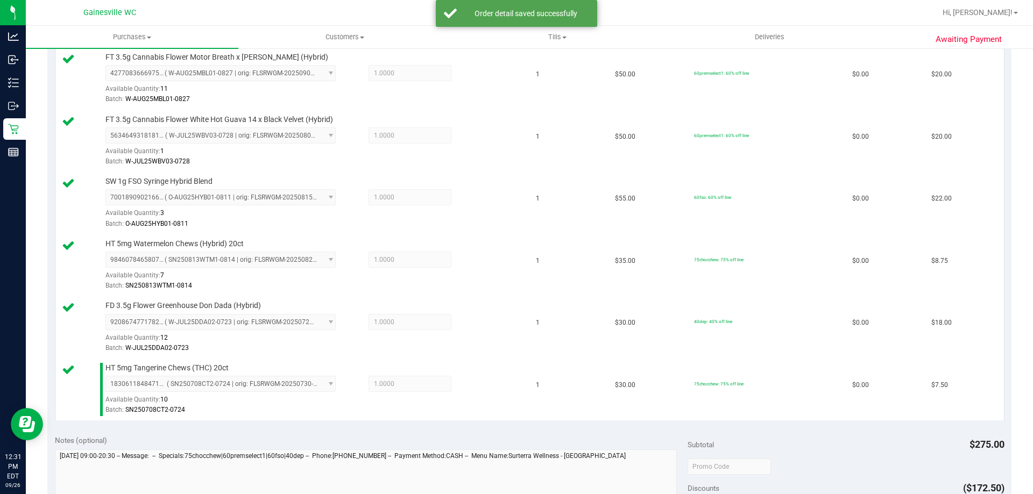
scroll to position [612, 0]
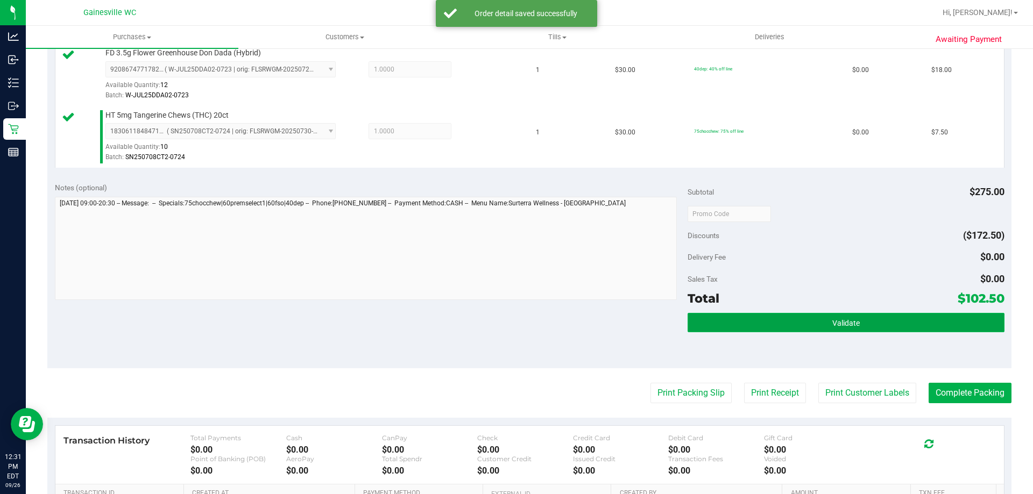
click at [516, 317] on button "Validate" at bounding box center [846, 322] width 316 height 19
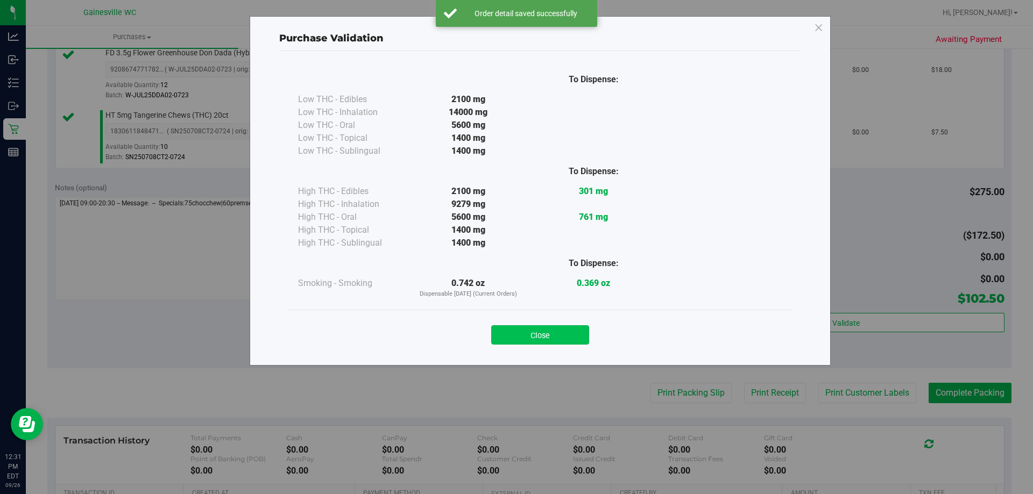
click at [516, 329] on button "Close" at bounding box center [540, 334] width 98 height 19
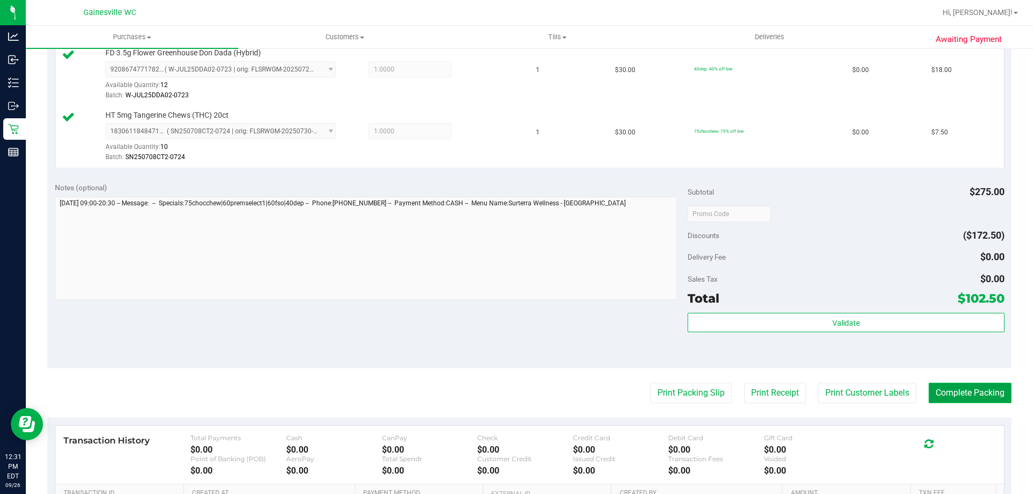
click at [516, 390] on button "Complete Packing" at bounding box center [970, 393] width 83 height 20
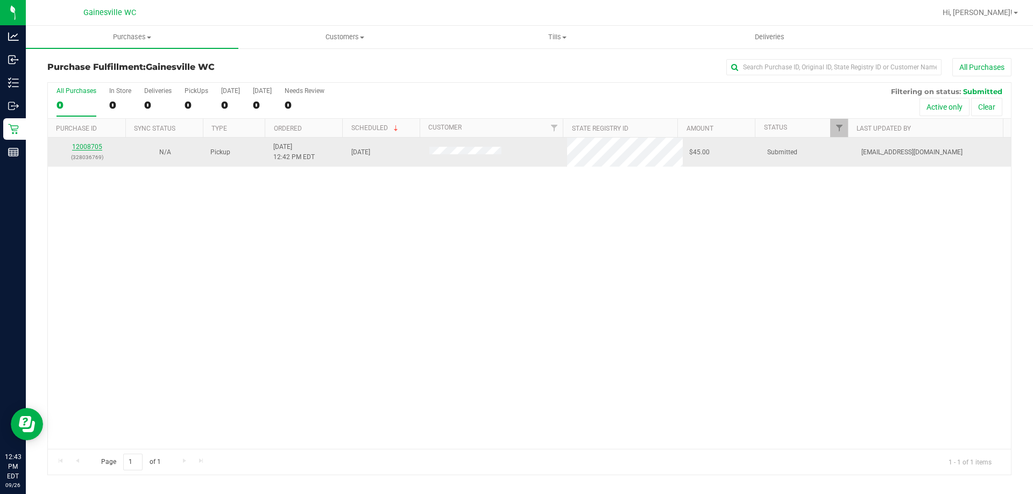
click at [88, 145] on link "12008705" at bounding box center [87, 147] width 30 height 8
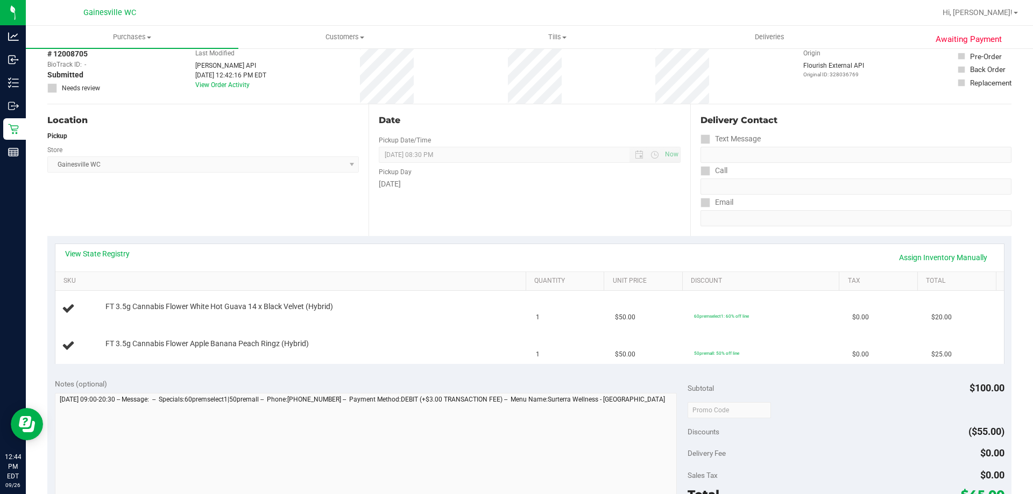
scroll to position [396, 0]
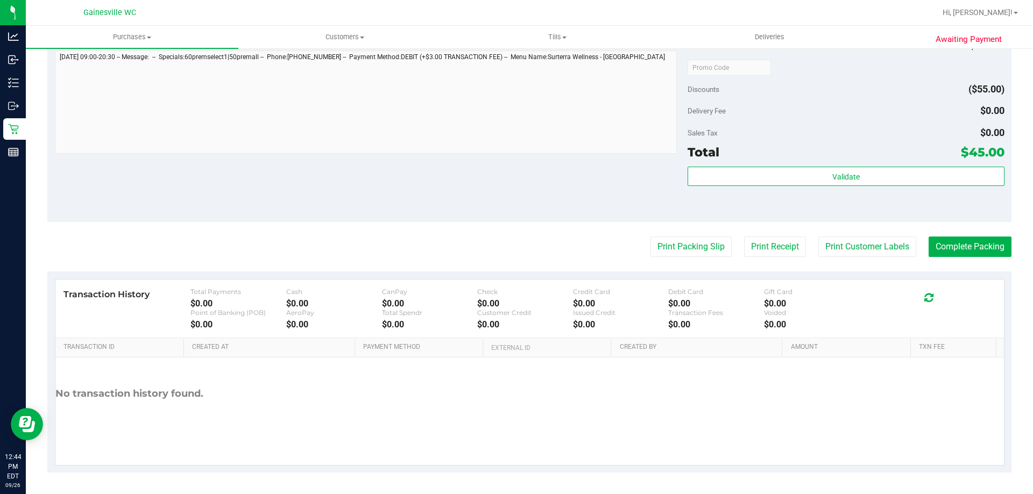
click at [516, 260] on purchase-details "Back Edit Purchase Cancel Purchase View Profile # 12008705 BioTrack ID: - Submi…" at bounding box center [529, 67] width 964 height 811
click at [516, 249] on button "Print Packing Slip" at bounding box center [690, 247] width 81 height 20
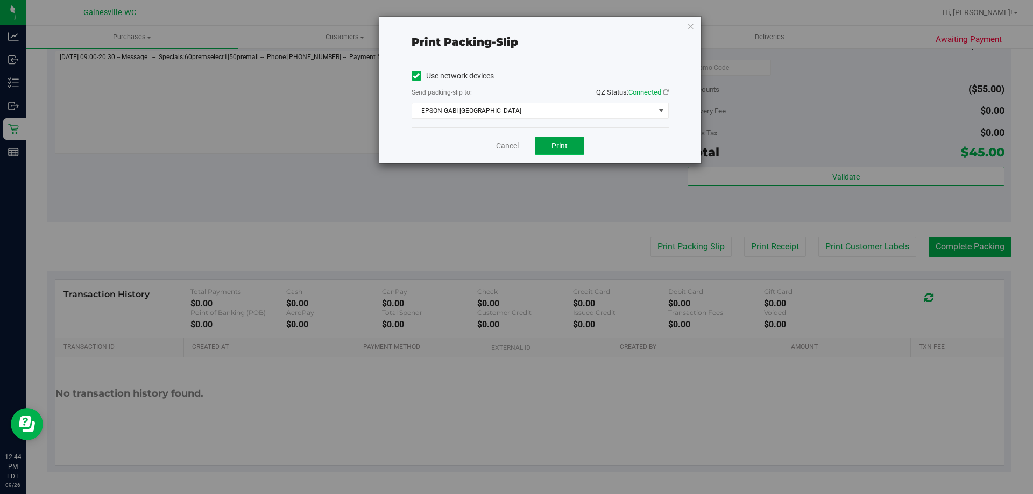
click at [516, 151] on button "Print" at bounding box center [559, 146] width 49 height 18
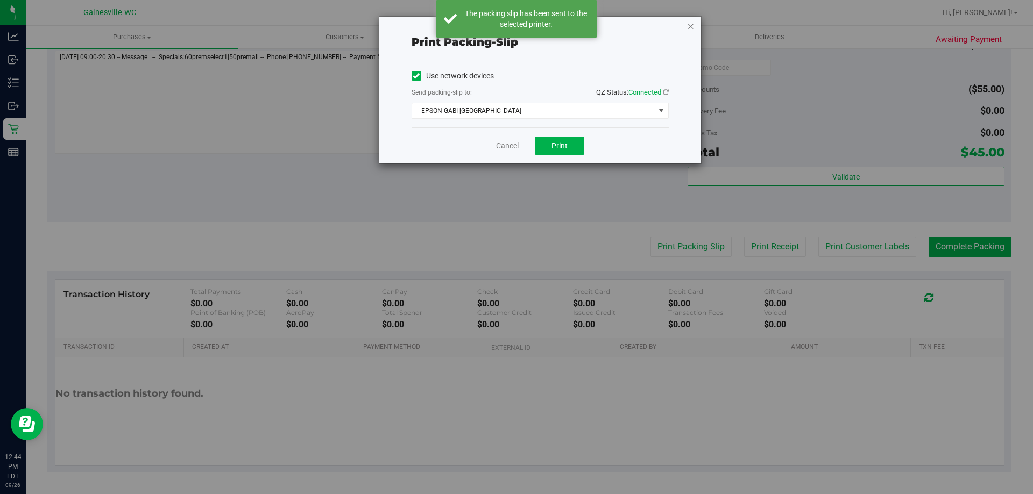
click at [516, 26] on icon "button" at bounding box center [691, 25] width 8 height 13
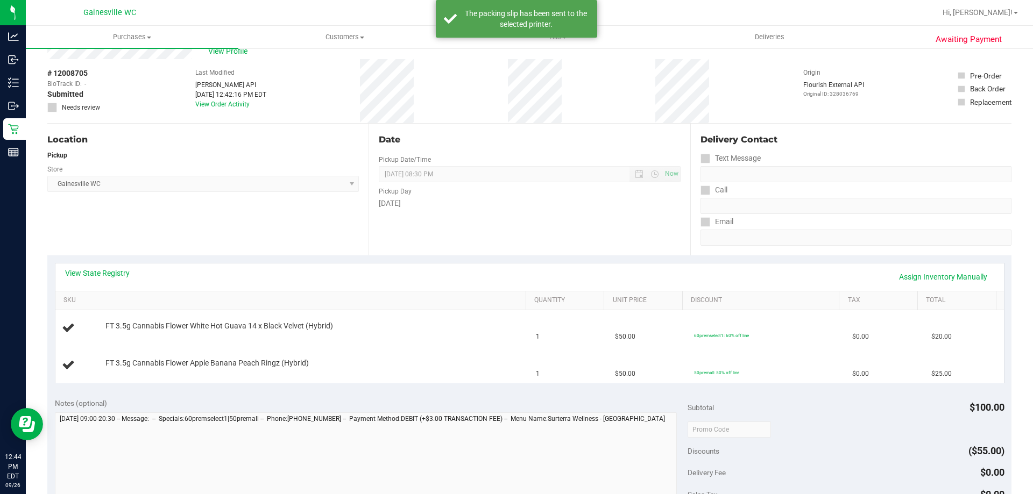
scroll to position [54, 0]
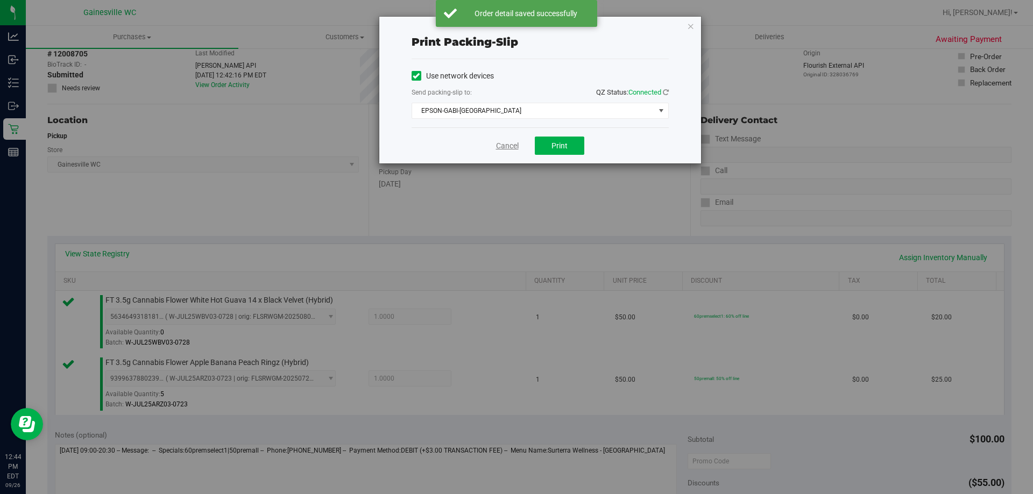
click at [508, 141] on link "Cancel" at bounding box center [507, 145] width 23 height 11
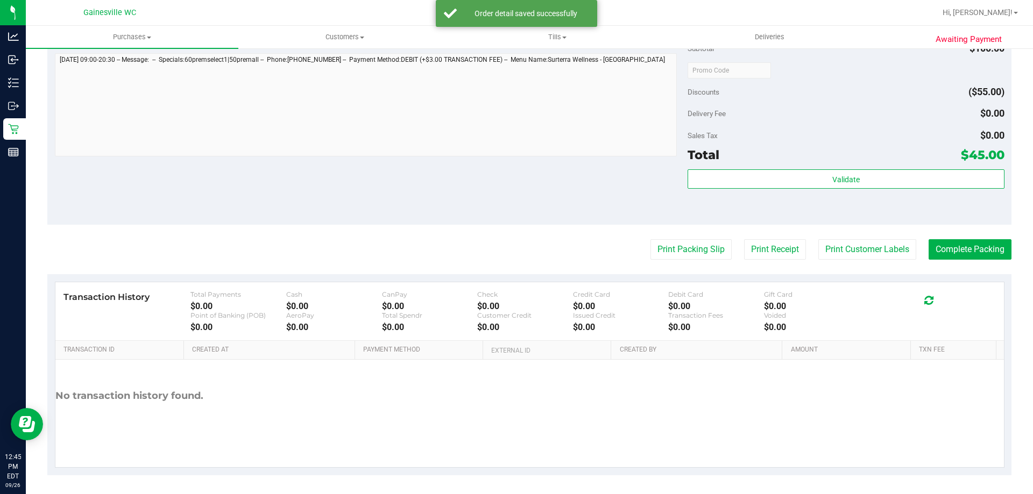
scroll to position [448, 0]
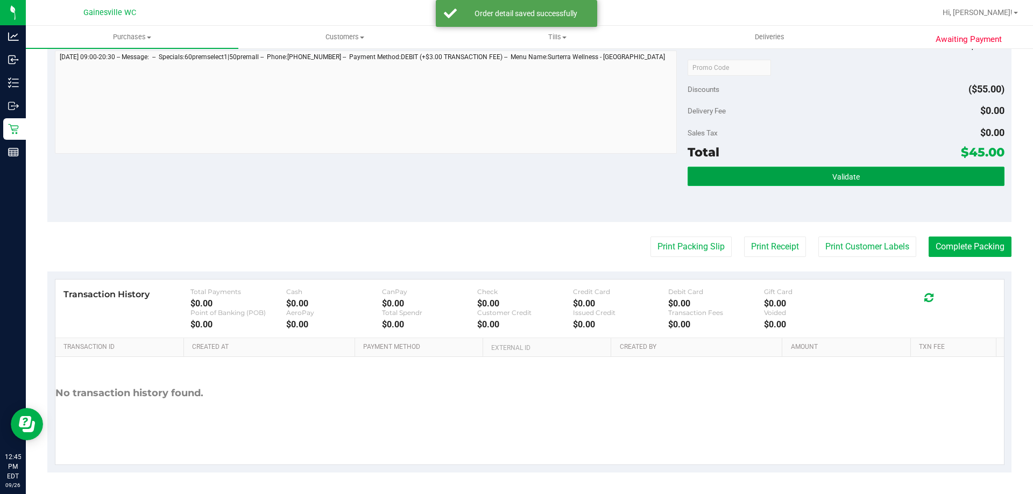
click at [516, 167] on button "Validate" at bounding box center [846, 176] width 316 height 19
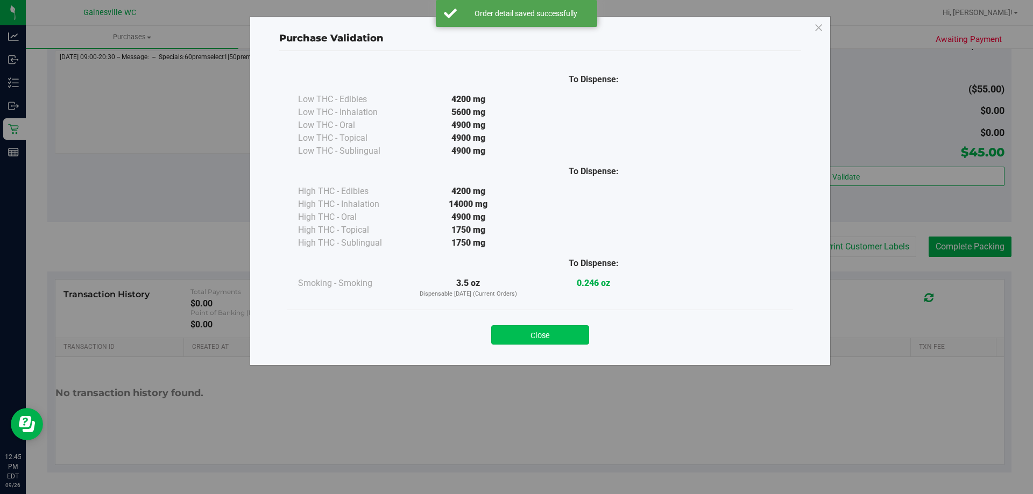
click at [516, 332] on button "Close" at bounding box center [540, 334] width 98 height 19
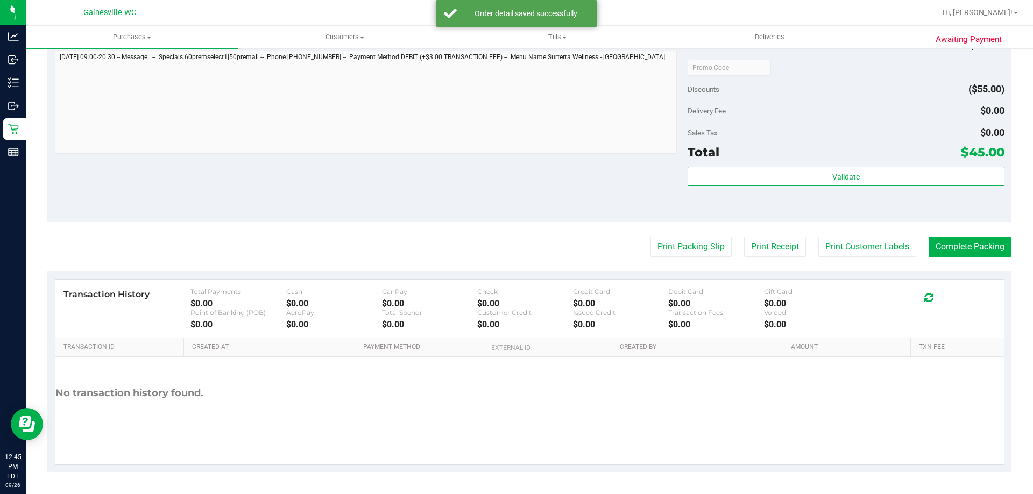
click at [516, 235] on purchase-details "Back Edit Purchase Cancel Purchase View Profile # 12008705 BioTrack ID: - Submi…" at bounding box center [529, 41] width 964 height 862
click at [516, 244] on button "Complete Packing" at bounding box center [970, 247] width 83 height 20
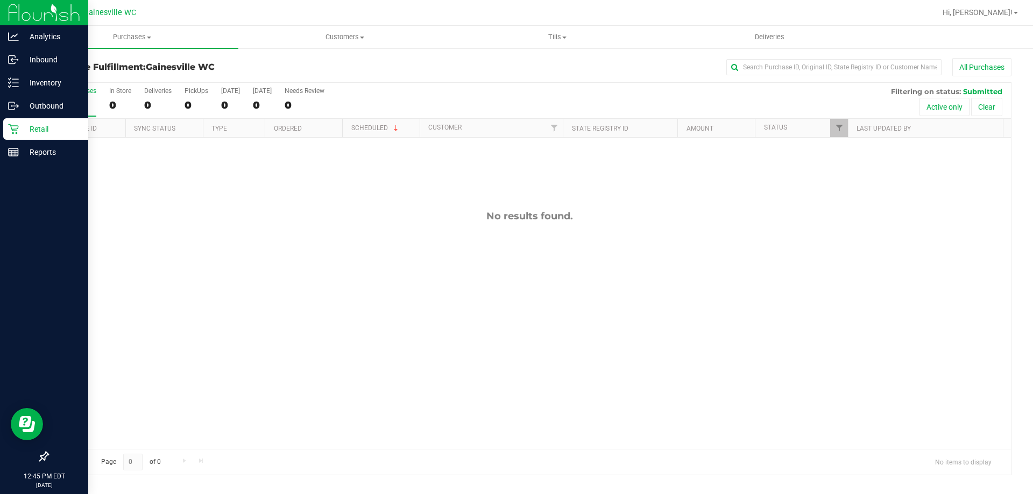
click at [26, 129] on p "Retail" at bounding box center [51, 129] width 65 height 13
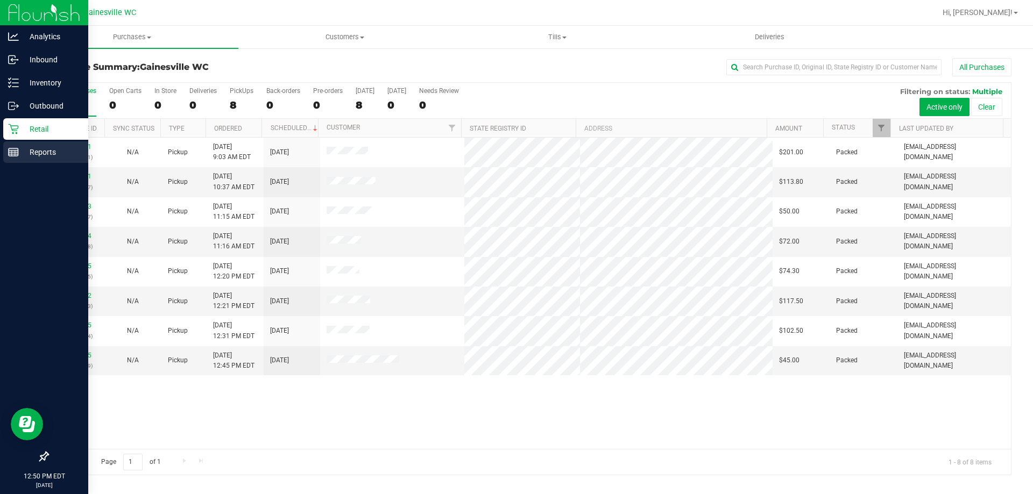
click at [27, 148] on p "Reports" at bounding box center [51, 152] width 65 height 13
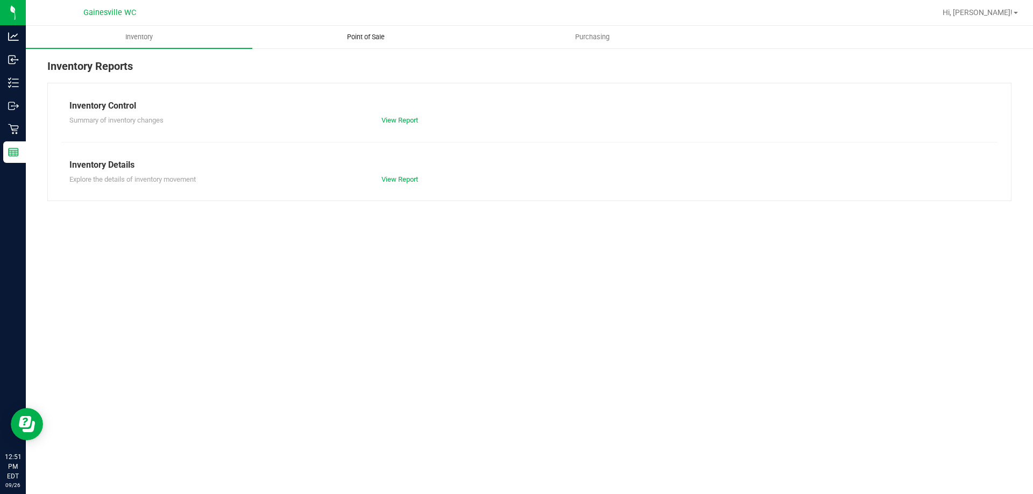
click at [369, 40] on span "Point of Sale" at bounding box center [365, 37] width 67 height 10
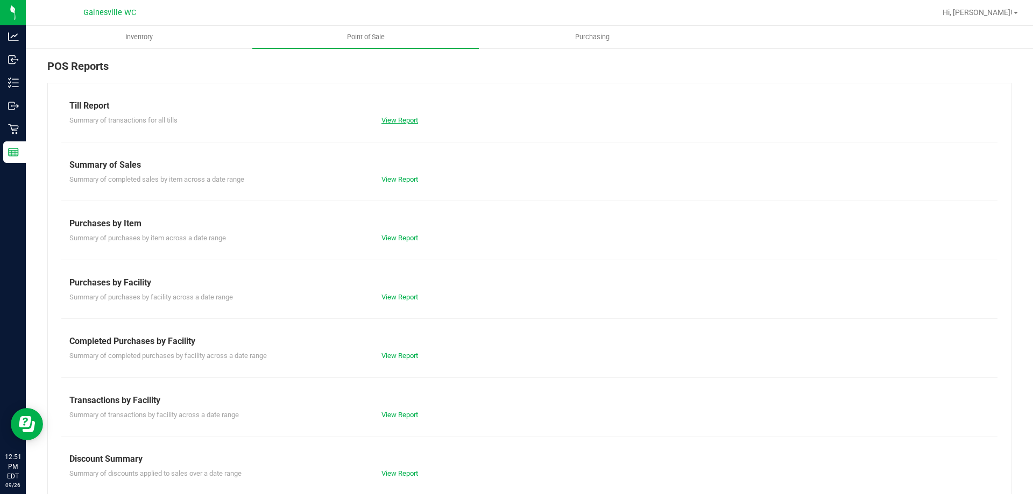
click at [412, 124] on link "View Report" at bounding box center [399, 120] width 37 height 8
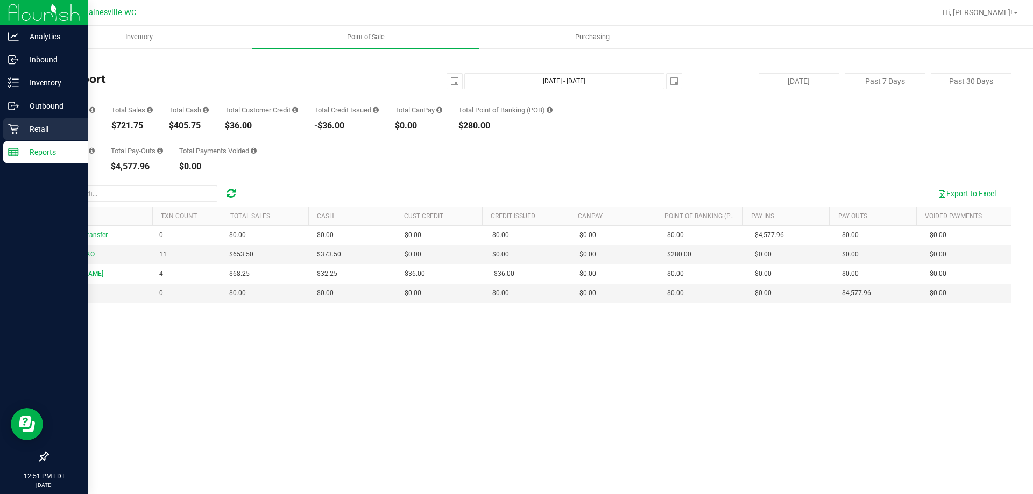
click at [33, 130] on p "Retail" at bounding box center [51, 129] width 65 height 13
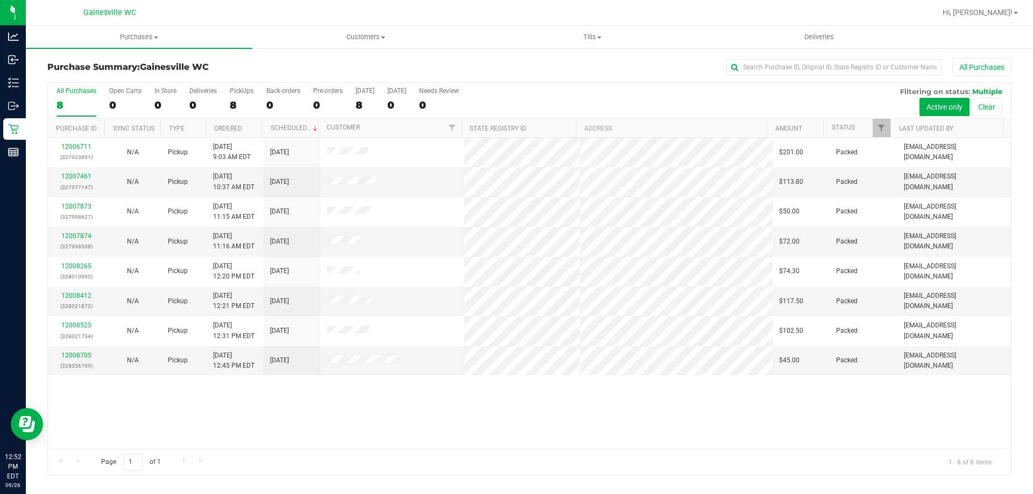
click at [238, 7] on div at bounding box center [564, 12] width 743 height 21
click at [230, 15] on div at bounding box center [564, 12] width 743 height 21
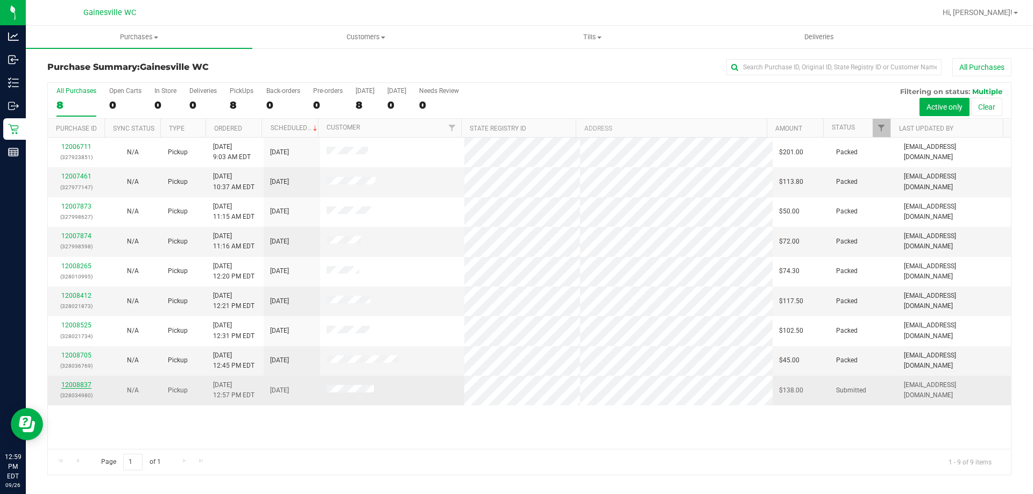
click at [88, 385] on link "12008837" at bounding box center [76, 385] width 30 height 8
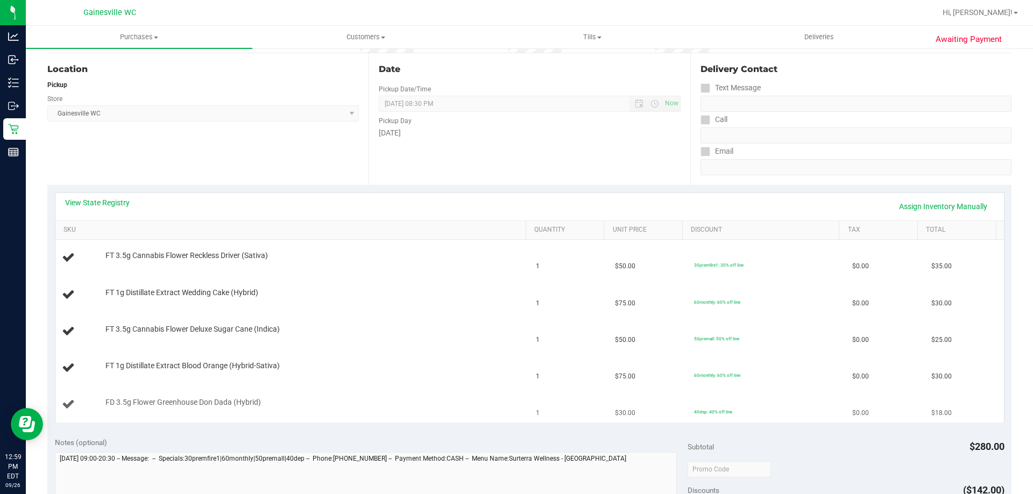
scroll to position [377, 0]
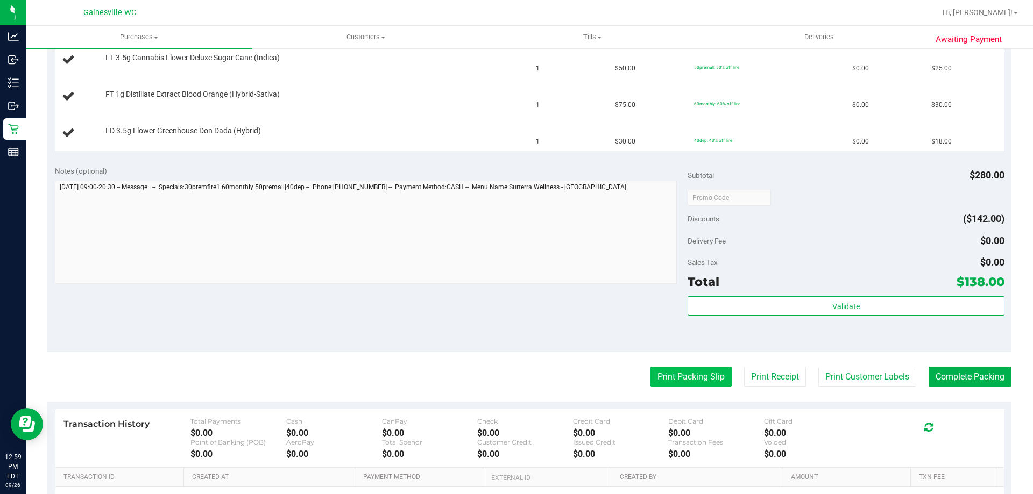
click at [516, 379] on button "Print Packing Slip" at bounding box center [690, 377] width 81 height 20
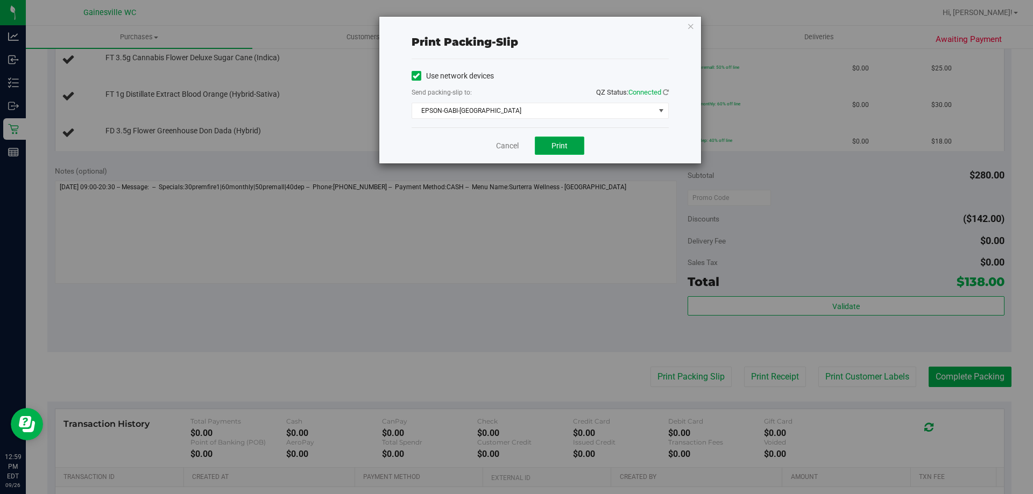
click at [516, 152] on button "Print" at bounding box center [559, 146] width 49 height 18
click at [503, 144] on link "Cancel" at bounding box center [507, 145] width 23 height 11
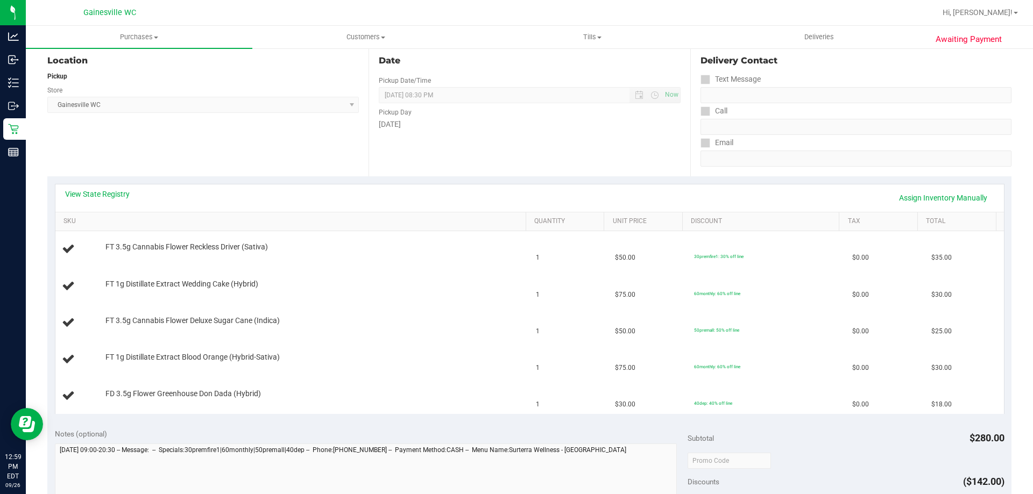
scroll to position [108, 0]
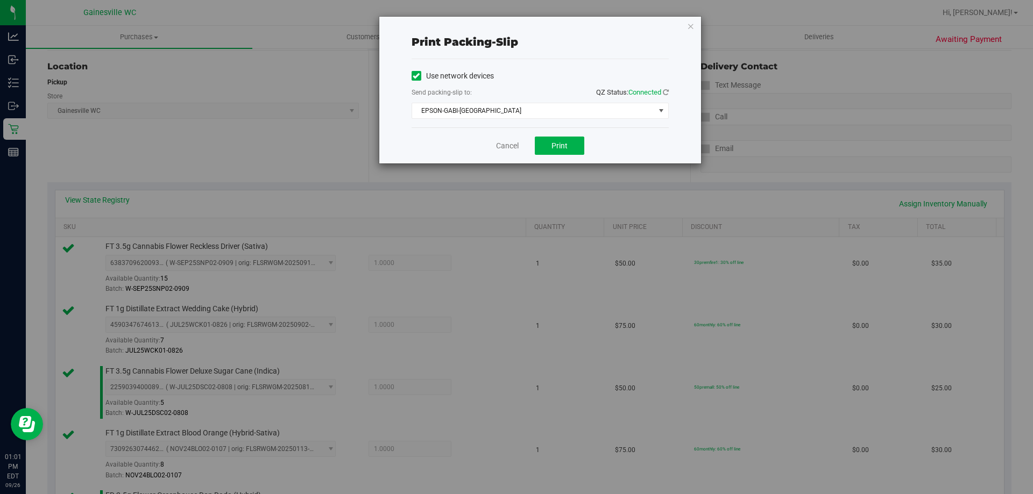
click at [506, 155] on div "Cancel Print" at bounding box center [540, 146] width 257 height 36
click at [507, 147] on link "Cancel" at bounding box center [507, 145] width 23 height 11
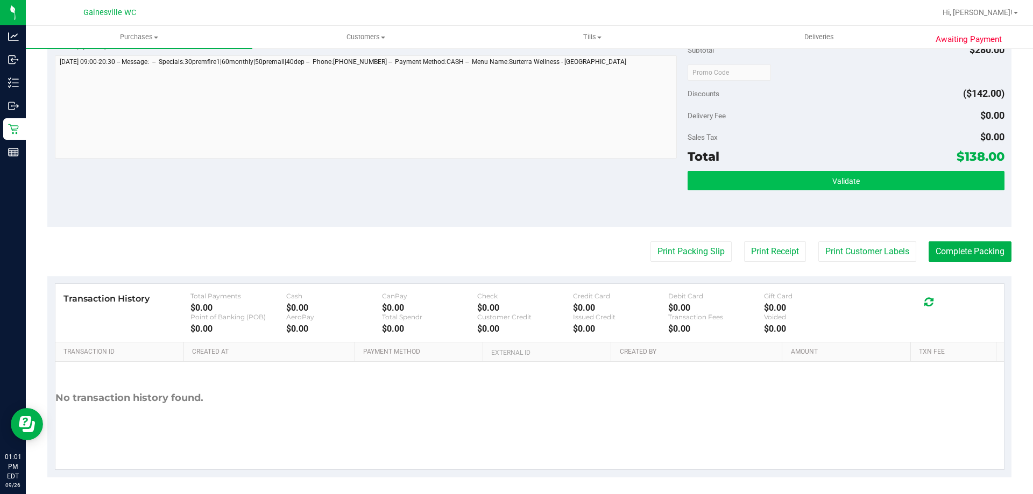
scroll to position [634, 0]
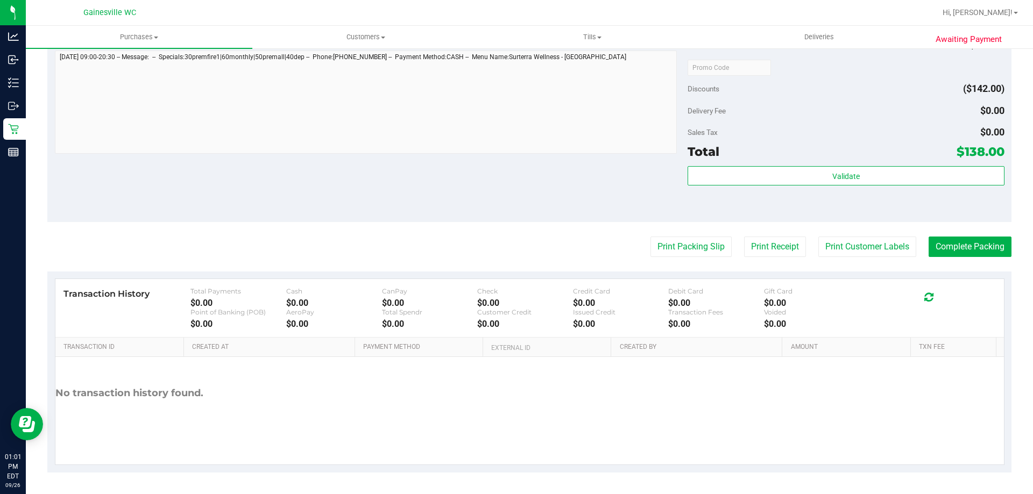
click at [516, 157] on div "Total $138.00" at bounding box center [846, 151] width 316 height 19
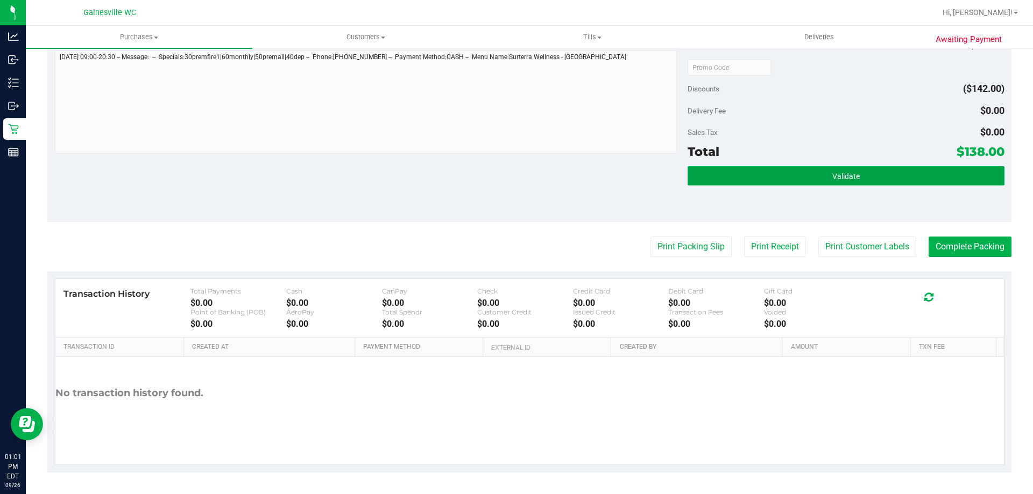
click at [516, 180] on span "Validate" at bounding box center [845, 176] width 27 height 9
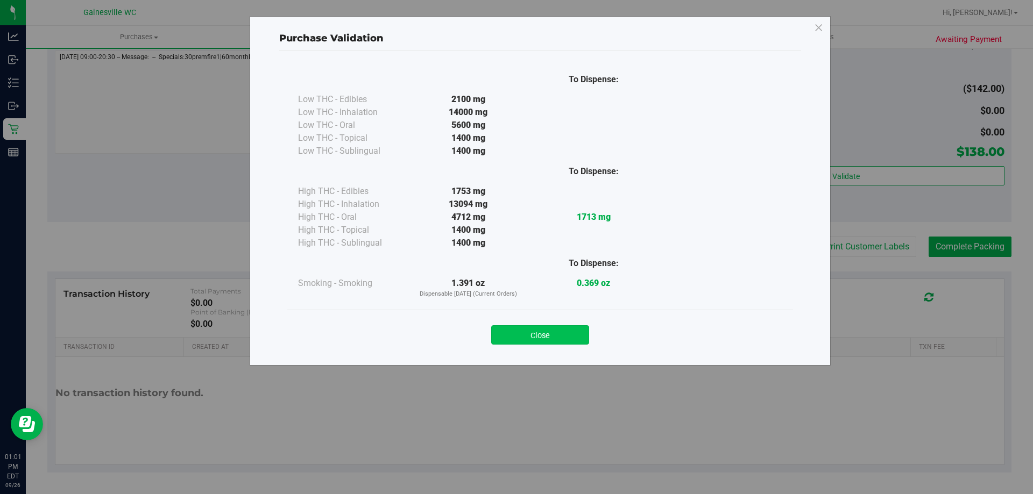
click at [516, 335] on button "Close" at bounding box center [540, 334] width 98 height 19
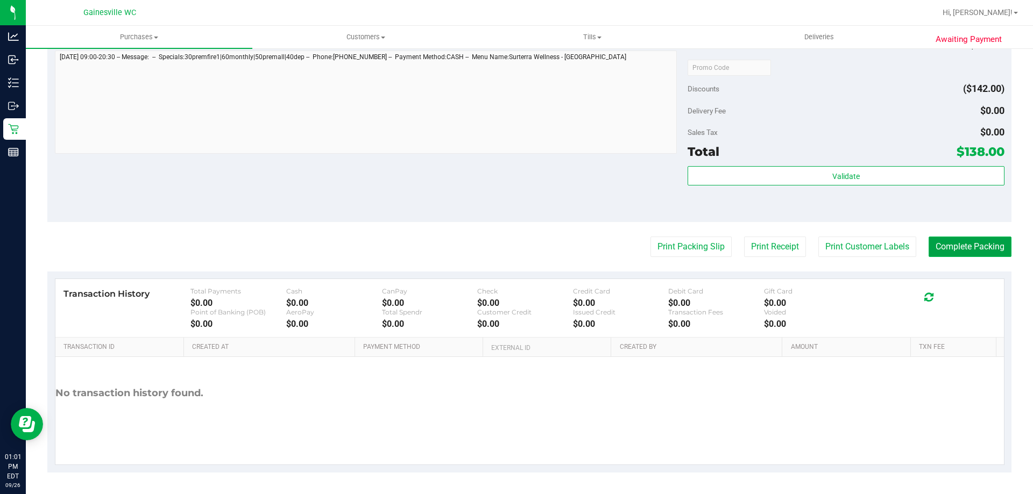
click at [516, 241] on button "Complete Packing" at bounding box center [970, 247] width 83 height 20
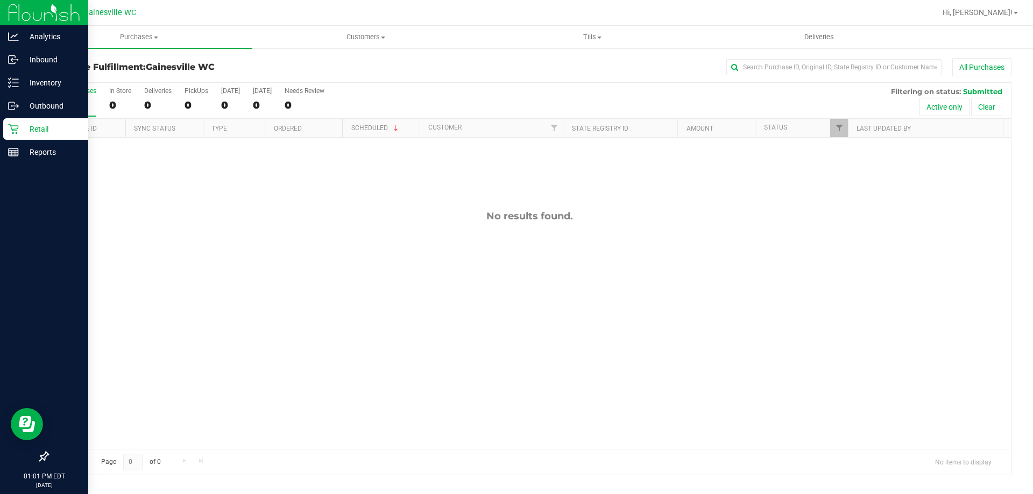
click at [4, 123] on div "Retail" at bounding box center [45, 129] width 85 height 22
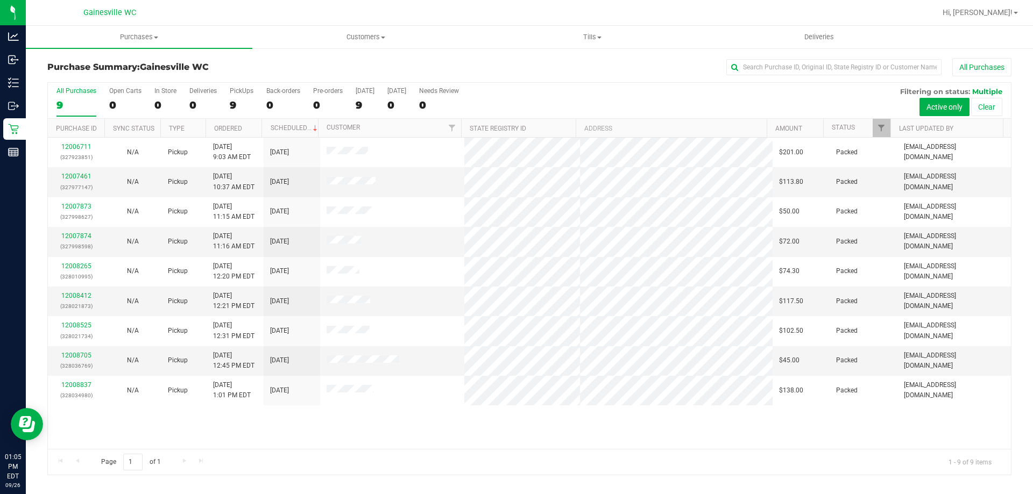
click at [224, 15] on div at bounding box center [564, 12] width 743 height 21
click at [179, 11] on div "Gainesville WC" at bounding box center [109, 12] width 157 height 17
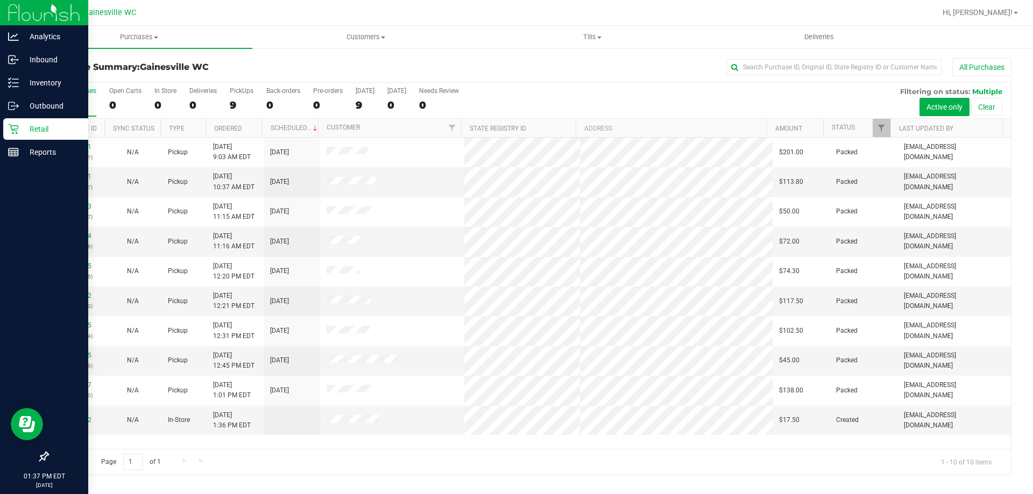
click at [15, 130] on icon at bounding box center [13, 129] width 11 height 11
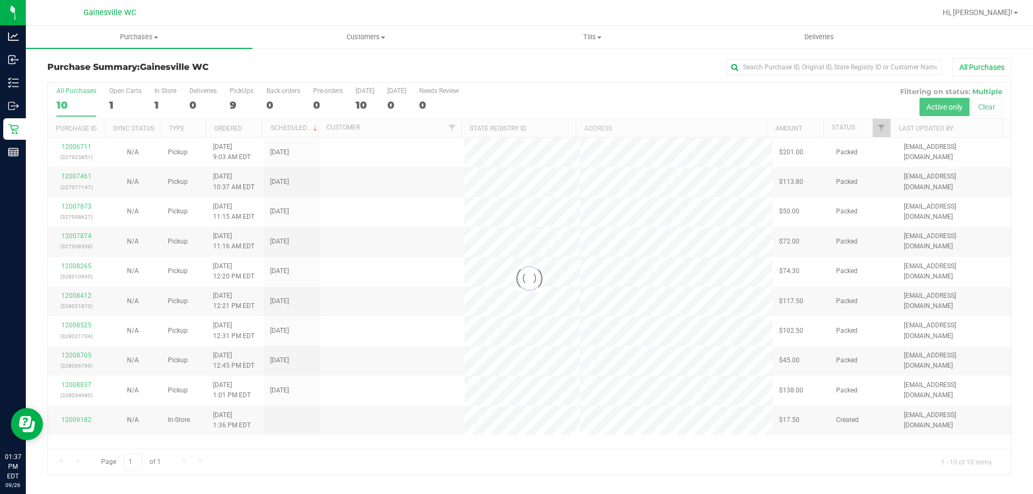
click at [685, 76] on div "All Purchases" at bounding box center [690, 67] width 643 height 18
